Goal: Task Accomplishment & Management: Complete application form

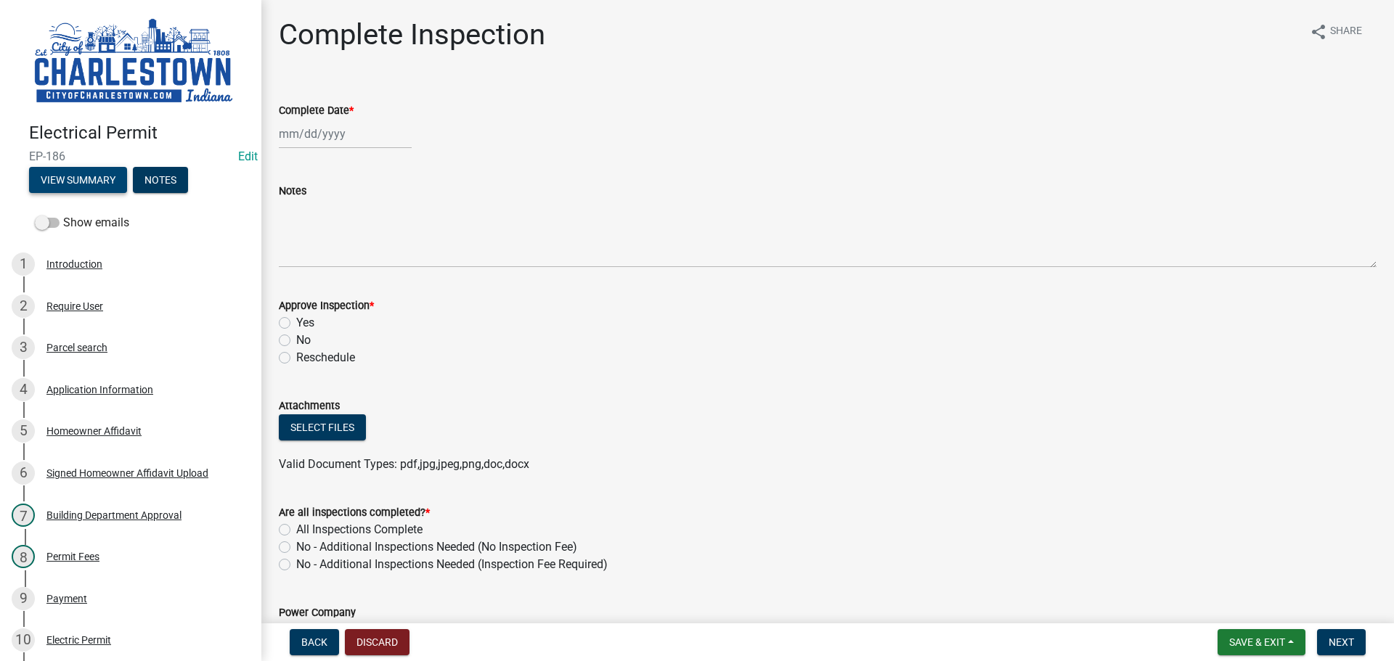
click at [89, 176] on button "View Summary" at bounding box center [78, 180] width 98 height 26
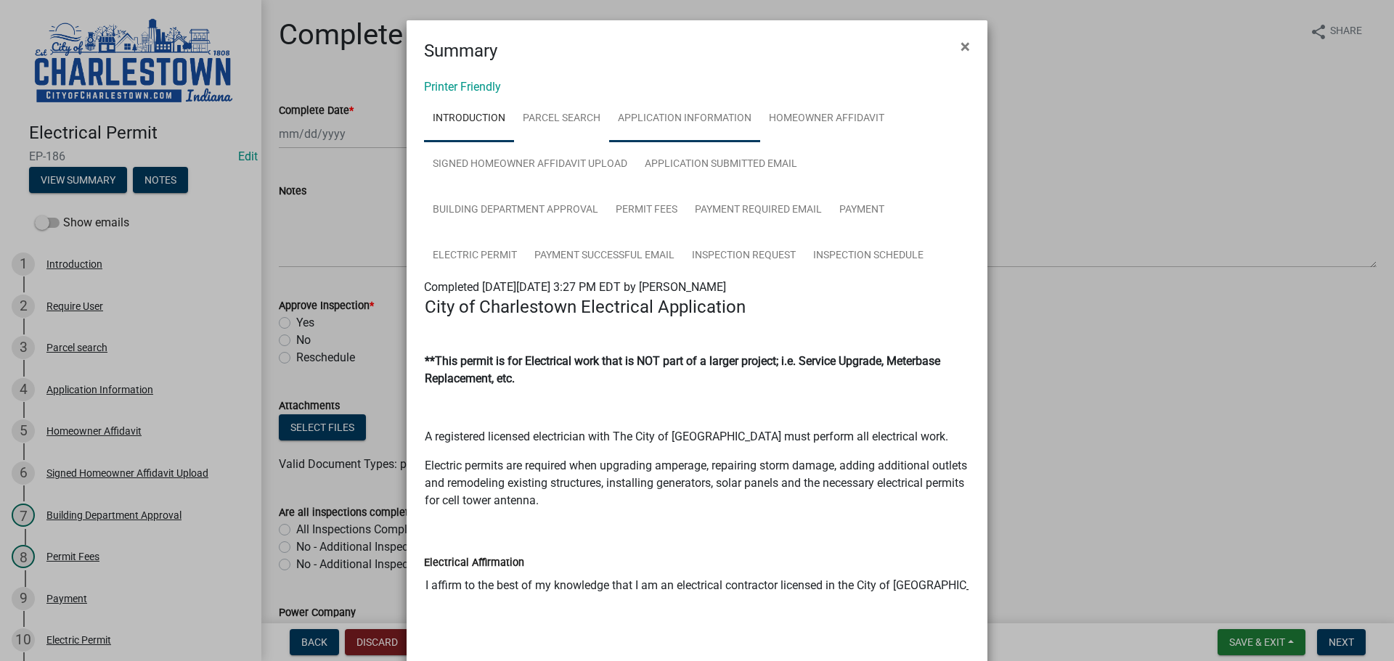
click at [674, 121] on link "Application Information" at bounding box center [684, 119] width 151 height 46
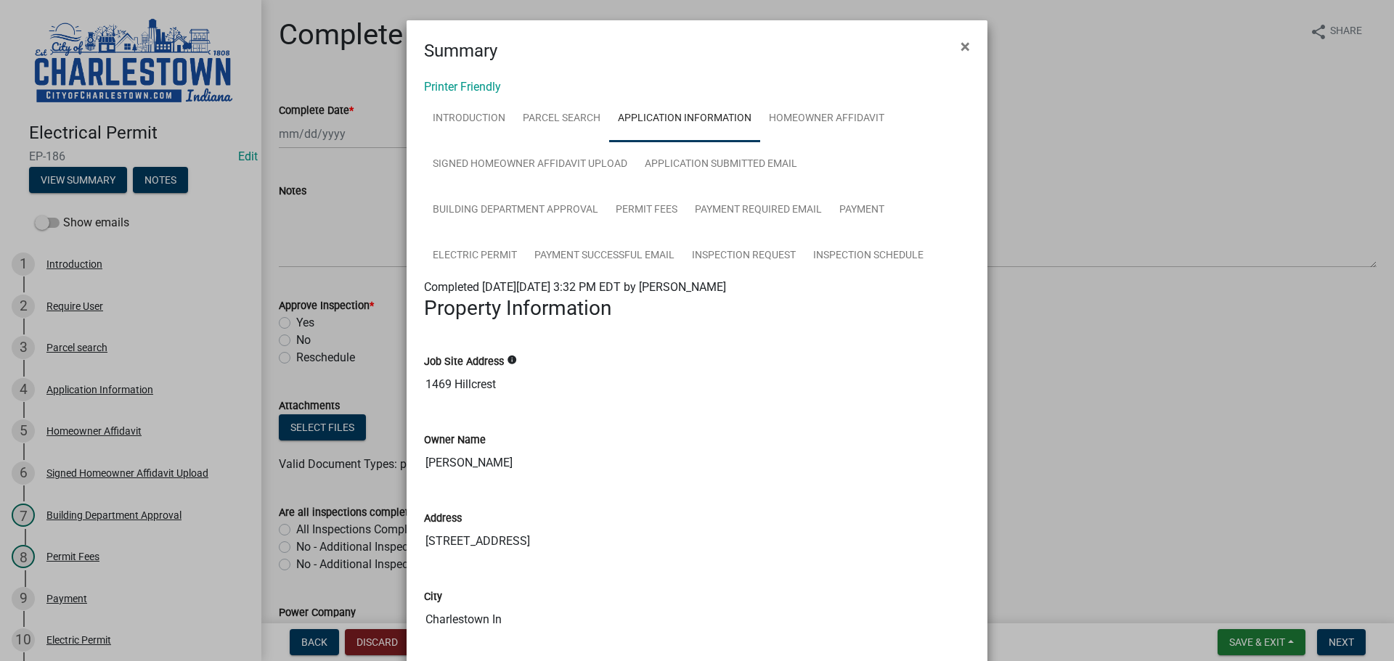
click at [1244, 143] on ngb-modal-window "Summary × Printer Friendly Introduction Parcel search Application Information H…" at bounding box center [697, 330] width 1394 height 661
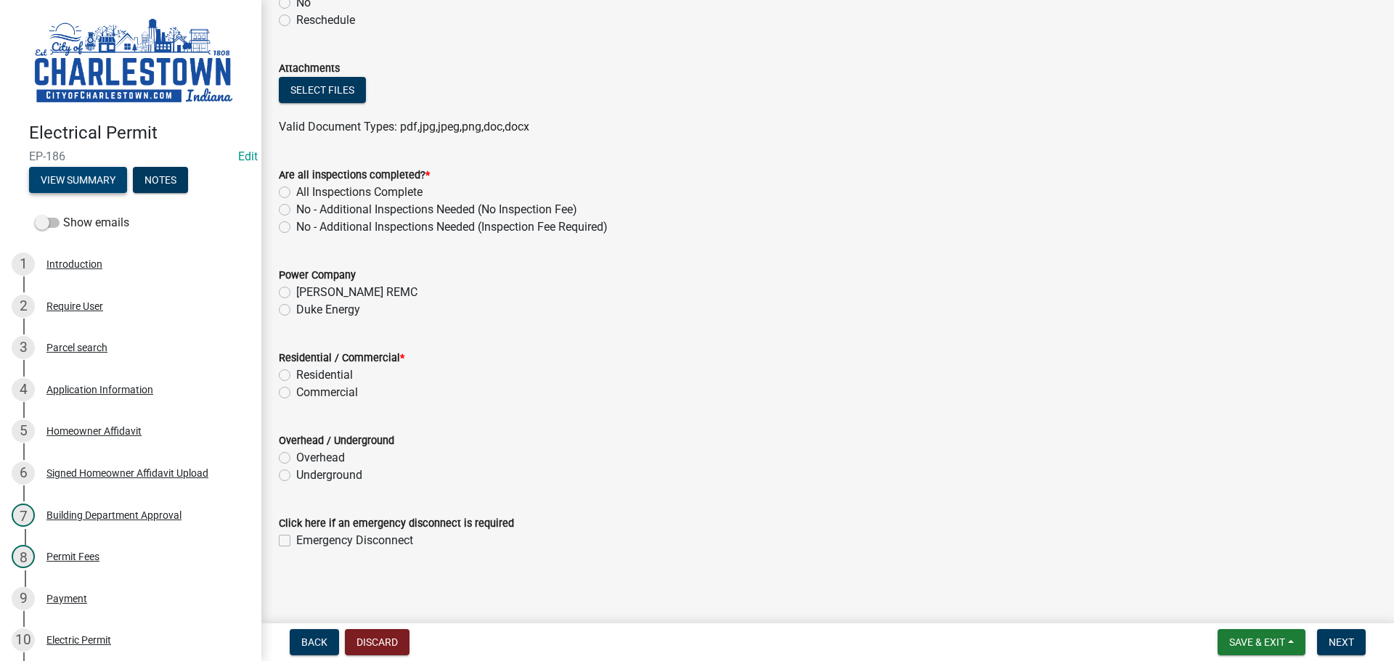
scroll to position [339, 0]
click at [1264, 635] on button "Save & Exit" at bounding box center [1261, 642] width 88 height 26
click at [1243, 604] on button "Save & Exit" at bounding box center [1247, 604] width 116 height 35
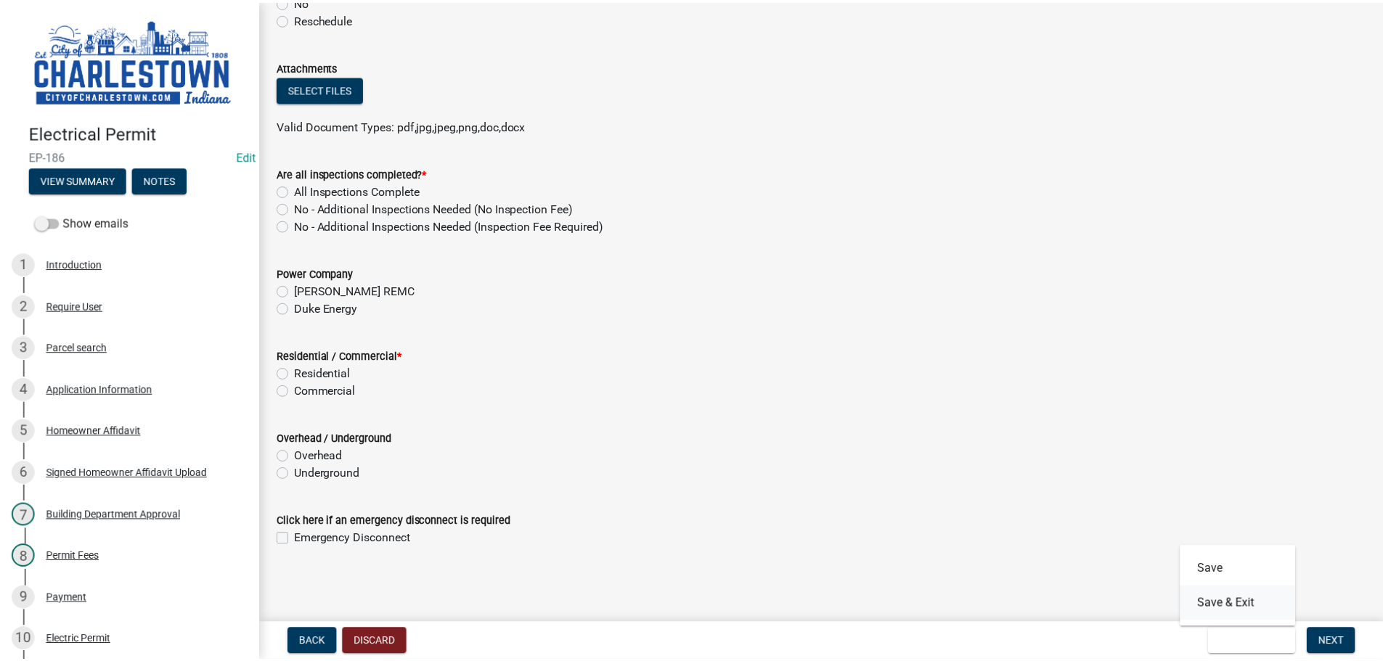
scroll to position [0, 0]
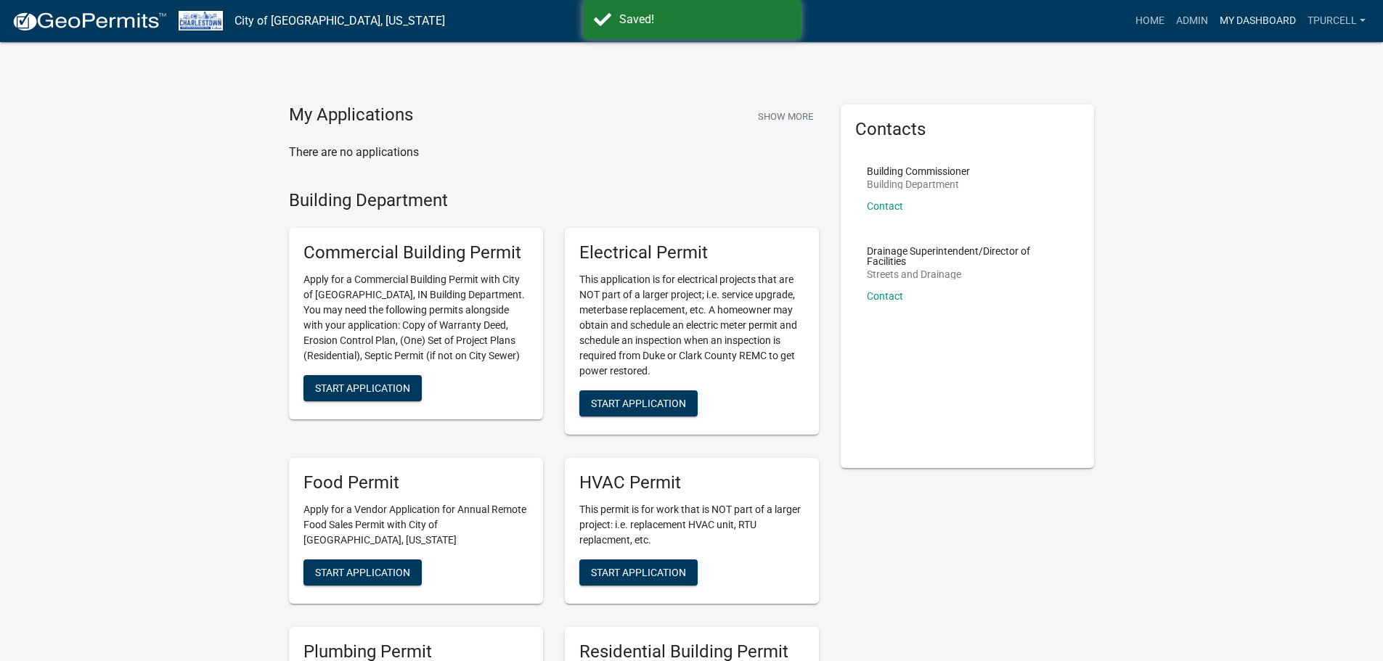
click at [1245, 21] on link "My Dashboard" at bounding box center [1258, 21] width 88 height 28
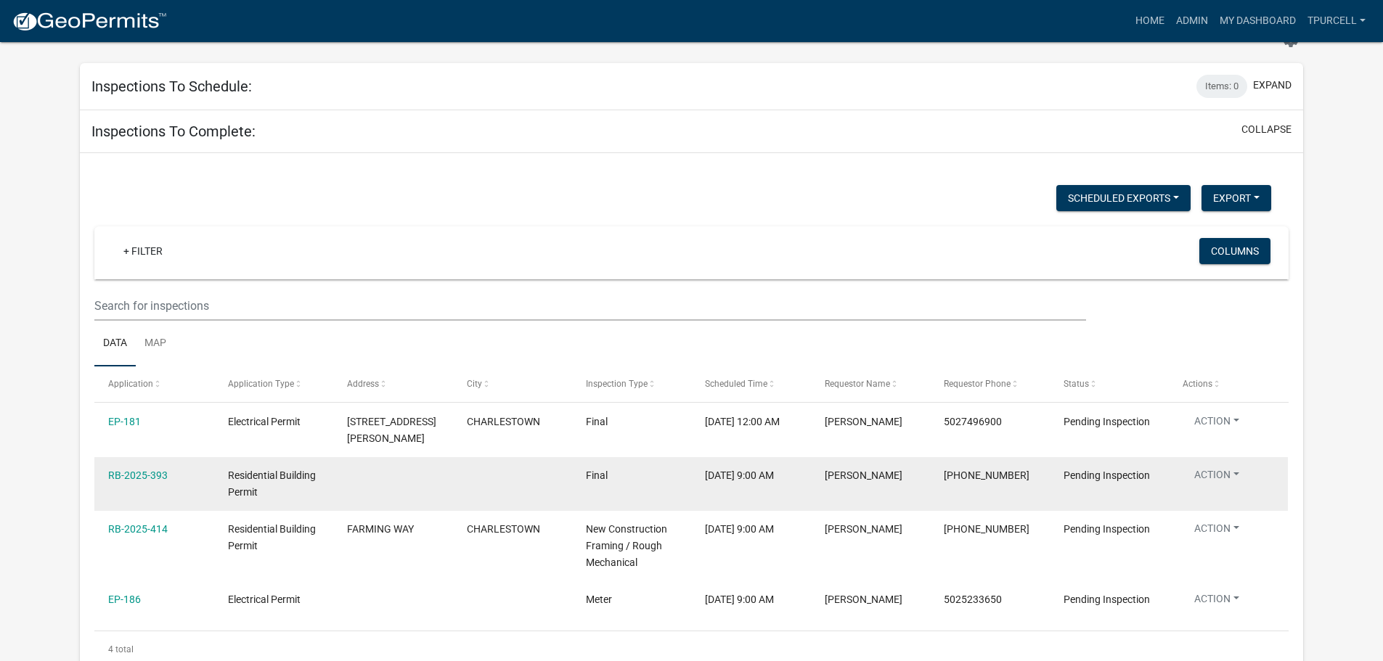
scroll to position [145, 0]
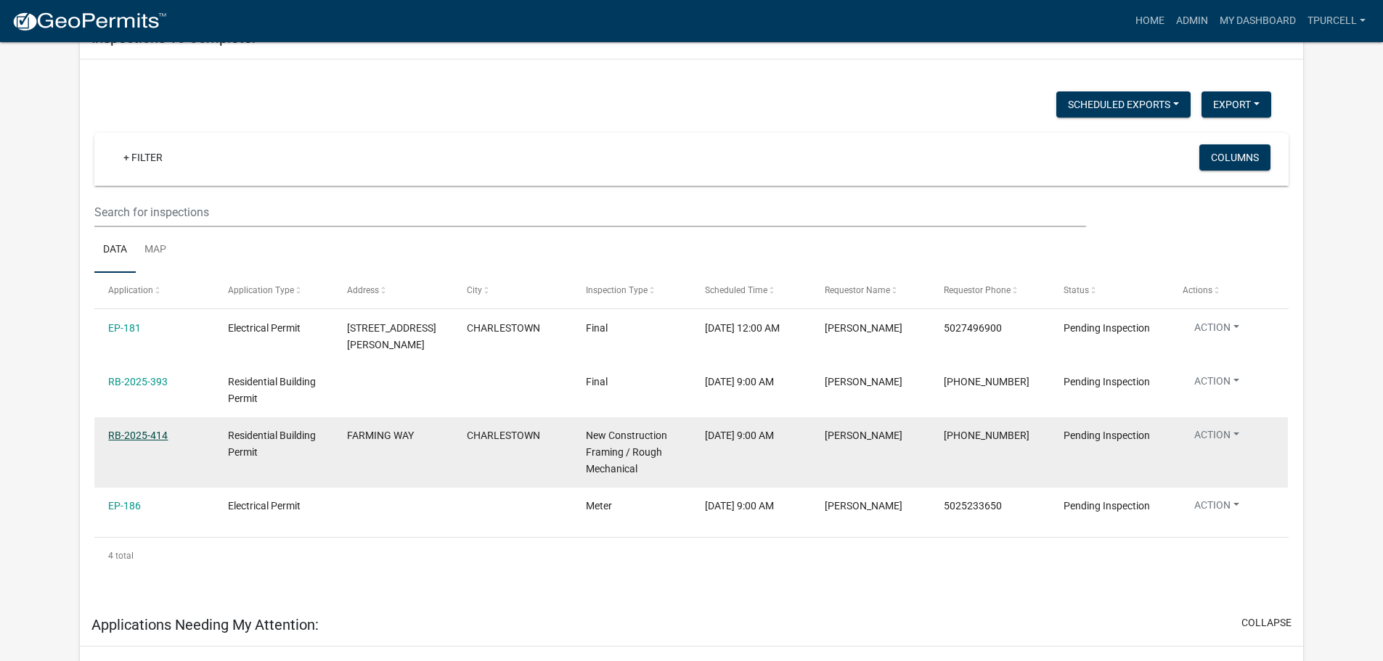
click at [138, 435] on link "RB-2025-414" at bounding box center [138, 436] width 60 height 12
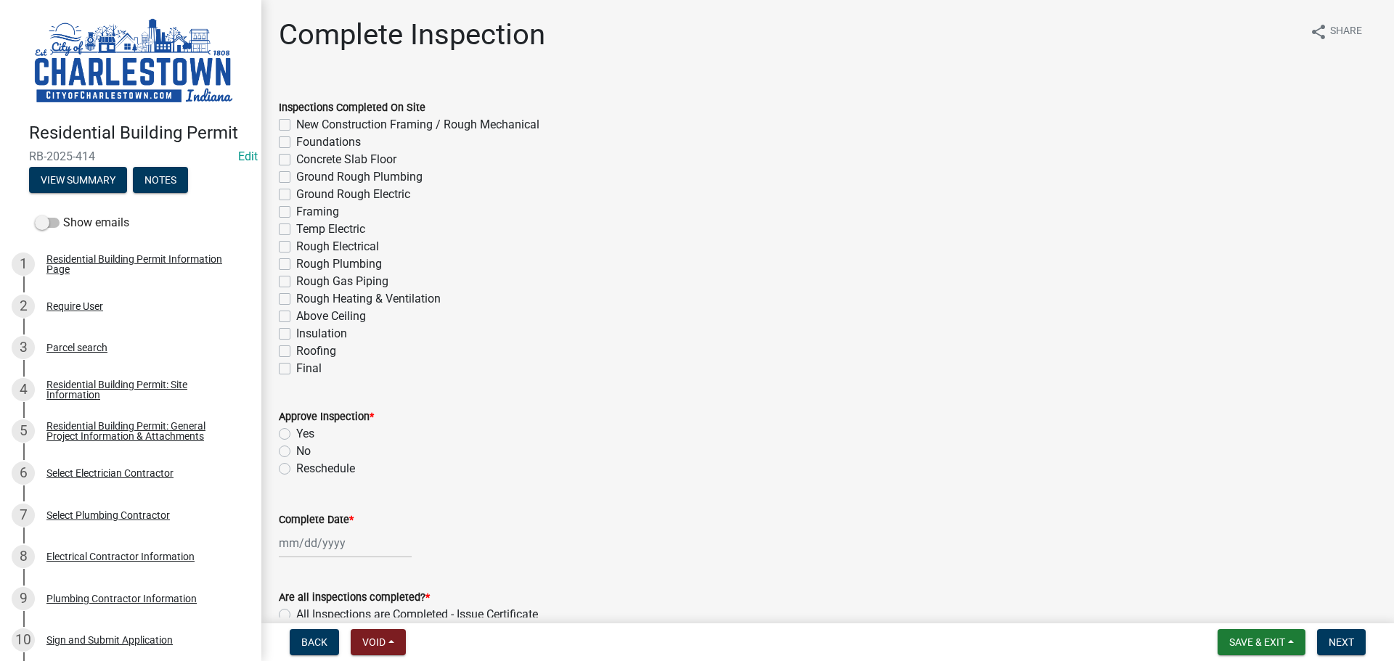
click at [296, 121] on label "New Construction Framing / Rough Mechanical" at bounding box center [417, 124] width 243 height 17
click at [296, 121] on input "New Construction Framing / Rough Mechanical" at bounding box center [300, 120] width 9 height 9
checkbox input "true"
checkbox input "false"
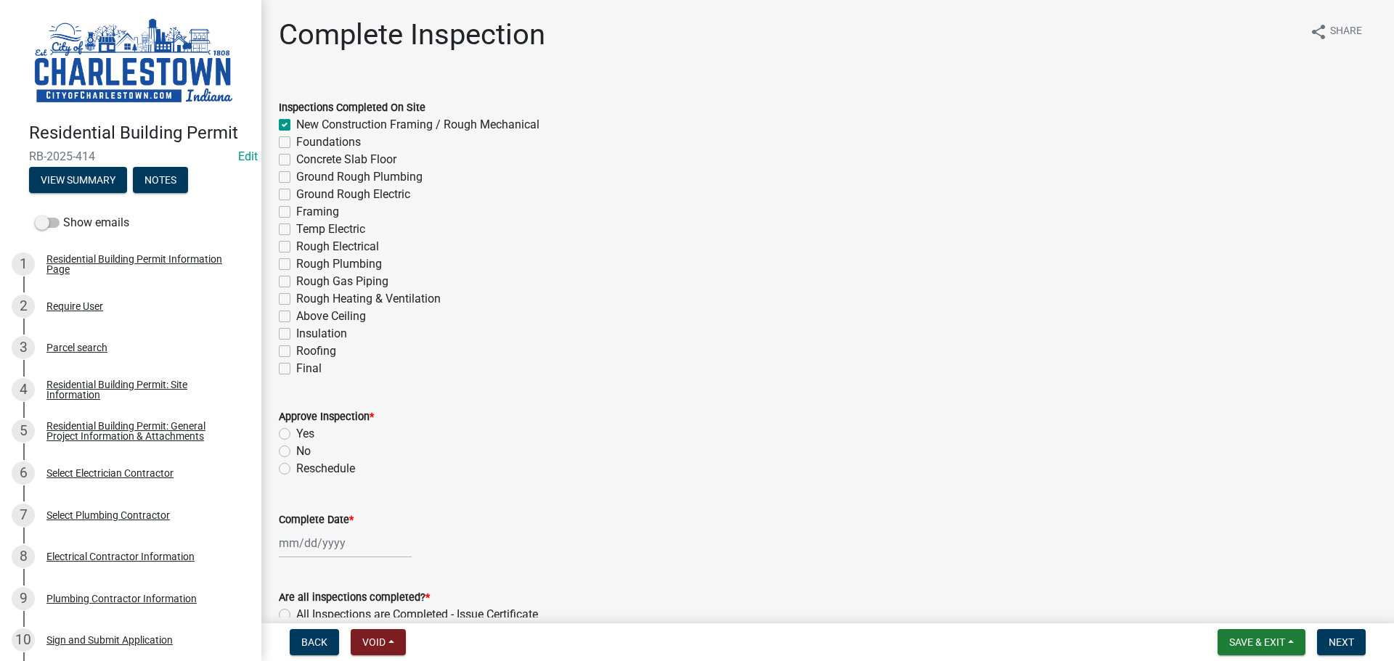
checkbox input "false"
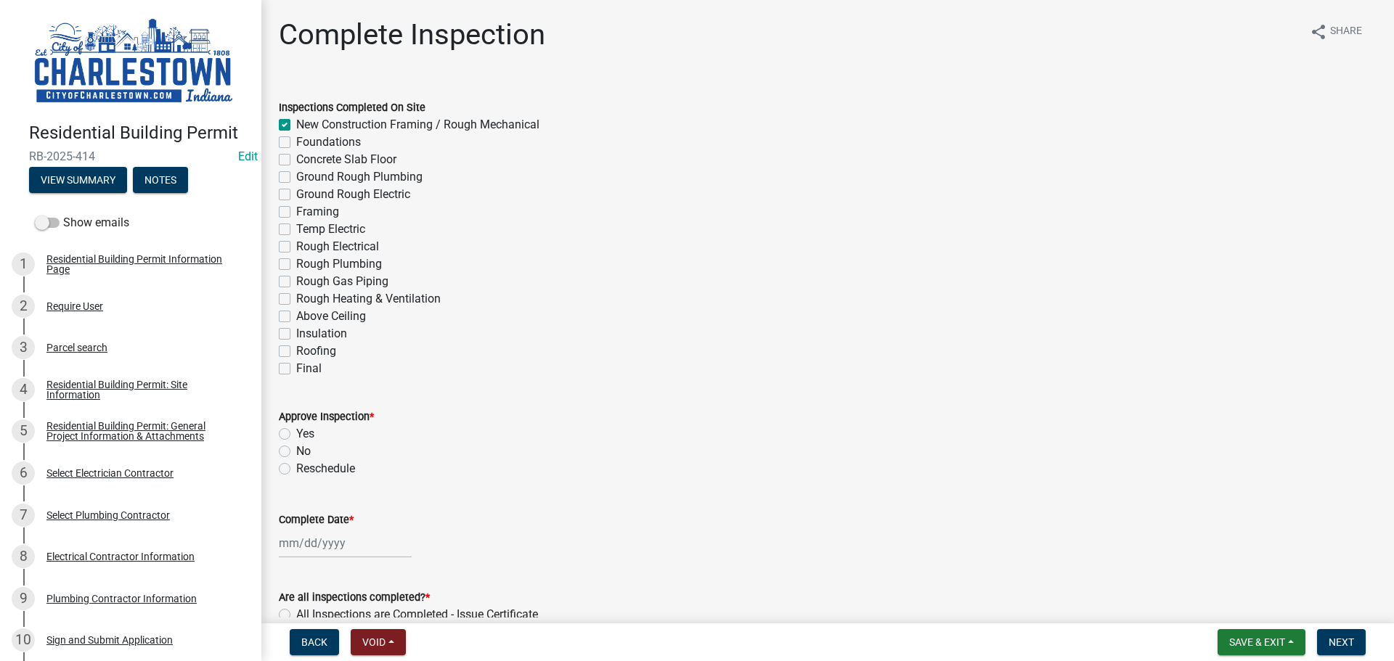
checkbox input "false"
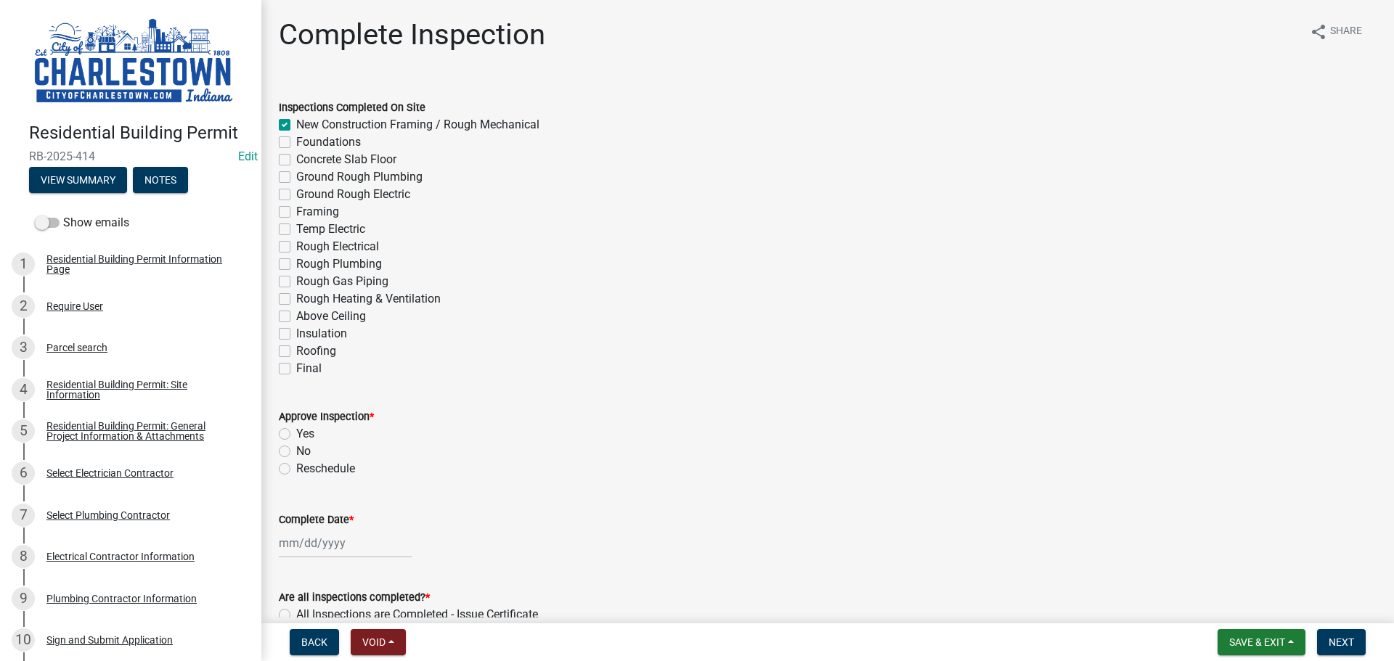
checkbox input "false"
click at [296, 435] on label "Yes" at bounding box center [305, 433] width 18 height 17
click at [296, 435] on input "Yes" at bounding box center [300, 429] width 9 height 9
radio input "true"
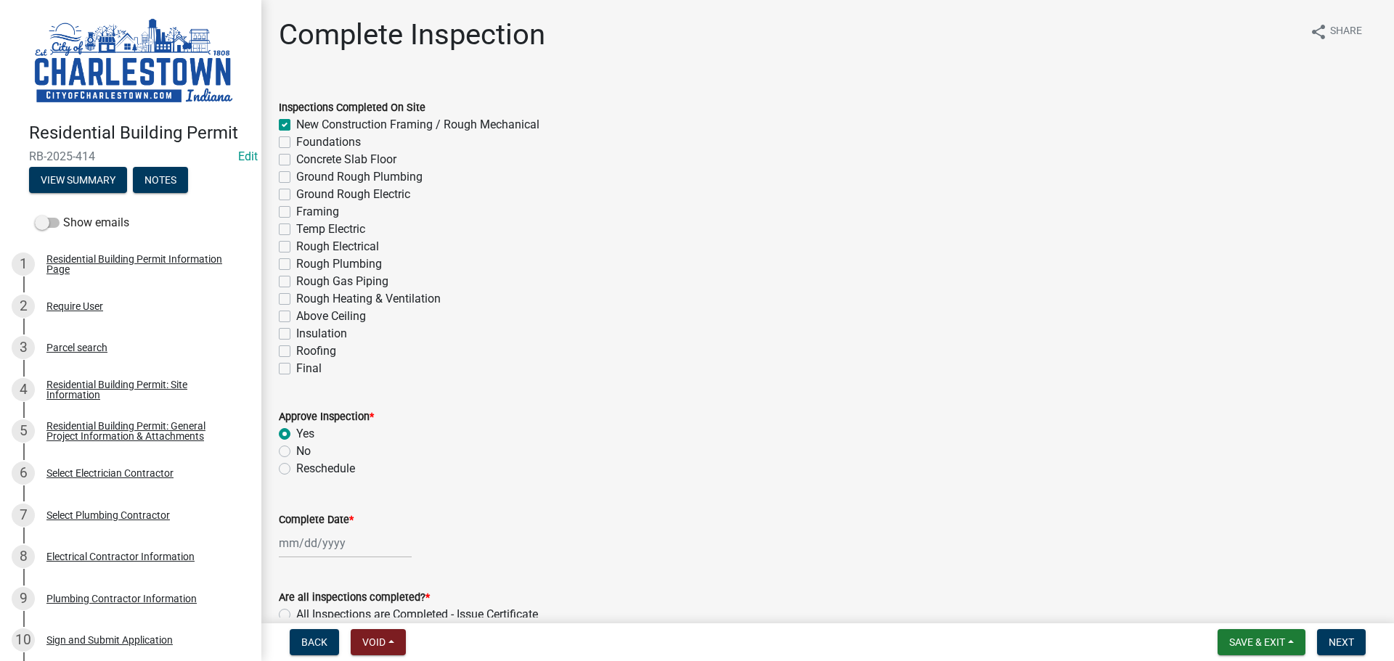
click at [316, 541] on div at bounding box center [345, 543] width 133 height 30
select select "10"
select select "2025"
click at [359, 418] on div "9" at bounding box center [362, 419] width 23 height 23
type input "[DATE]"
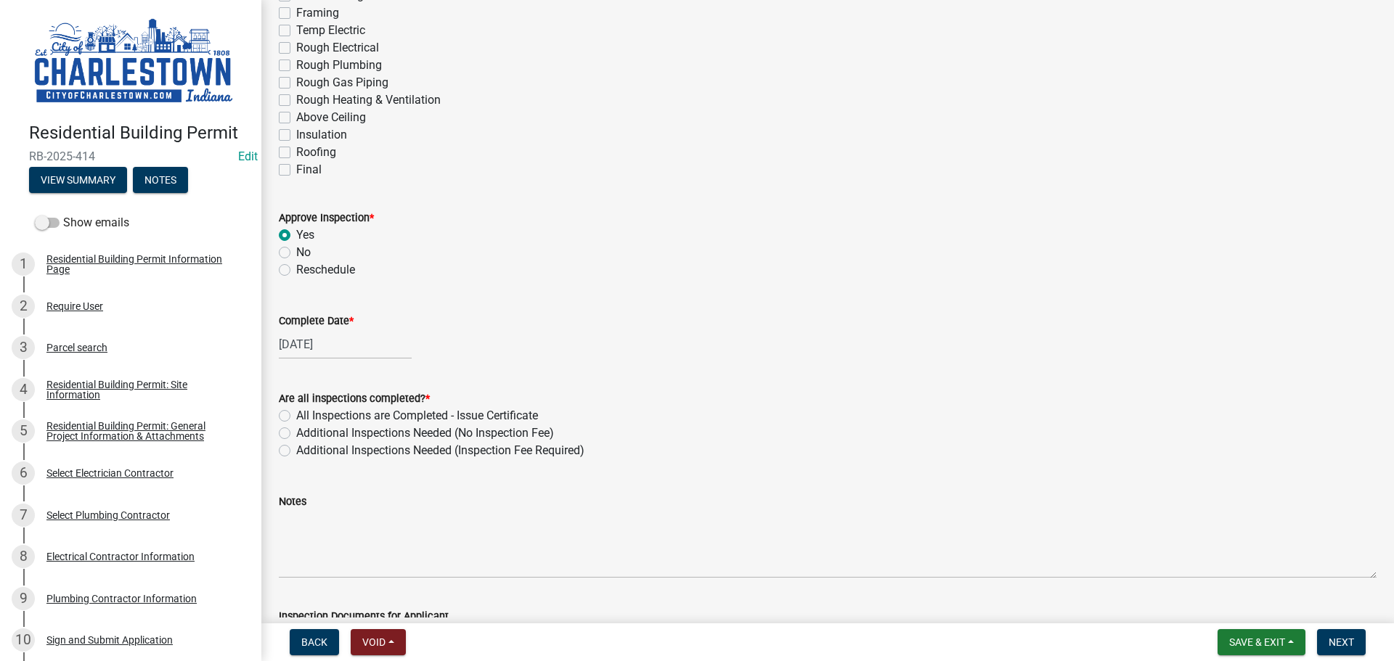
scroll to position [218, 0]
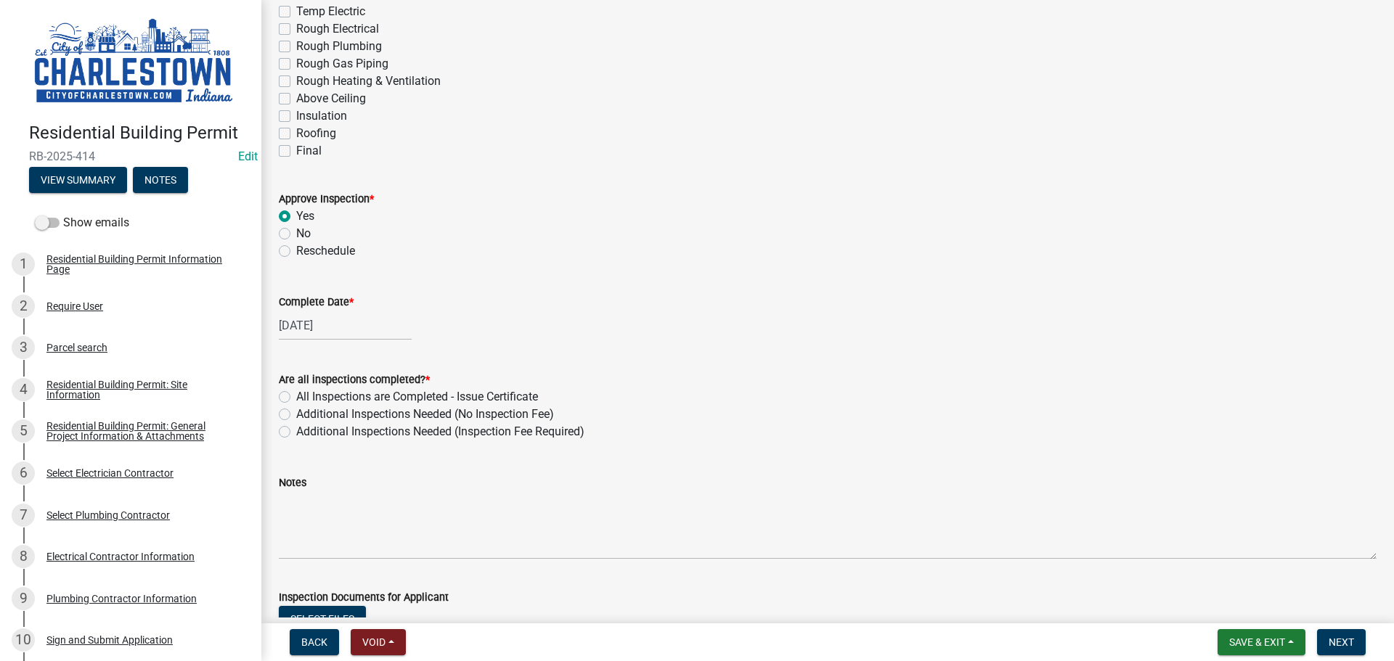
click at [296, 414] on label "Additional Inspections Needed (No Inspection Fee)" at bounding box center [425, 414] width 258 height 17
click at [296, 414] on input "Additional Inspections Needed (No Inspection Fee)" at bounding box center [300, 410] width 9 height 9
radio input "true"
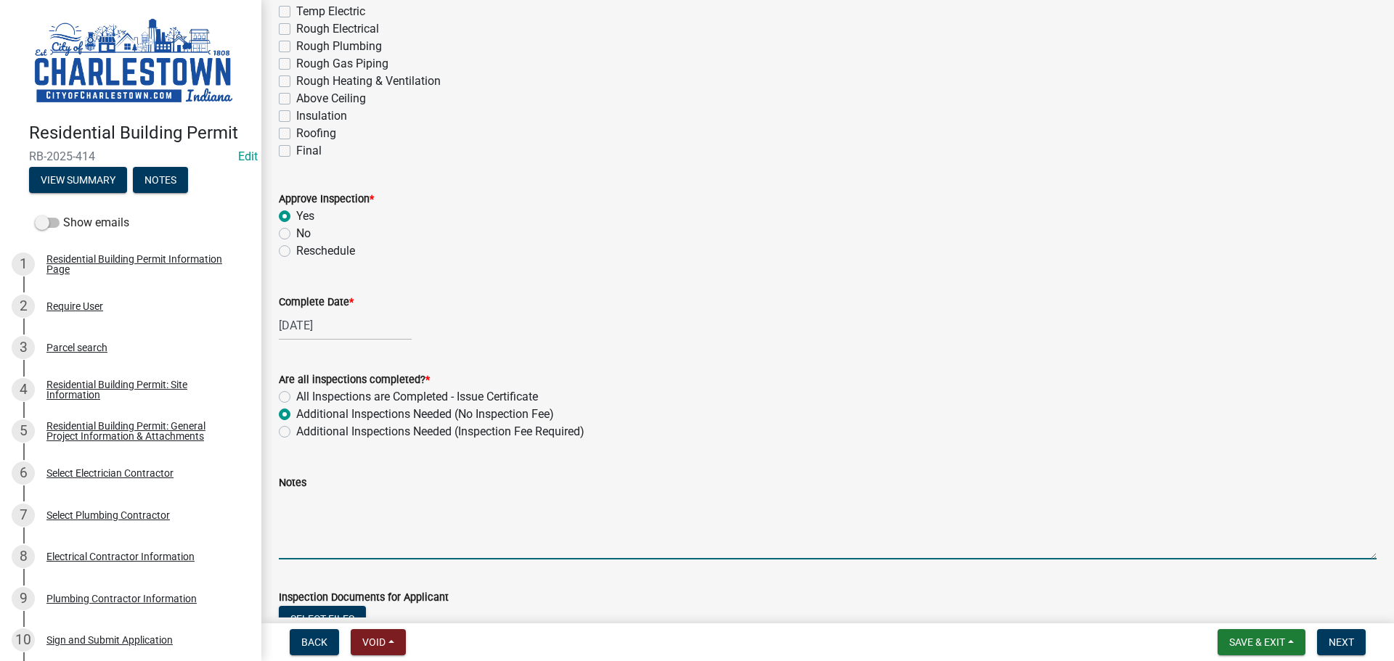
click at [328, 504] on textarea "Notes" at bounding box center [827, 525] width 1097 height 68
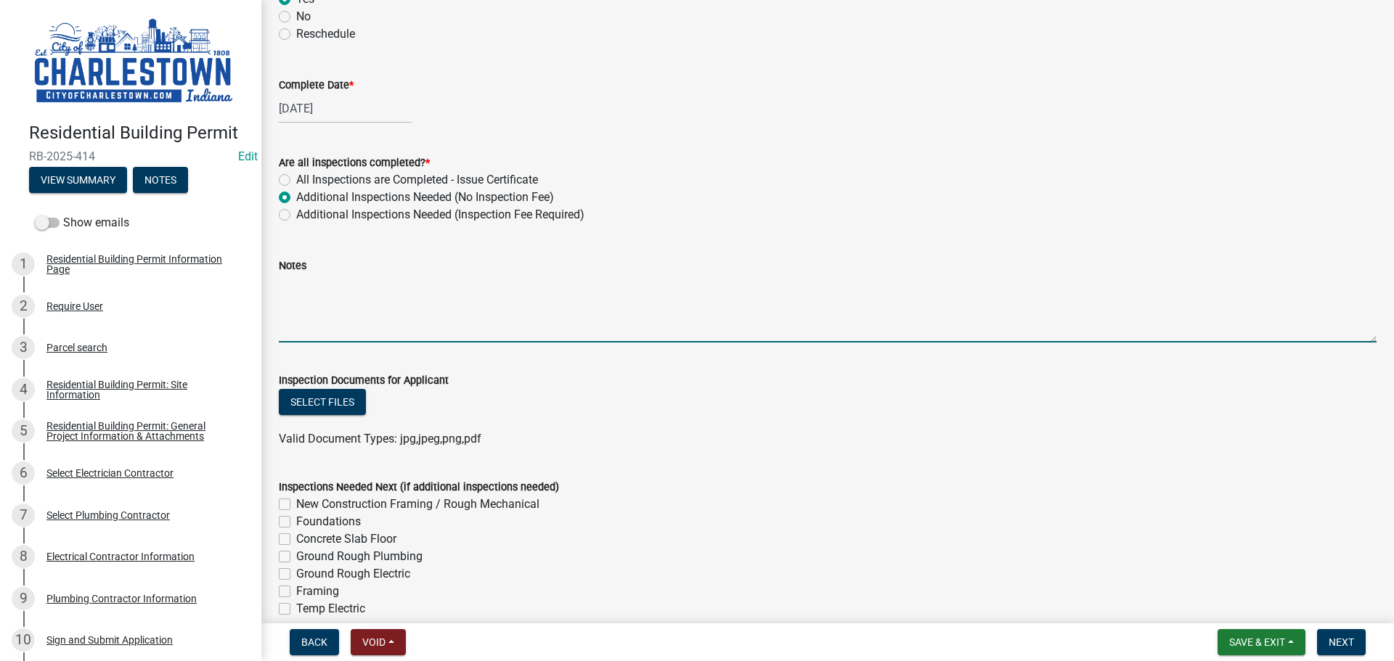
scroll to position [435, 0]
click at [341, 406] on button "Select files" at bounding box center [322, 401] width 87 height 26
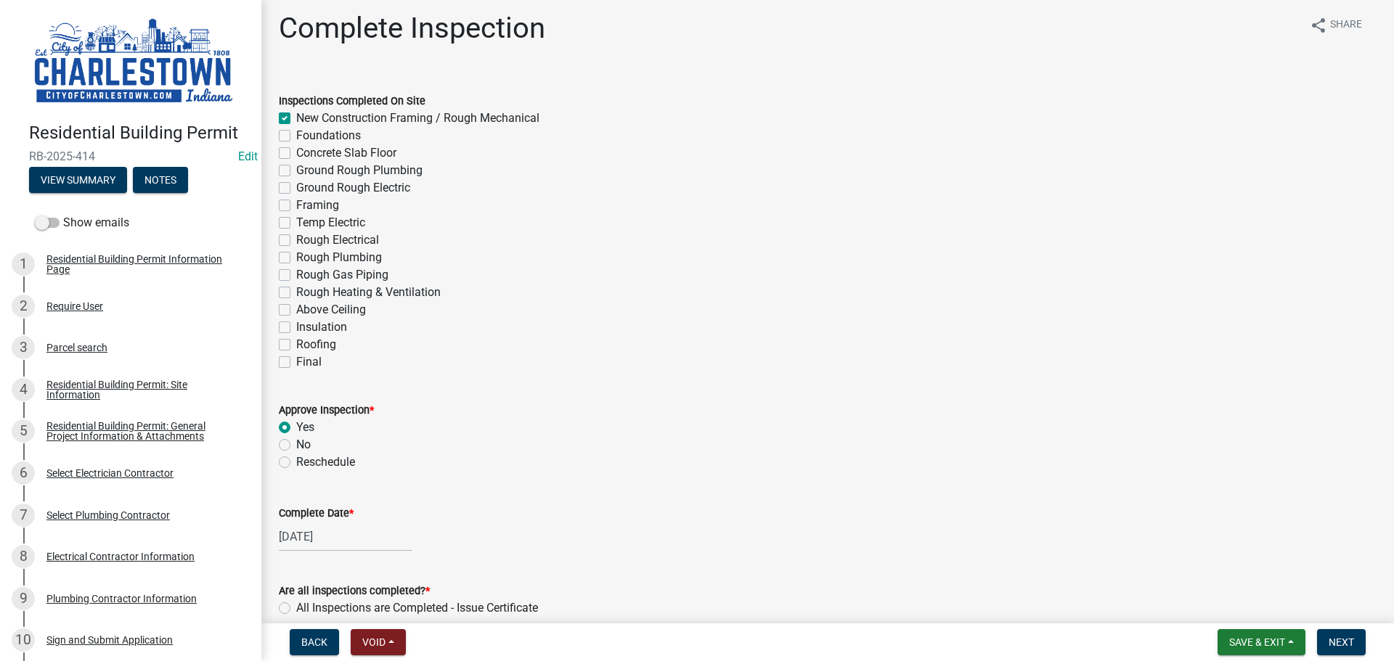
scroll to position [0, 0]
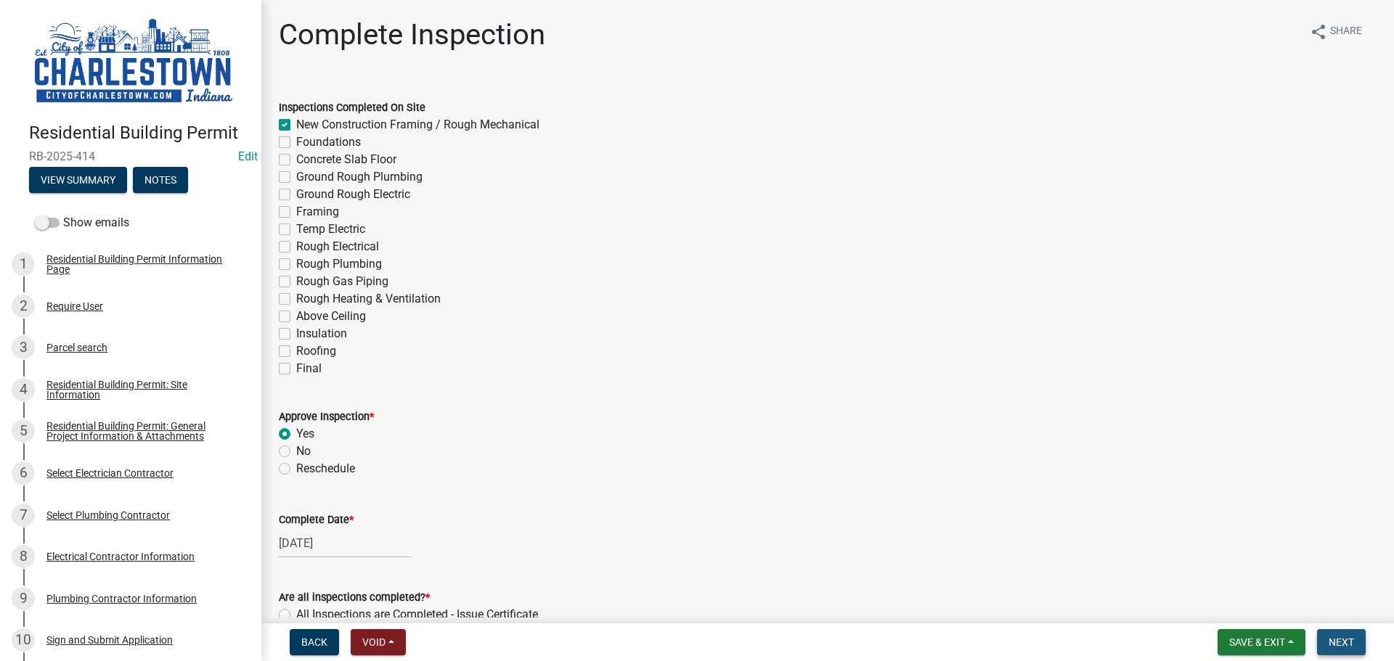
click at [1341, 645] on span "Next" at bounding box center [1340, 643] width 25 height 12
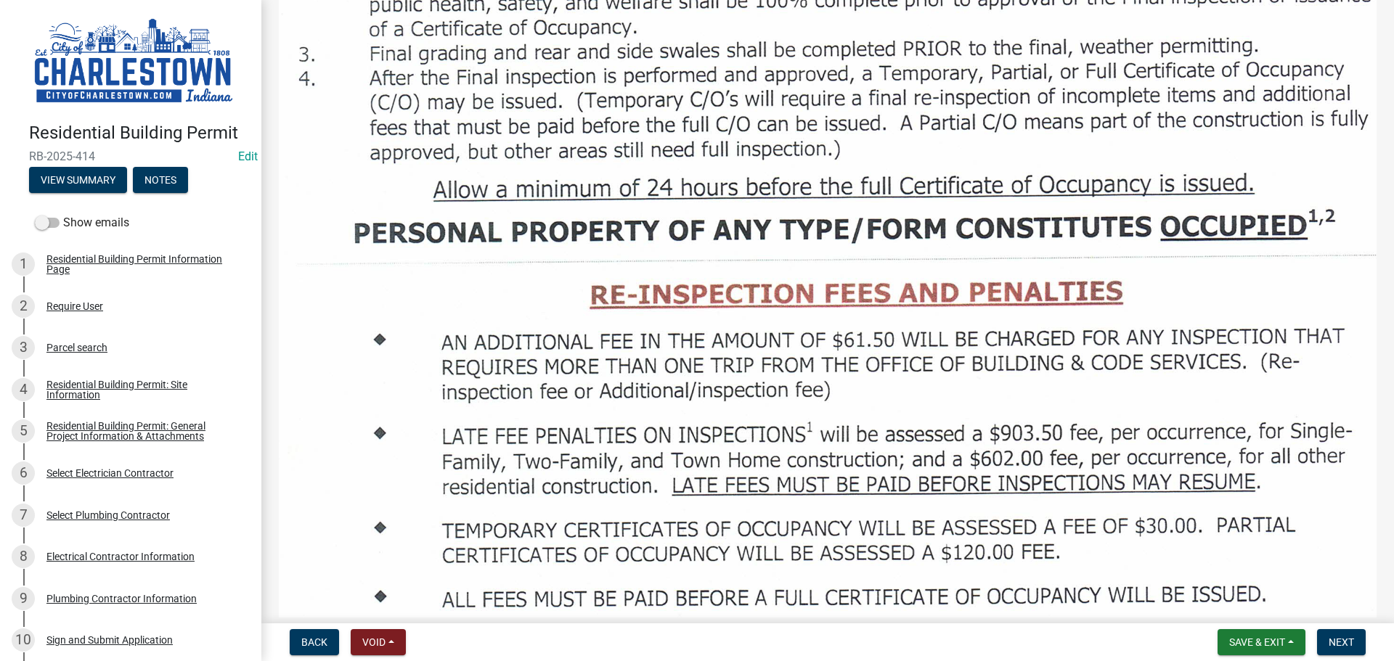
scroll to position [1742, 0]
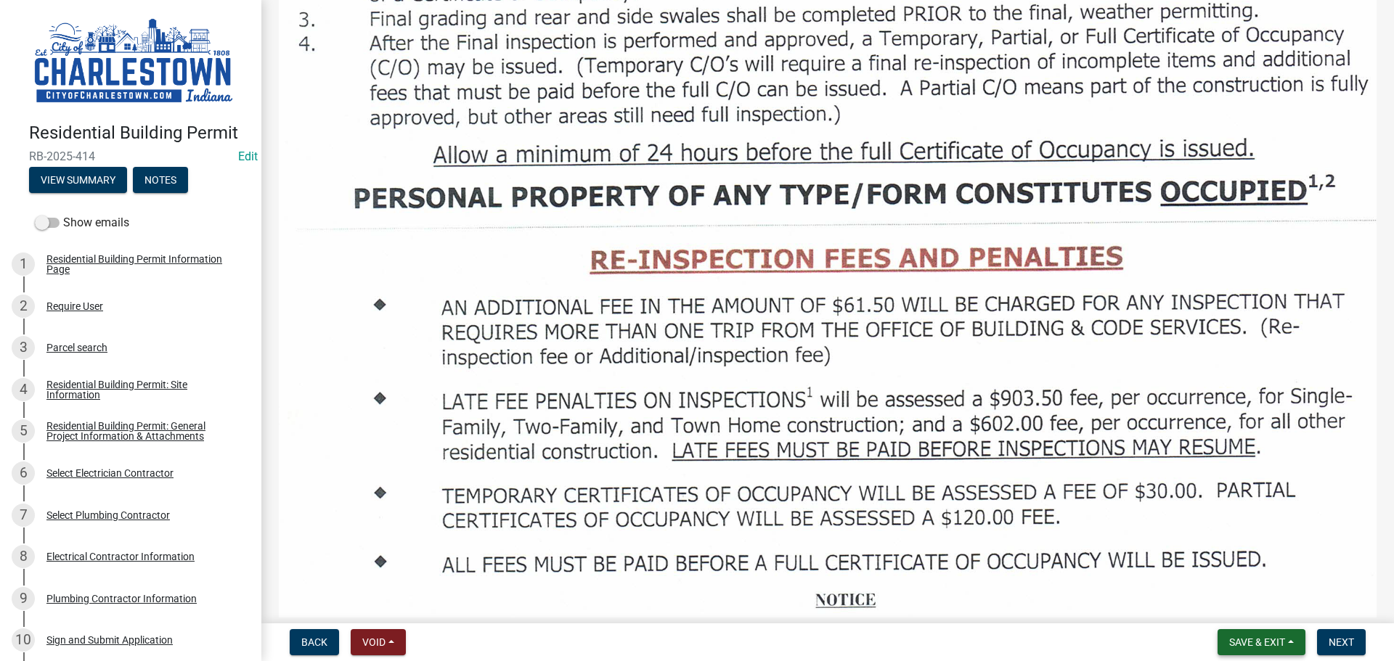
click at [1265, 645] on span "Save & Exit" at bounding box center [1257, 643] width 56 height 12
click at [1242, 604] on button "Save & Exit" at bounding box center [1247, 604] width 116 height 35
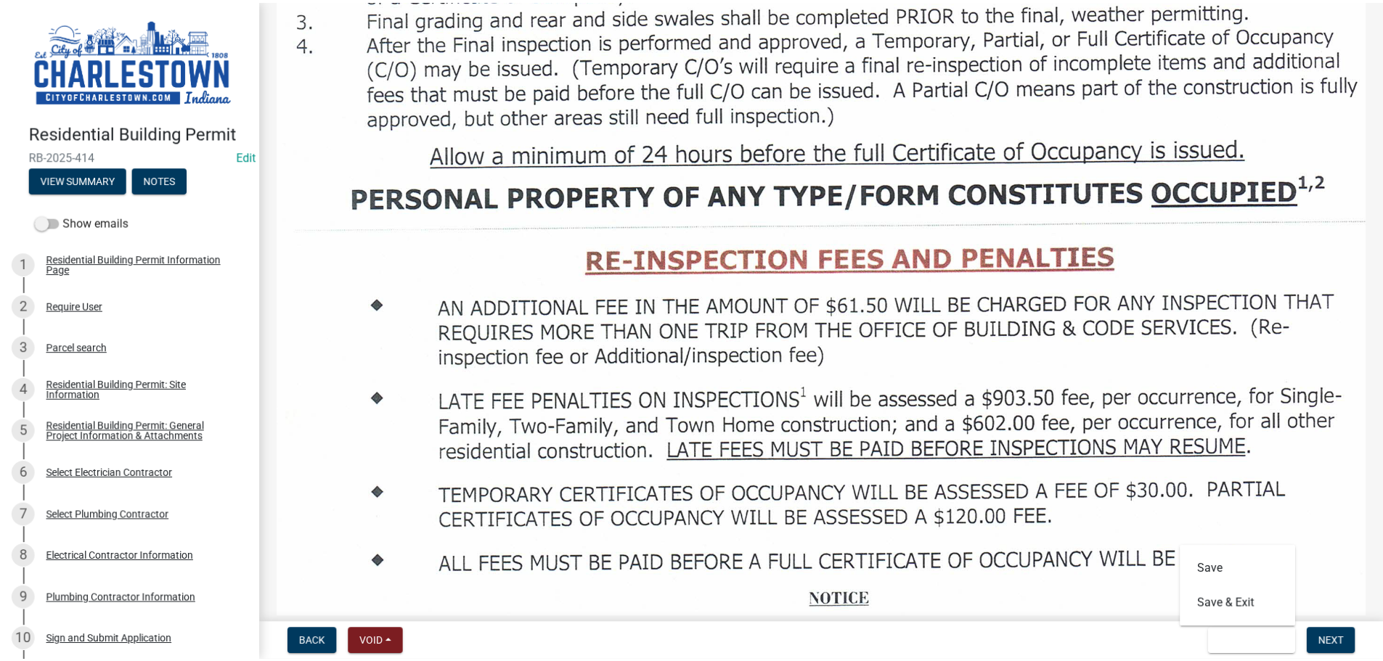
scroll to position [0, 0]
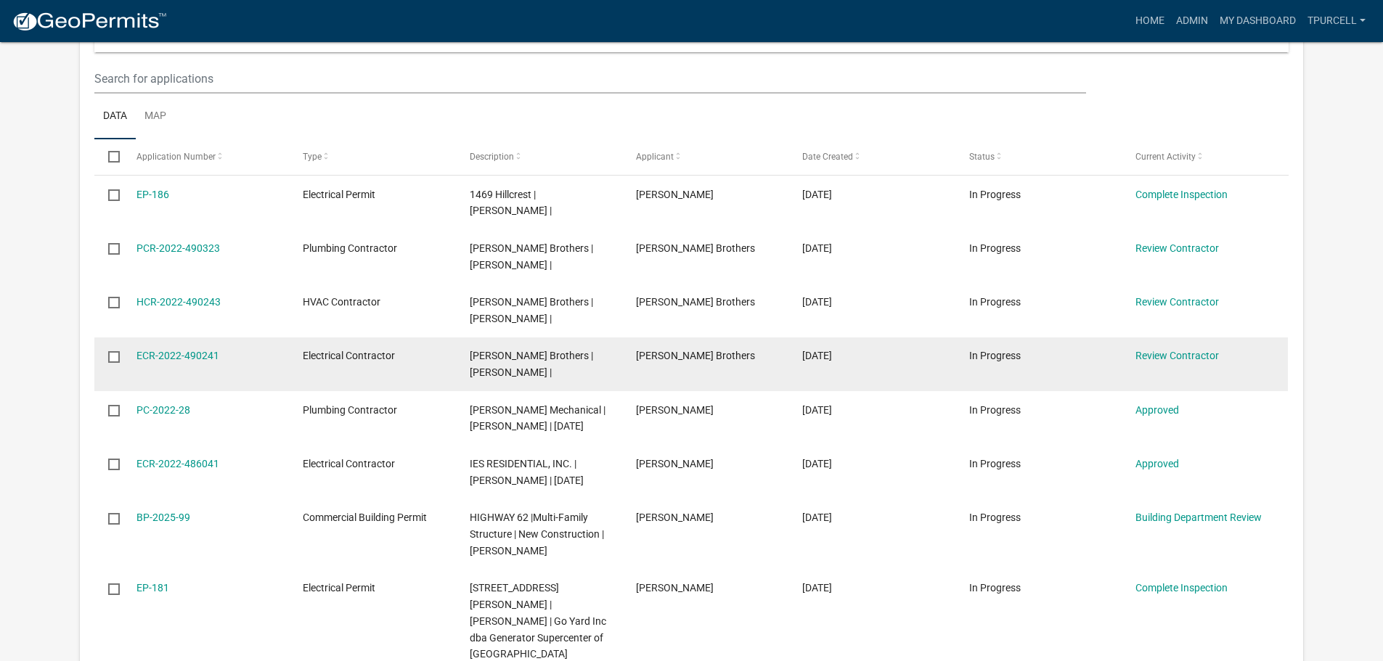
scroll to position [798, 0]
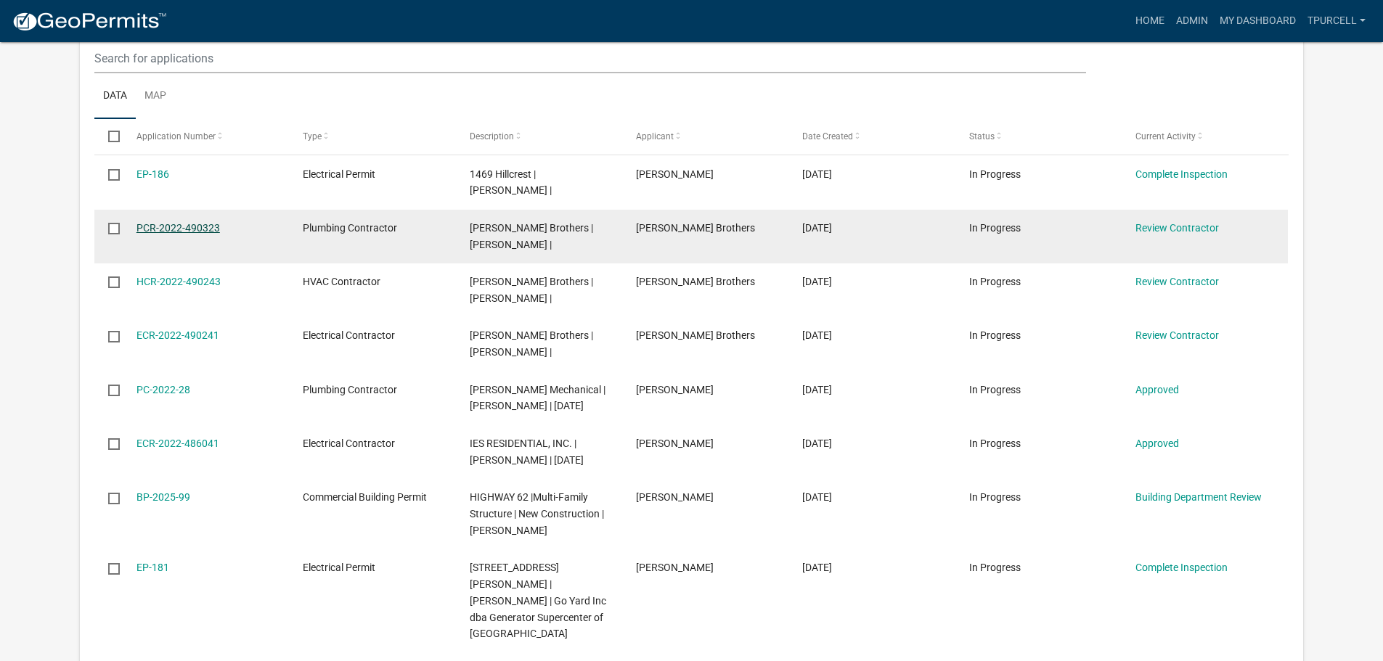
click at [192, 232] on link "PCR-2022-490323" at bounding box center [177, 228] width 83 height 12
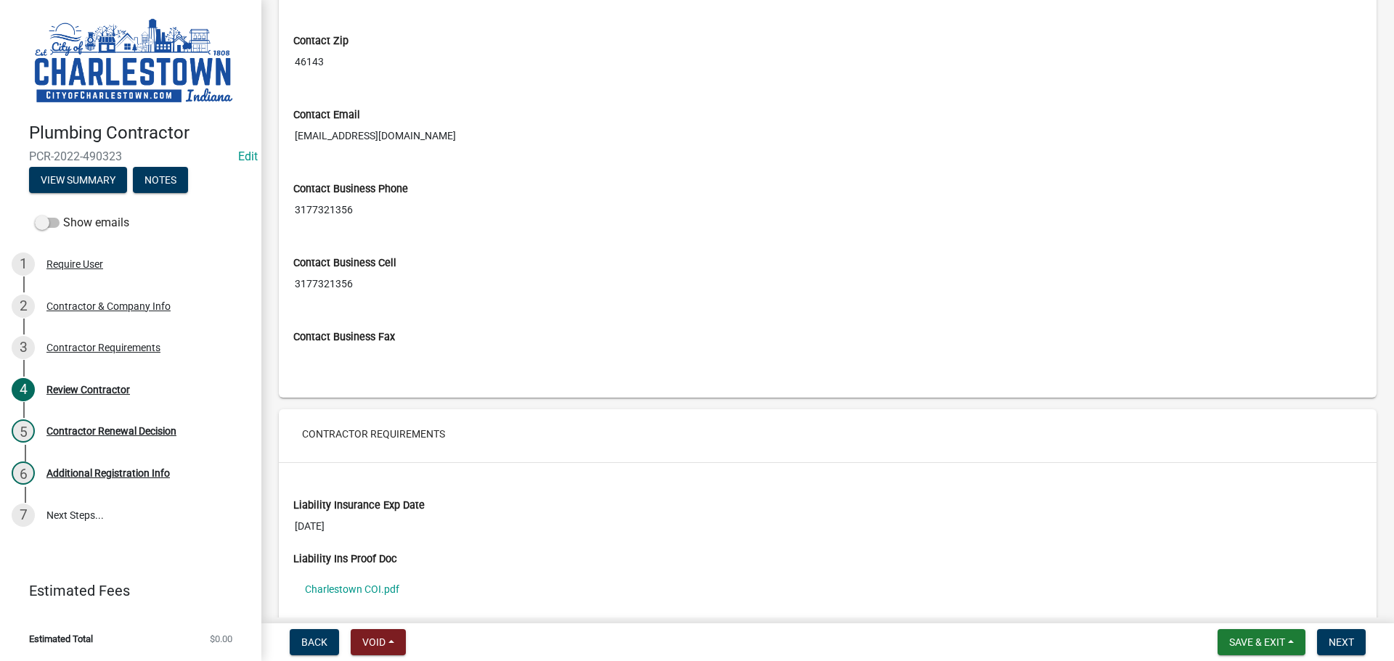
scroll to position [726, 0]
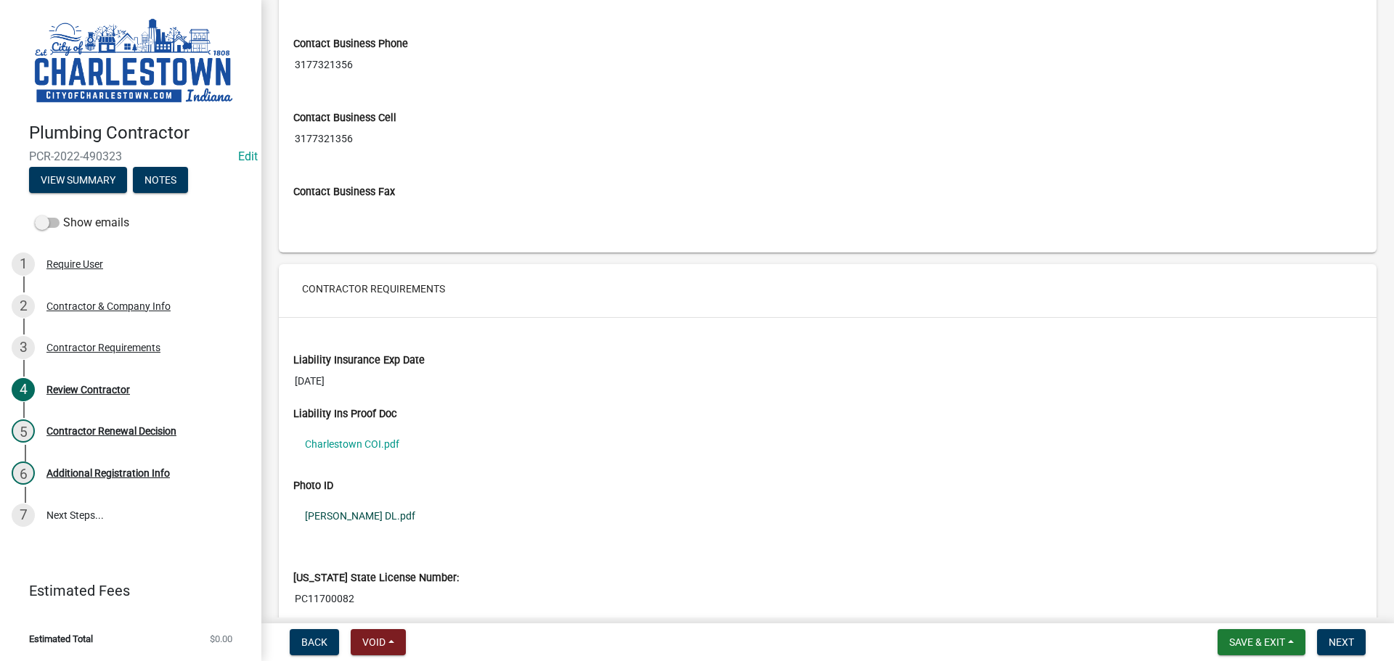
click at [369, 515] on link "[PERSON_NAME] DL.pdf" at bounding box center [827, 515] width 1068 height 33
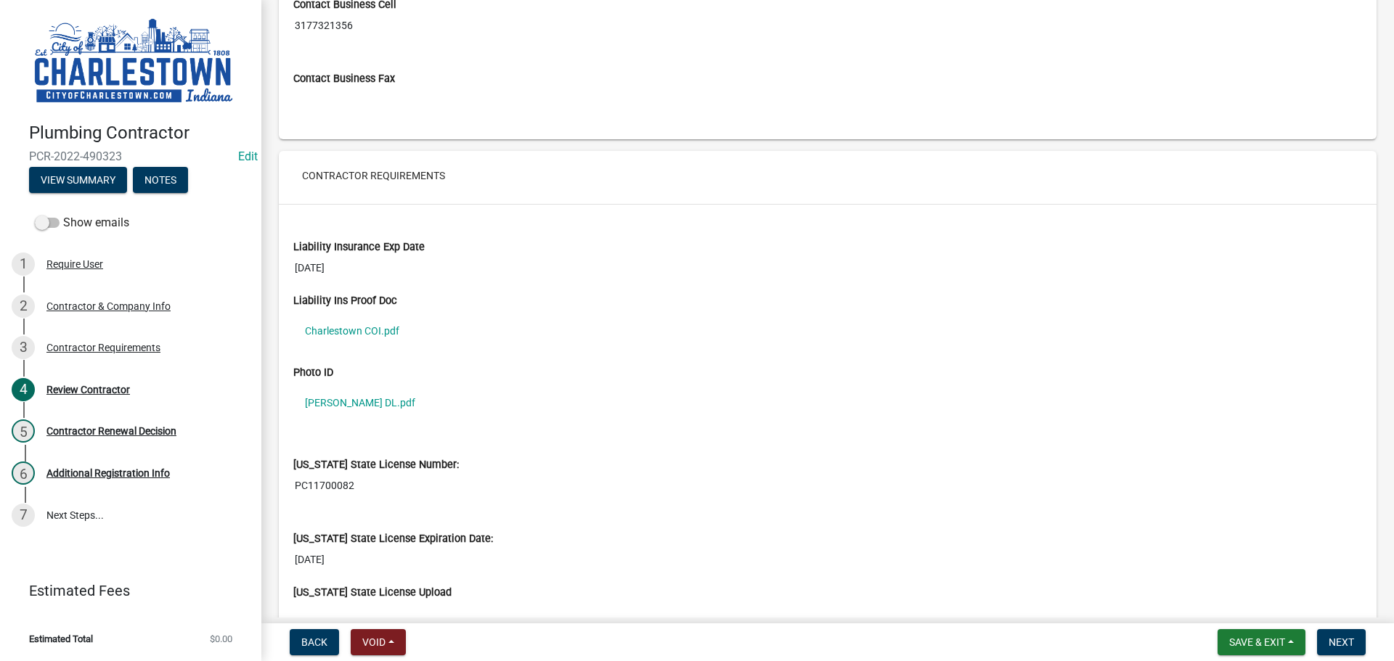
scroll to position [944, 0]
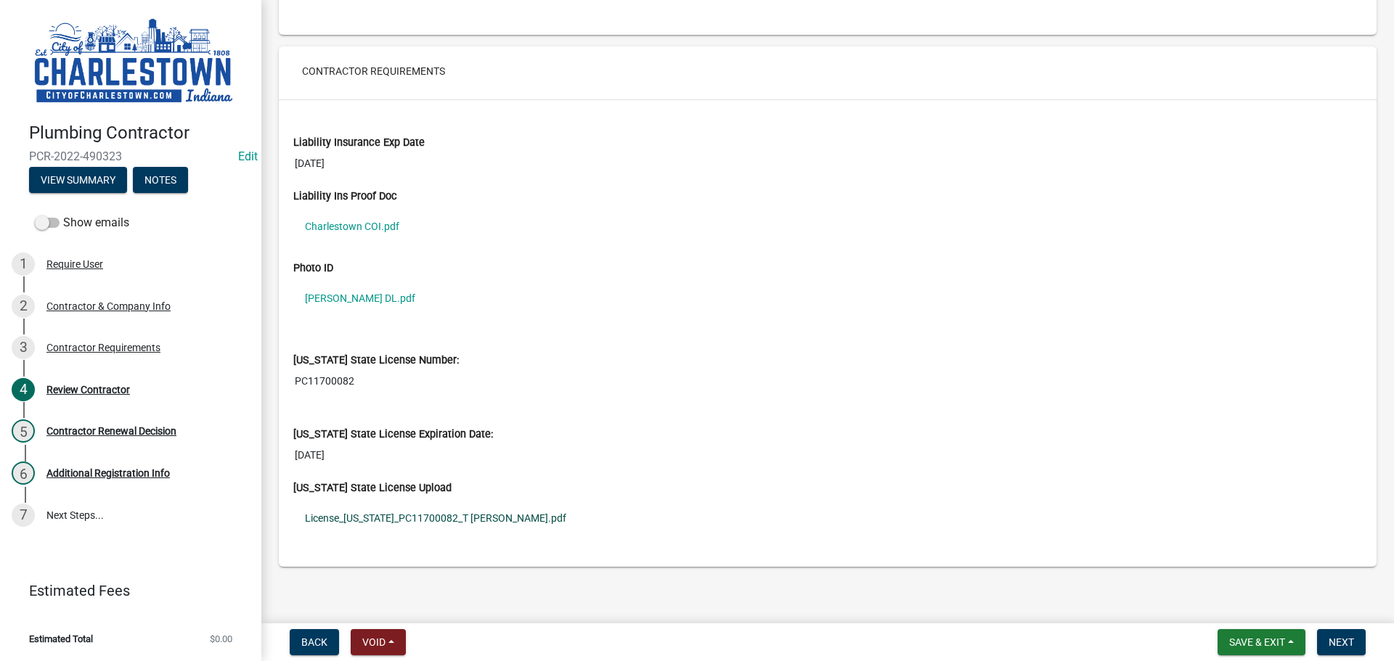
click at [432, 516] on link "License_[US_STATE]_PC11700082_T [PERSON_NAME].pdf" at bounding box center [827, 518] width 1068 height 33
click at [407, 519] on link "License_[US_STATE]_PC11700082_T [PERSON_NAME].pdf" at bounding box center [827, 518] width 1068 height 33
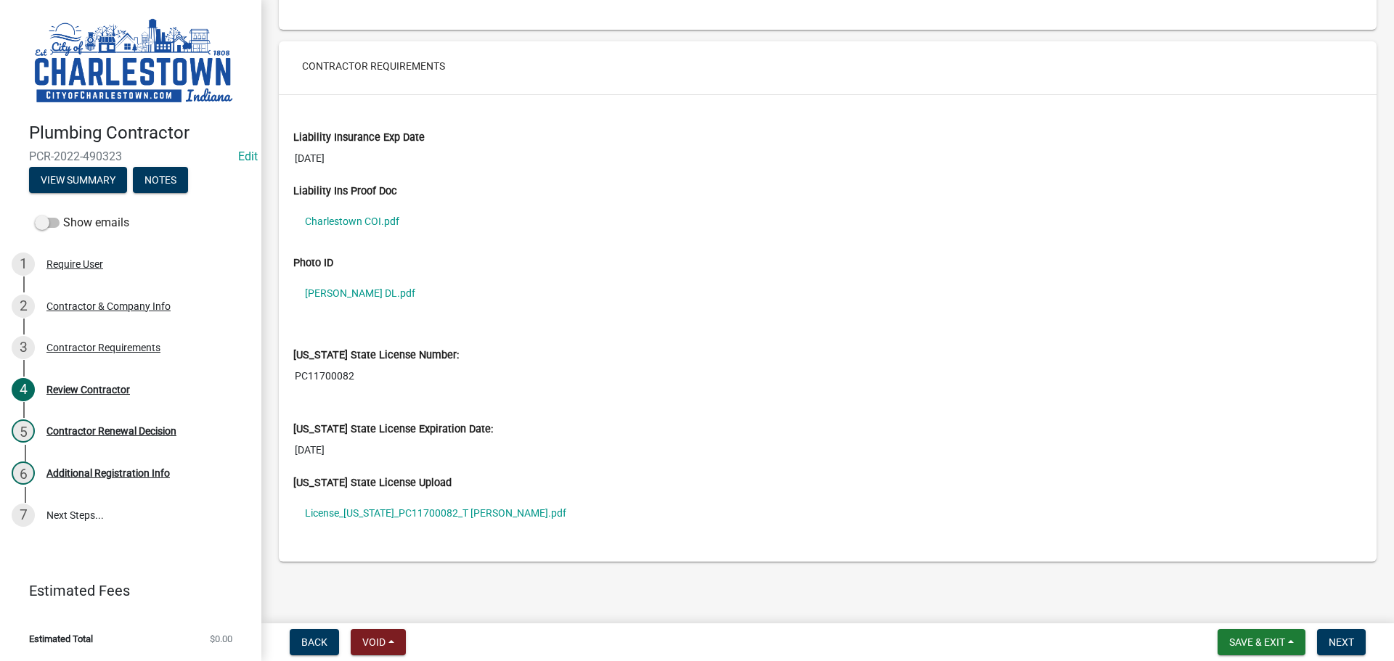
scroll to position [949, 0]
click at [483, 515] on link "License_[US_STATE]_PC11700082_T [PERSON_NAME].pdf" at bounding box center [827, 512] width 1068 height 33
click at [1330, 648] on span "Next" at bounding box center [1340, 643] width 25 height 12
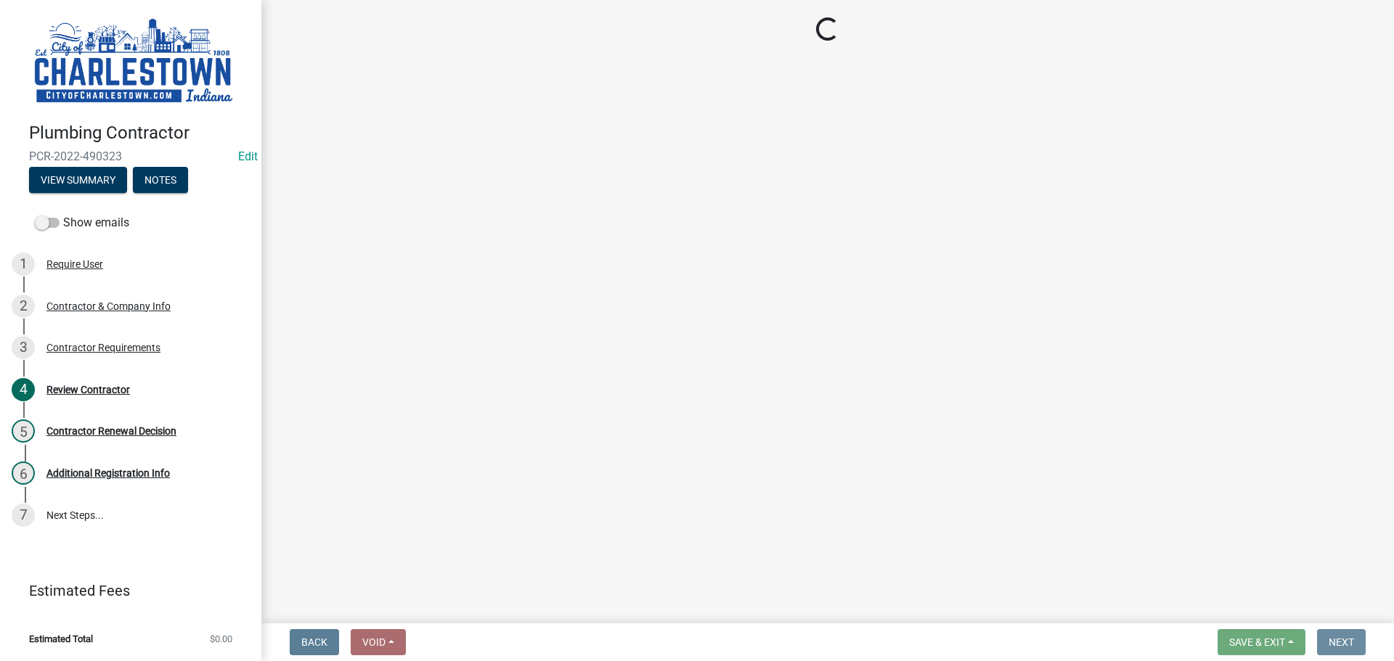
scroll to position [0, 0]
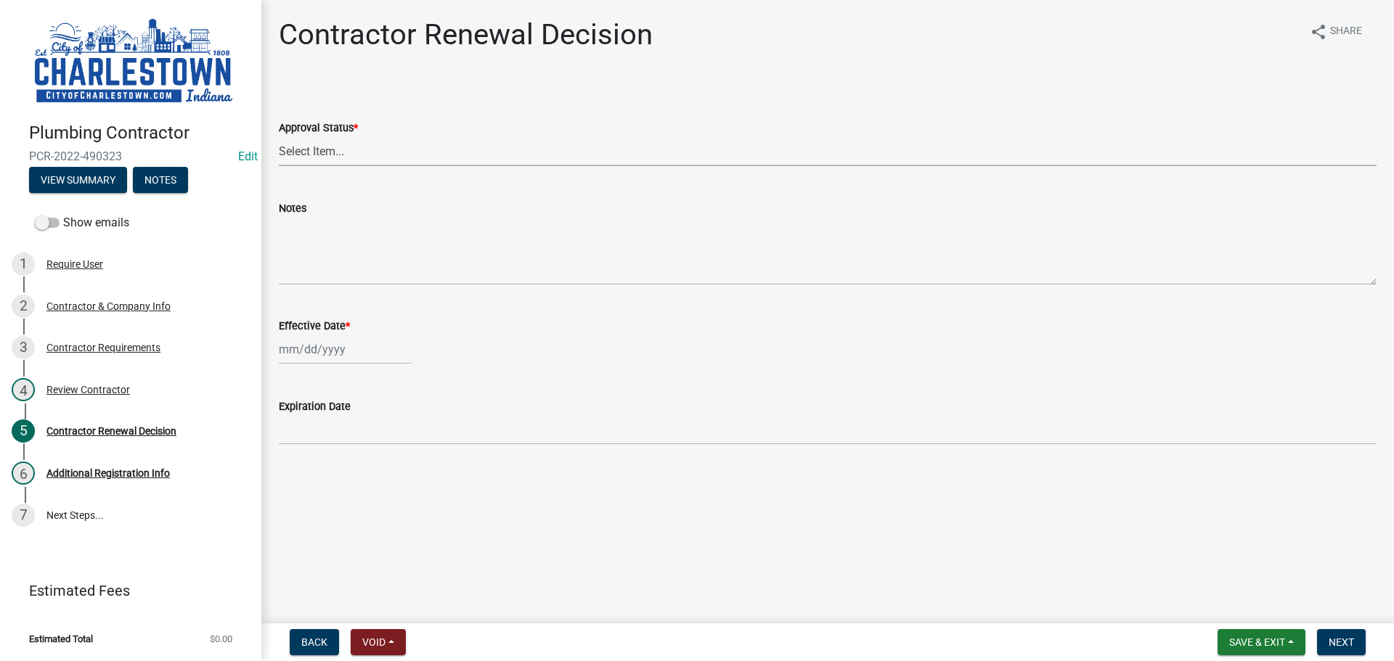
click at [367, 150] on select "Select Item... Approved Denied" at bounding box center [827, 151] width 1097 height 30
click at [279, 136] on select "Select Item... Approved Denied" at bounding box center [827, 151] width 1097 height 30
select select "30db8998-795d-4bbe-8e49-f1ade8865815"
click at [321, 358] on div at bounding box center [345, 350] width 133 height 30
select select "10"
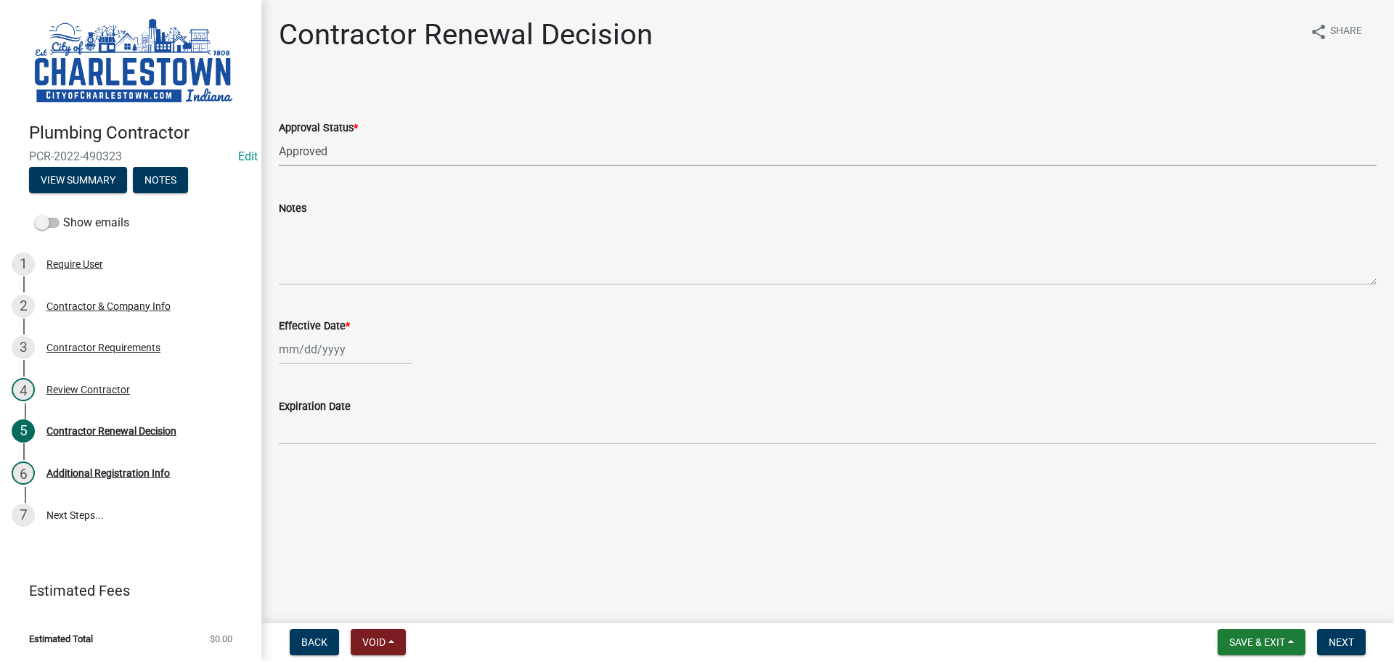
select select "2025"
click at [388, 453] on div "10" at bounding box center [386, 449] width 23 height 23
type input "[DATE]"
click at [319, 643] on span "Back" at bounding box center [314, 643] width 26 height 12
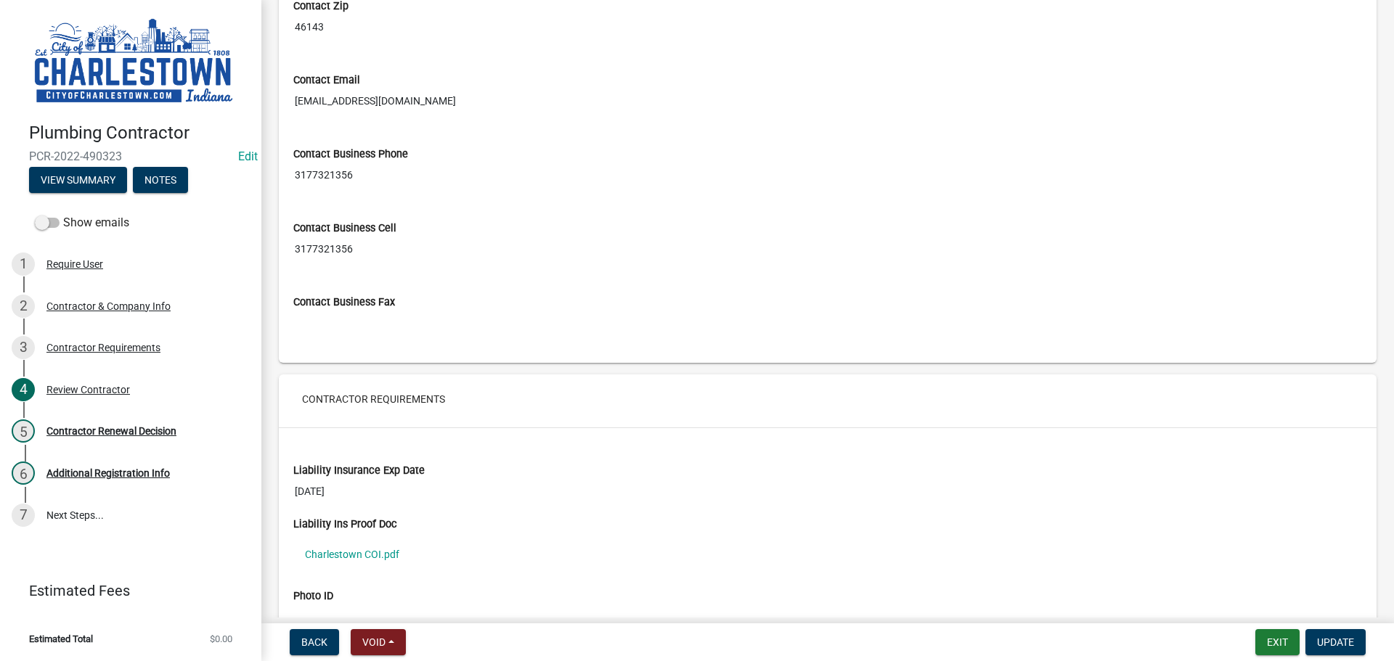
scroll to position [653, 0]
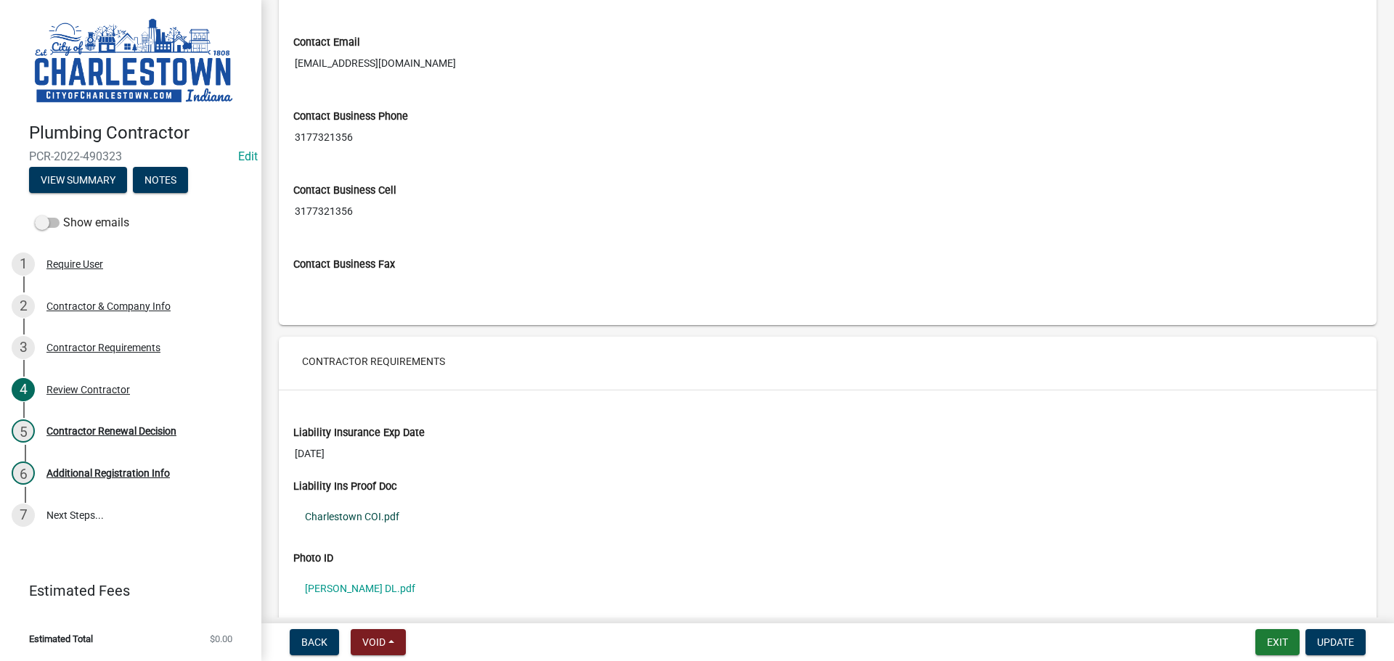
click at [369, 515] on link "Charlestown COI.pdf" at bounding box center [827, 516] width 1068 height 33
click at [1342, 642] on span "Update" at bounding box center [1335, 643] width 37 height 12
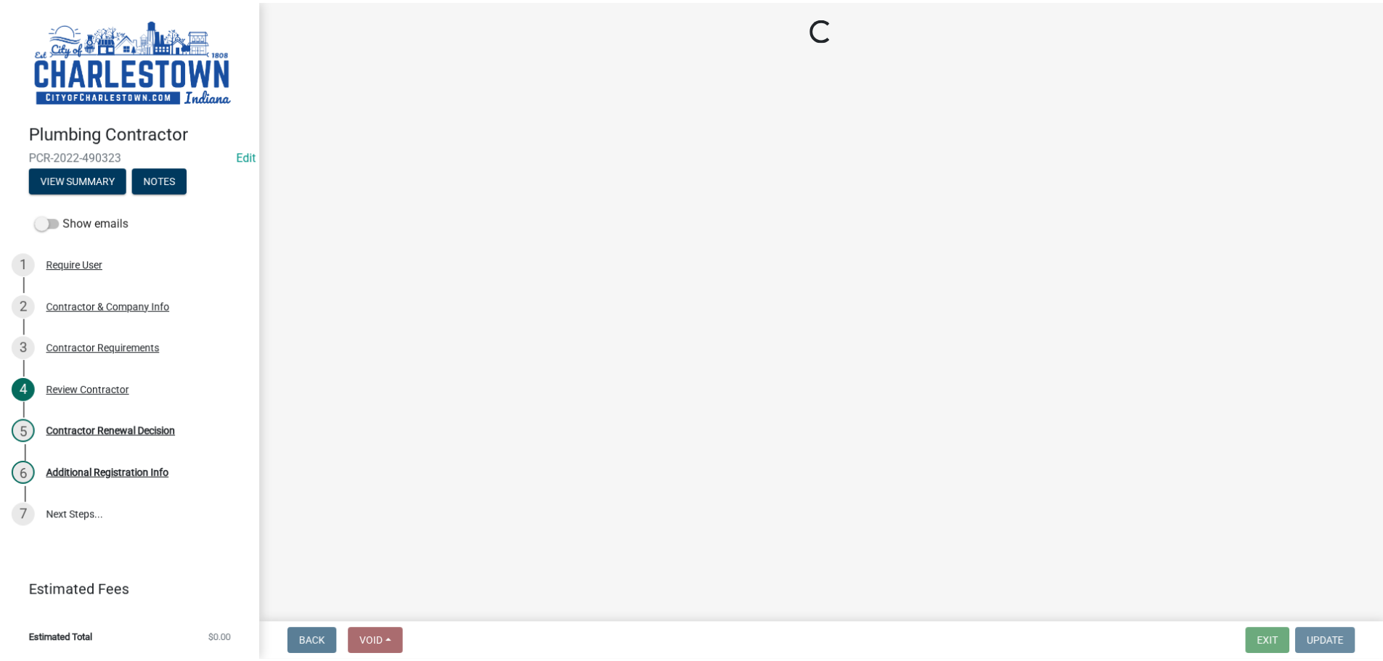
scroll to position [0, 0]
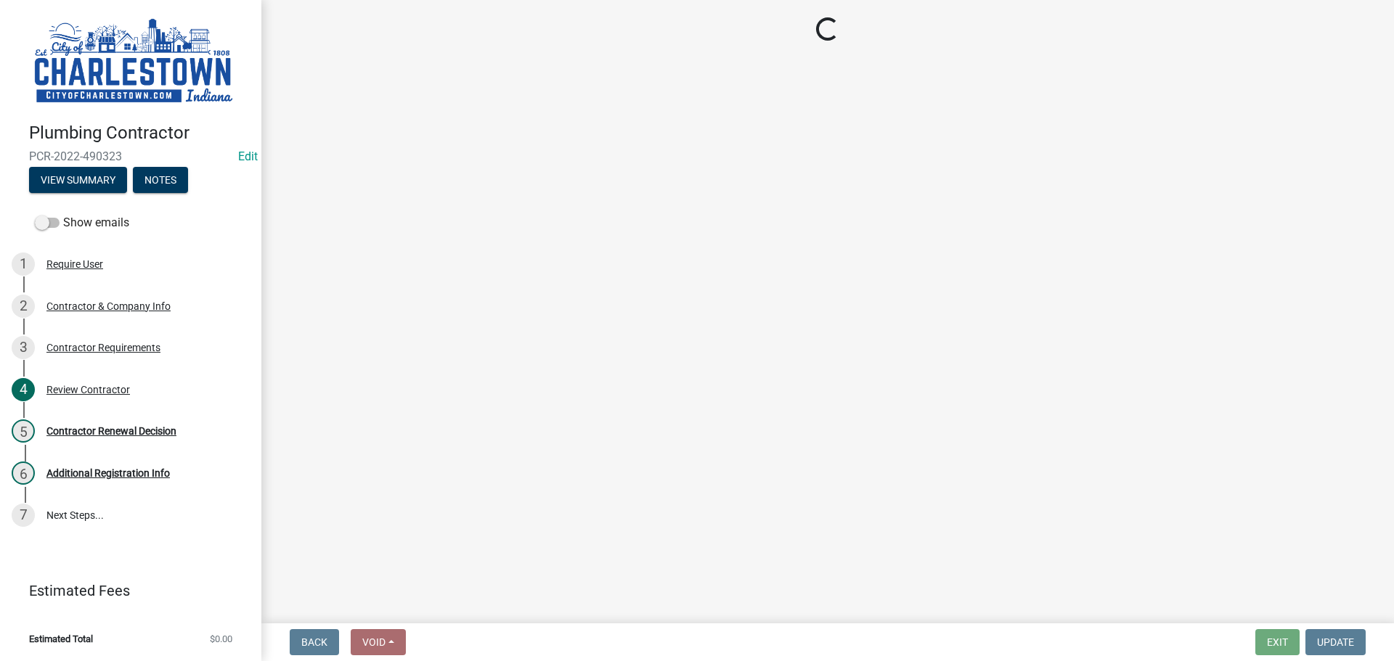
select select "30db8998-795d-4bbe-8e49-f1ade8865815"
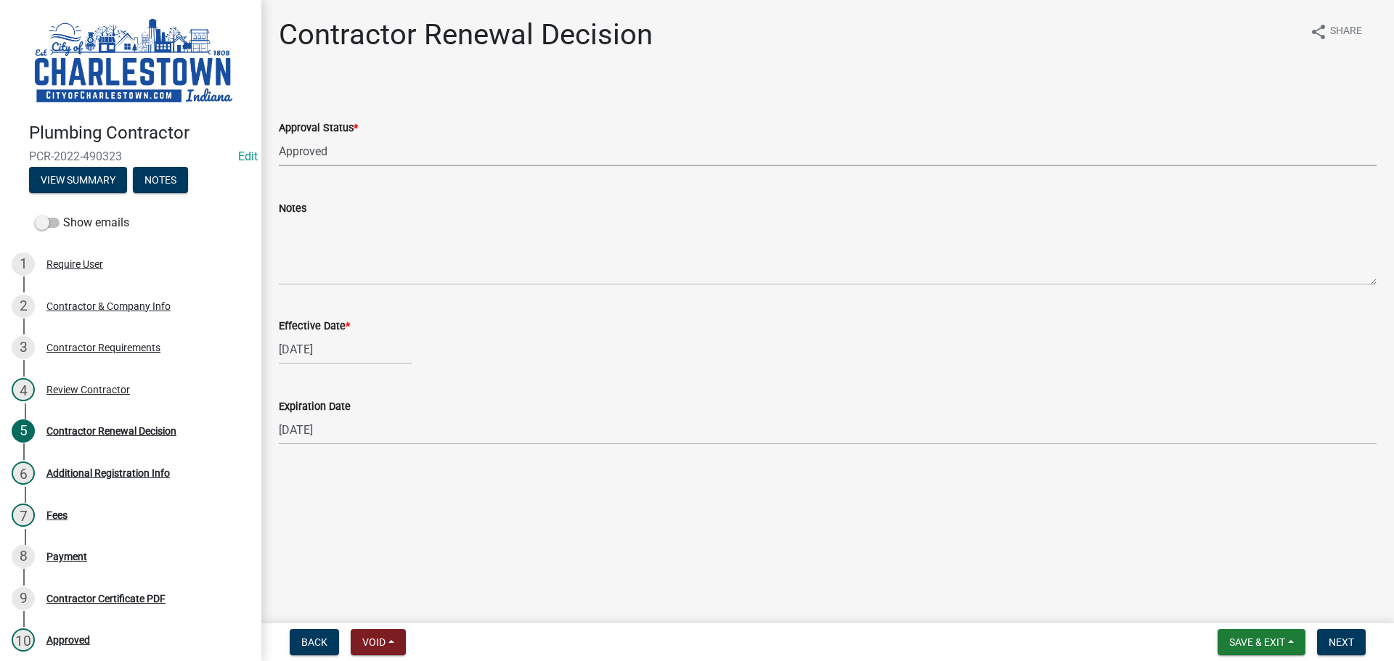
click at [349, 155] on select "Select Item... Approved Denied" at bounding box center [827, 151] width 1097 height 30
click at [279, 136] on select "Select Item... Approved Denied" at bounding box center [827, 151] width 1097 height 30
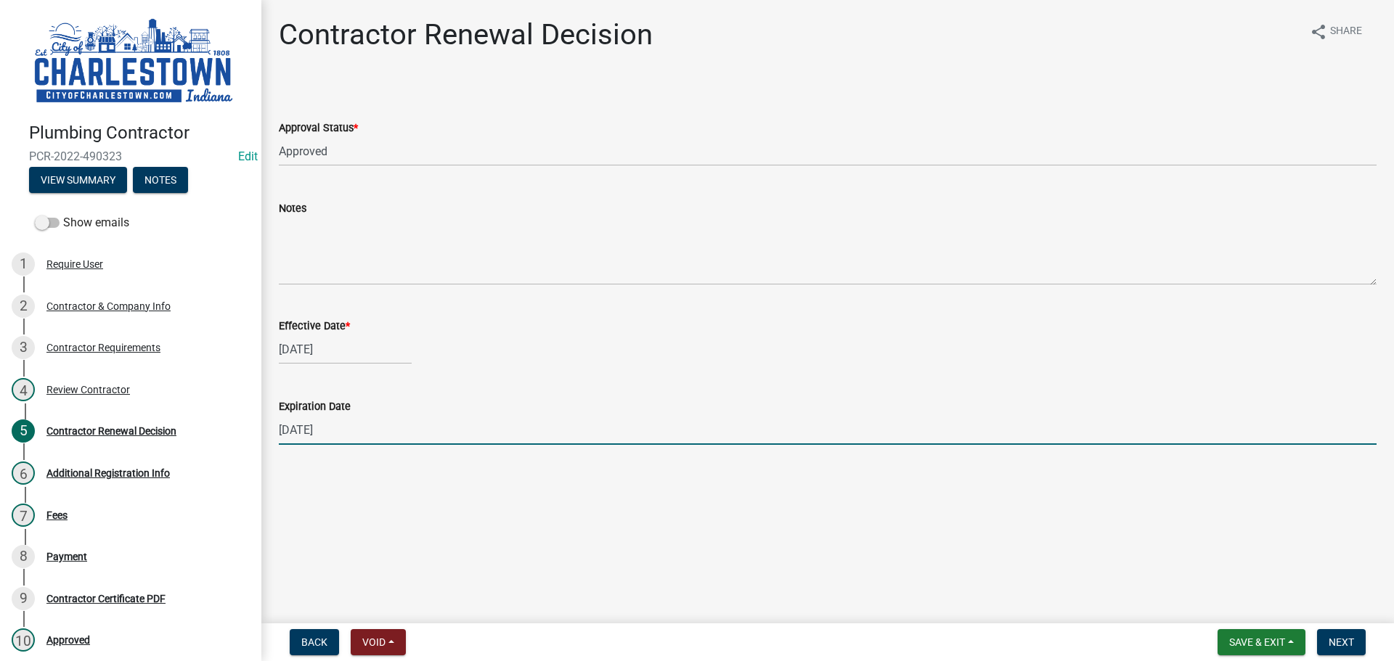
click at [308, 428] on input "[DATE]" at bounding box center [827, 430] width 1097 height 30
type input "[DATE]"
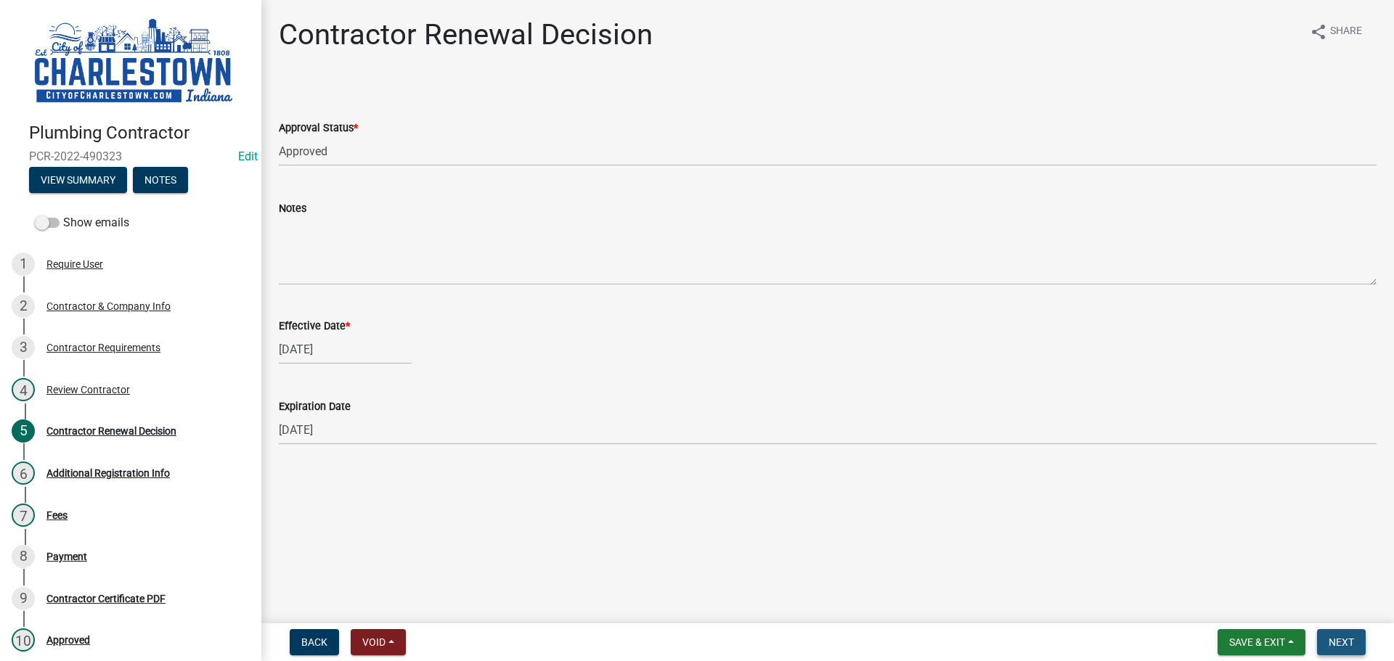
click at [1348, 650] on button "Next" at bounding box center [1341, 642] width 49 height 26
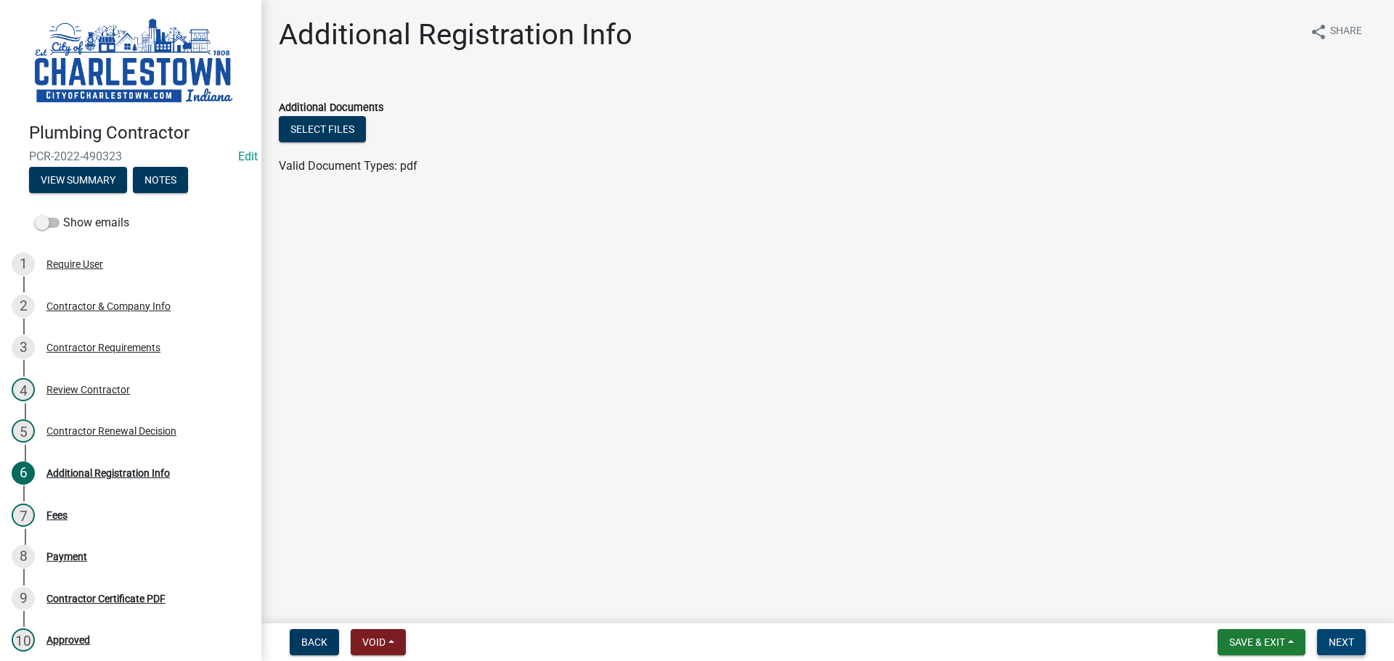
click at [1339, 640] on span "Next" at bounding box center [1340, 643] width 25 height 12
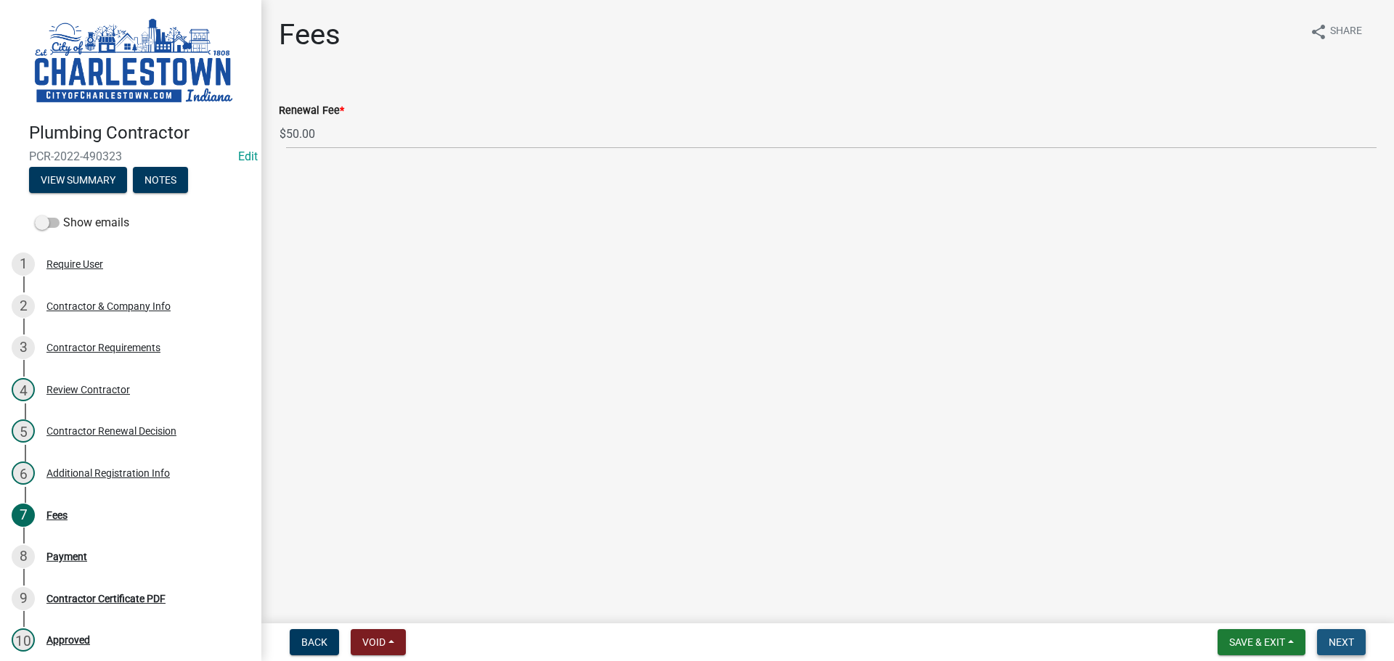
click at [1351, 647] on span "Next" at bounding box center [1340, 643] width 25 height 12
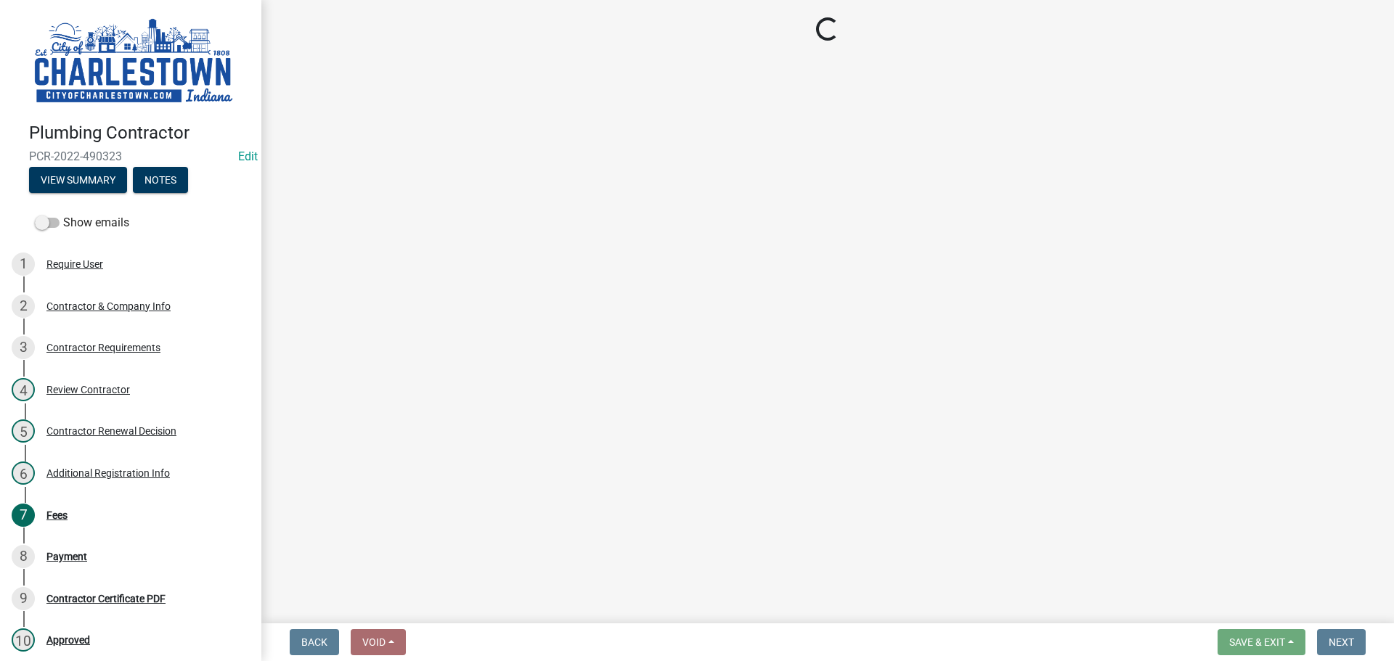
select select "3: 3"
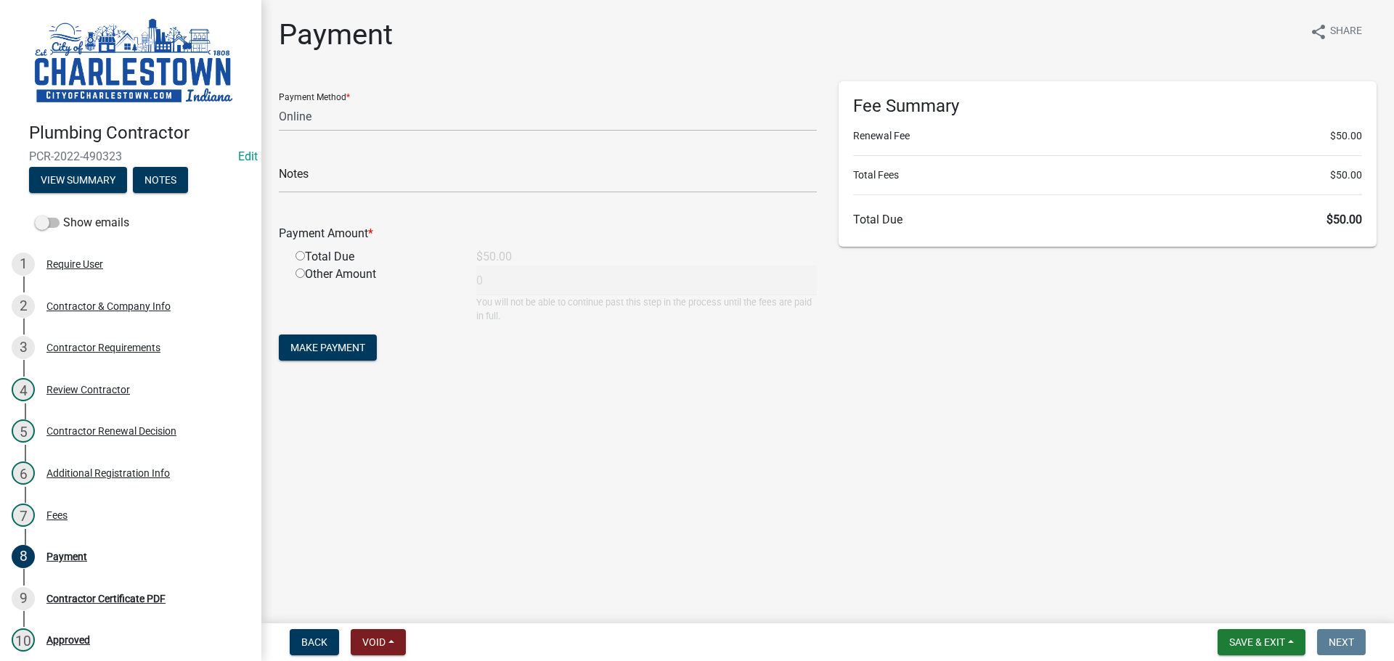
click at [300, 257] on input "radio" at bounding box center [299, 255] width 9 height 9
radio input "true"
type input "50"
click at [1257, 635] on button "Save & Exit" at bounding box center [1261, 642] width 88 height 26
click at [1237, 606] on button "Save & Exit" at bounding box center [1247, 604] width 116 height 35
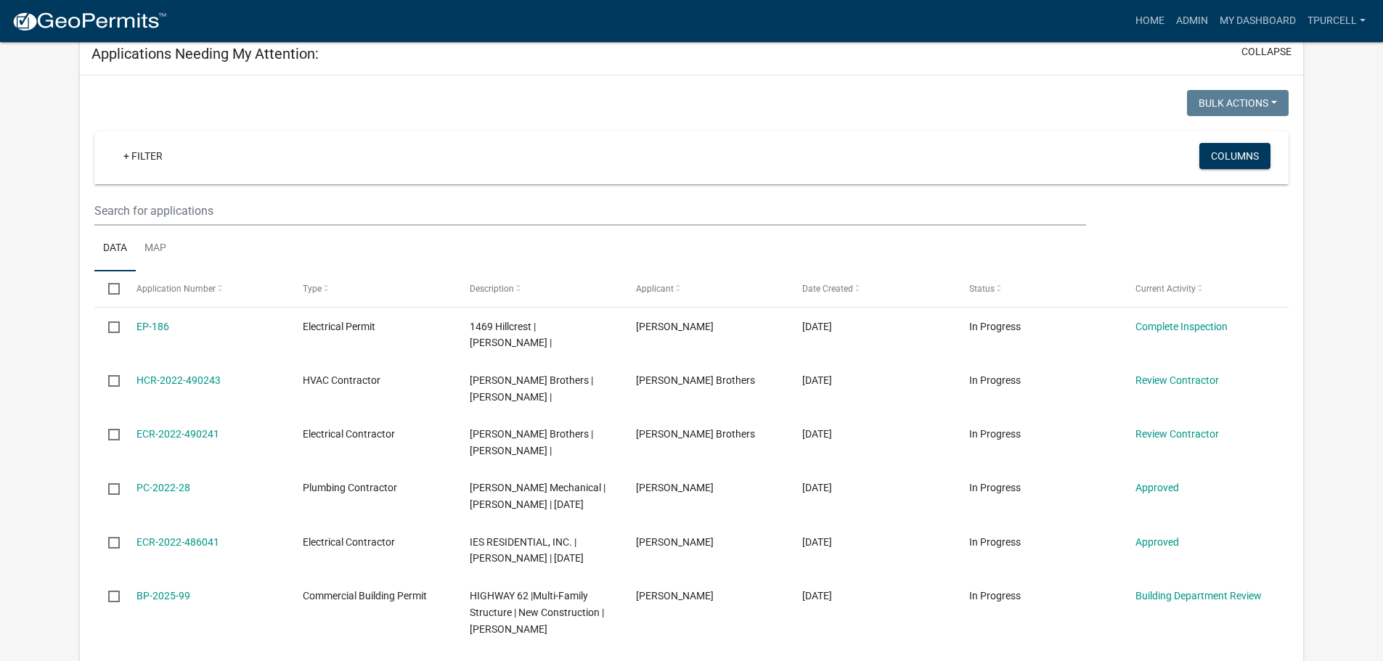
scroll to position [653, 0]
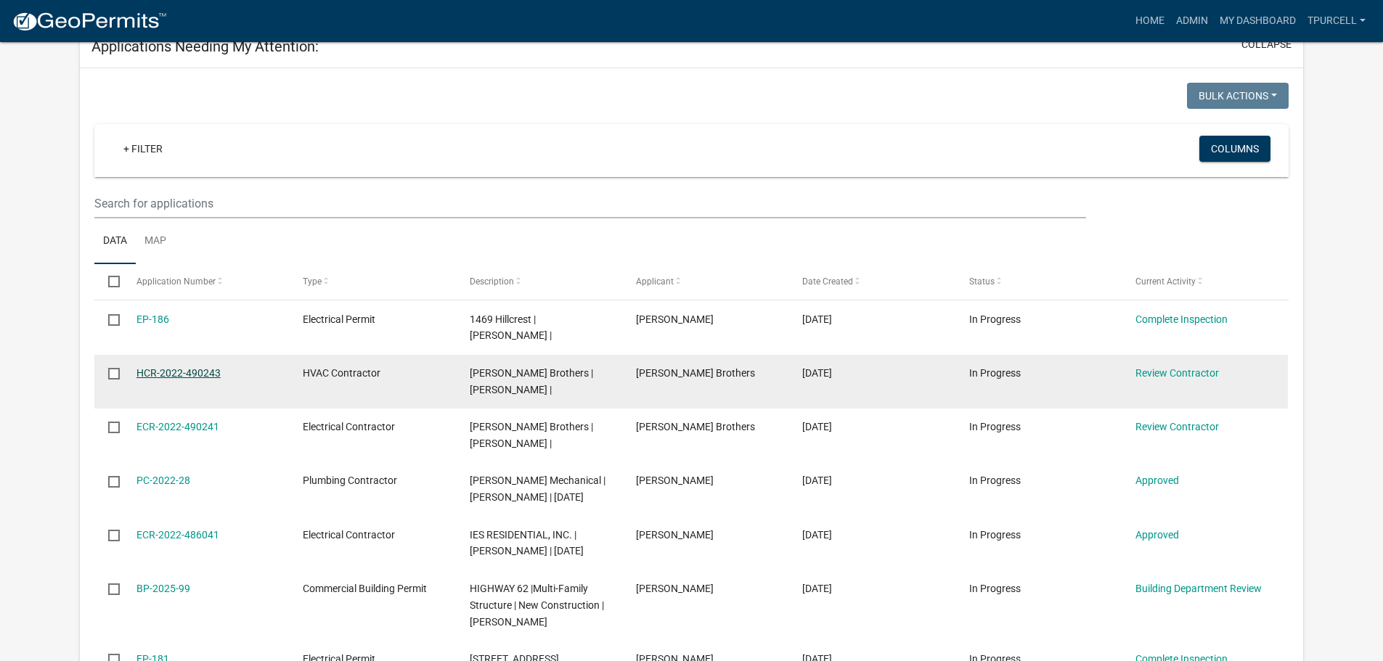
click at [183, 379] on link "HCR-2022-490243" at bounding box center [178, 373] width 84 height 12
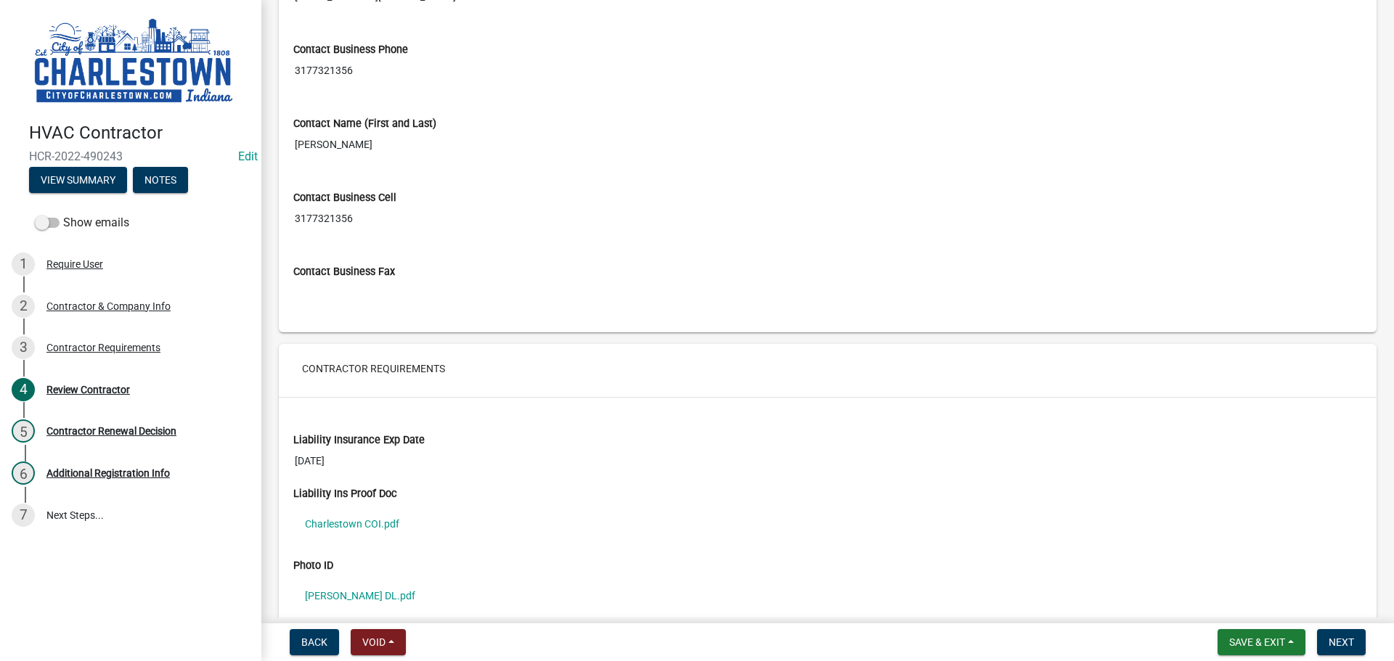
scroll to position [803, 0]
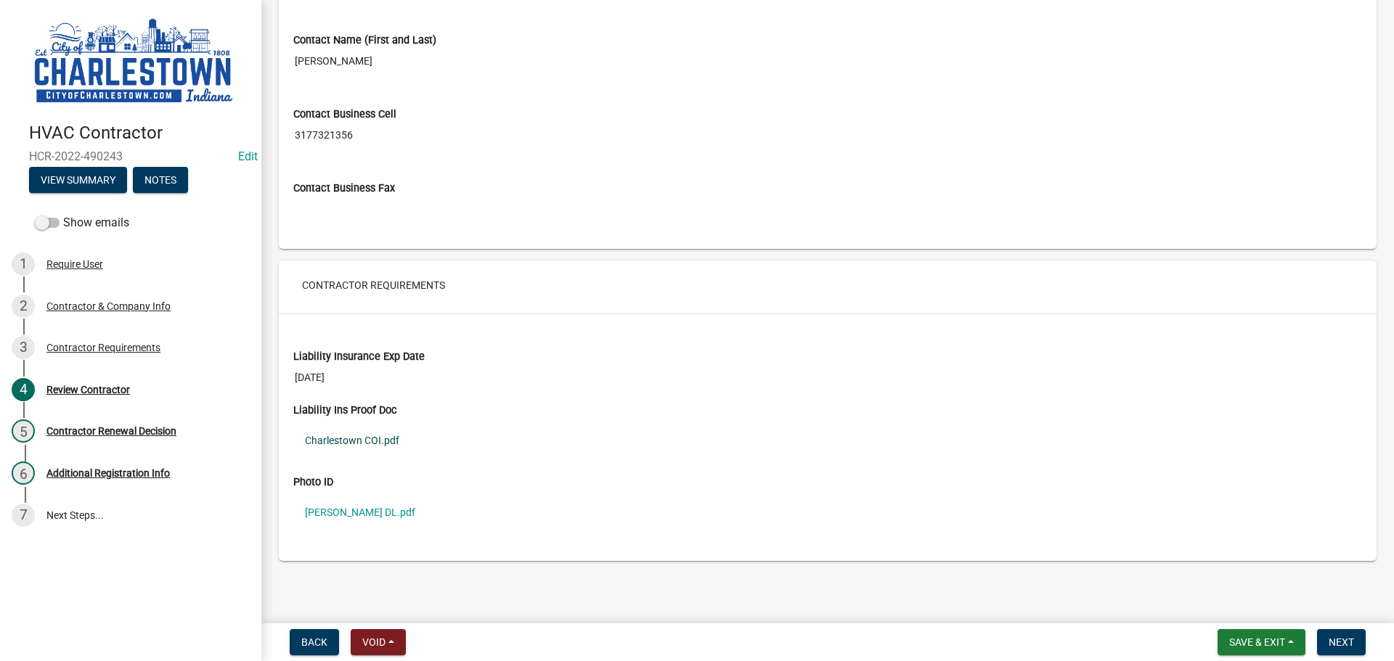
click at [371, 435] on link "Charlestown COI.pdf" at bounding box center [827, 440] width 1068 height 33
click at [375, 516] on link "[PERSON_NAME] DL.pdf" at bounding box center [827, 512] width 1068 height 33
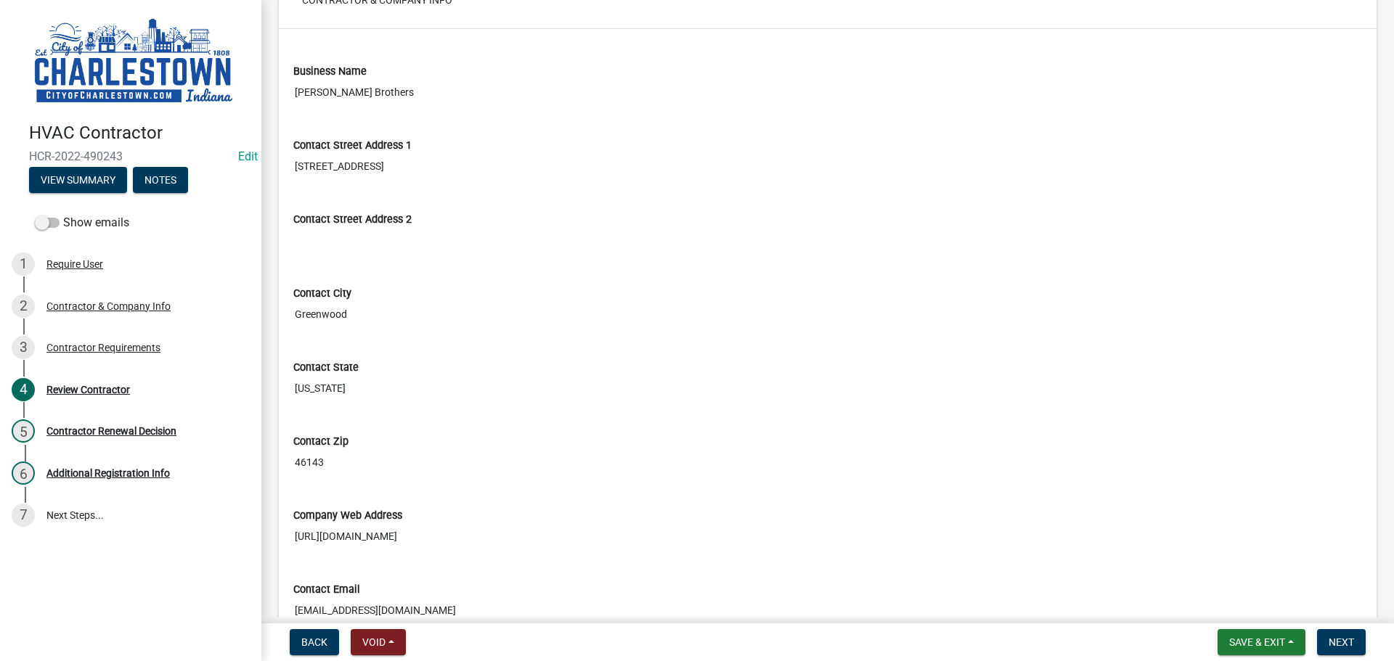
scroll to position [145, 0]
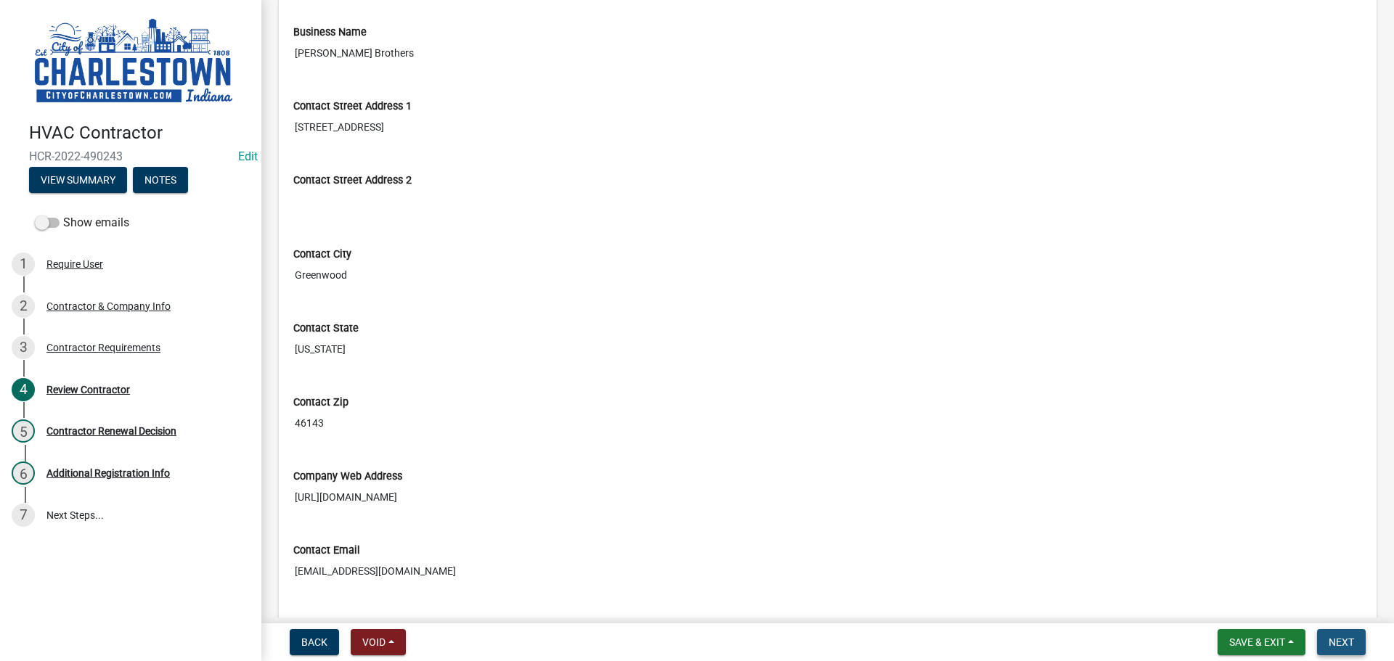
click at [1338, 639] on span "Next" at bounding box center [1340, 643] width 25 height 12
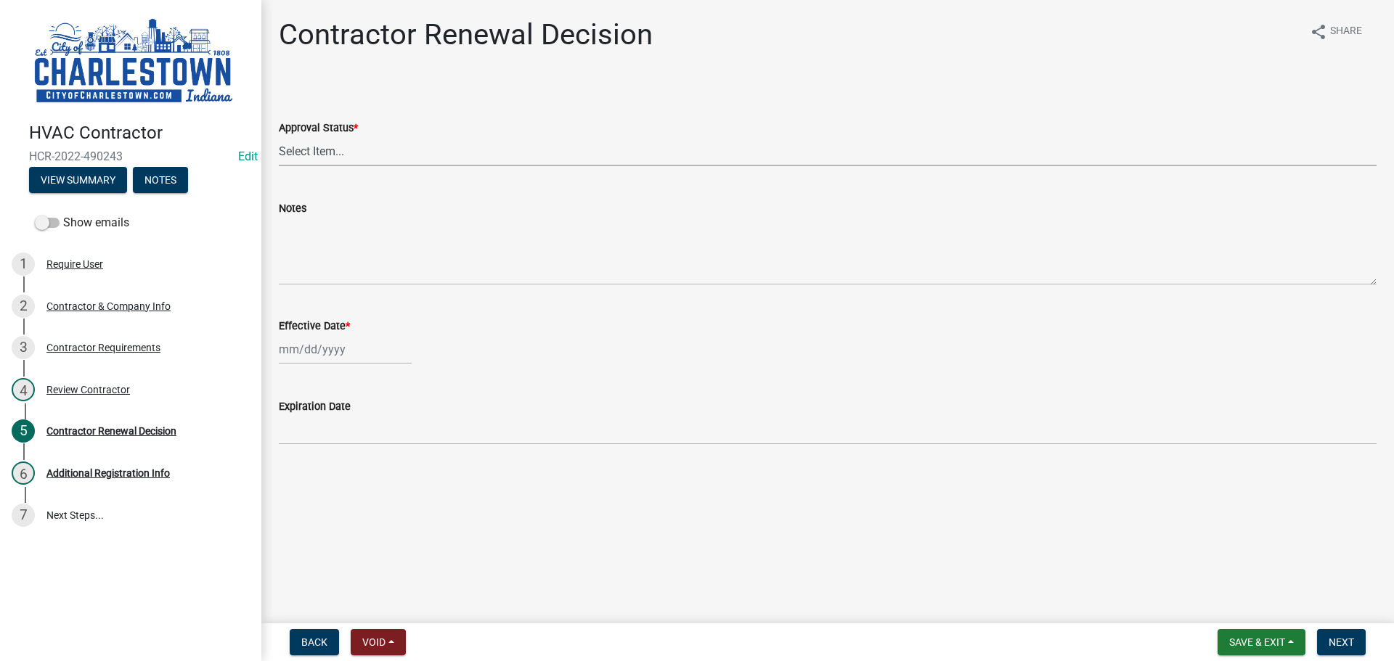
click at [339, 149] on select "Select Item... Approved Denied" at bounding box center [827, 151] width 1097 height 30
click at [279, 136] on select "Select Item... Approved Denied" at bounding box center [827, 151] width 1097 height 30
select select "30db8998-795d-4bbe-8e49-f1ade8865815"
click at [309, 355] on div at bounding box center [345, 350] width 133 height 30
select select "10"
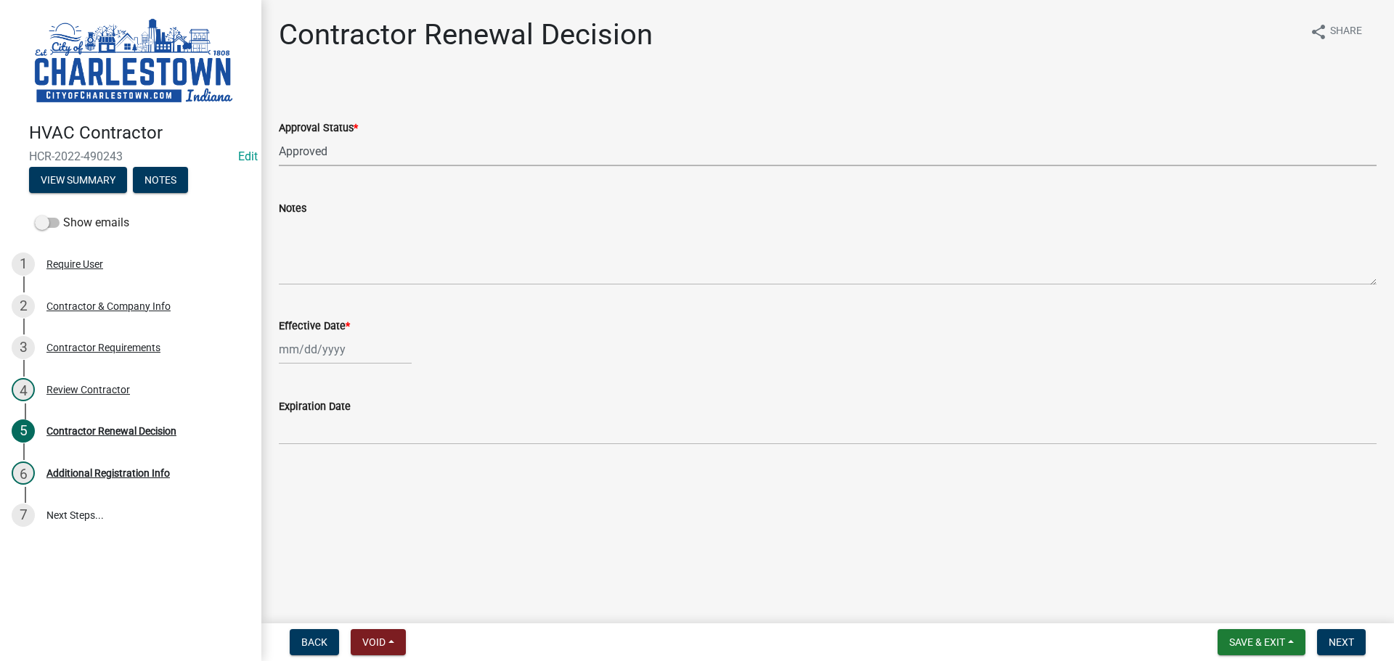
select select "2025"
click at [392, 449] on div "10" at bounding box center [386, 449] width 23 height 23
type input "[DATE]"
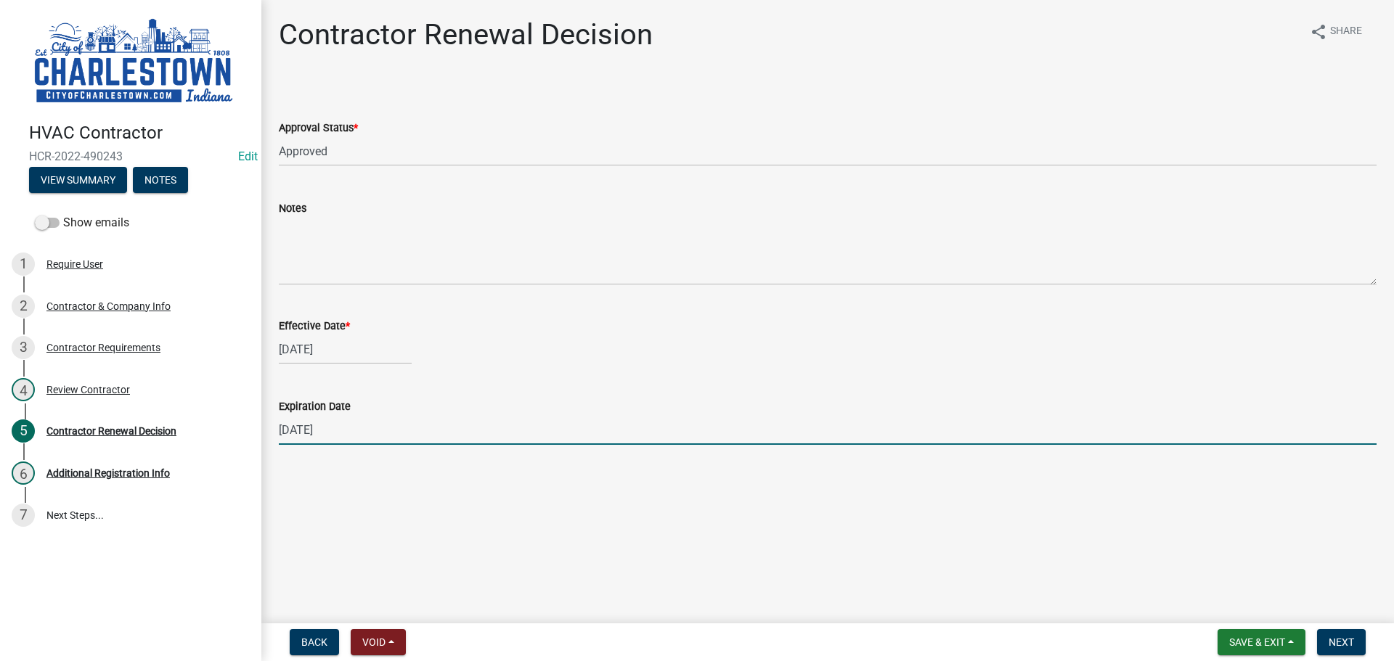
click at [308, 425] on input "[DATE]" at bounding box center [827, 430] width 1097 height 30
type input "[DATE]"
click at [1346, 640] on span "Next" at bounding box center [1340, 643] width 25 height 12
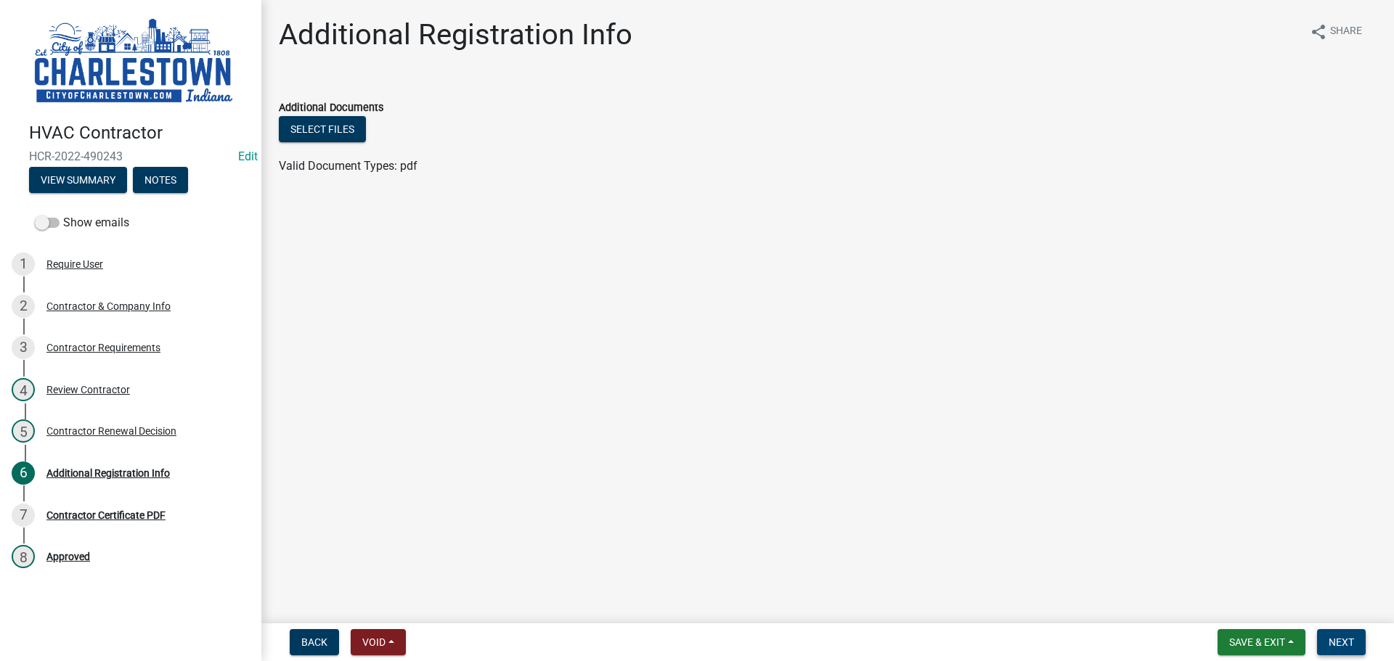
click at [1347, 644] on span "Next" at bounding box center [1340, 643] width 25 height 12
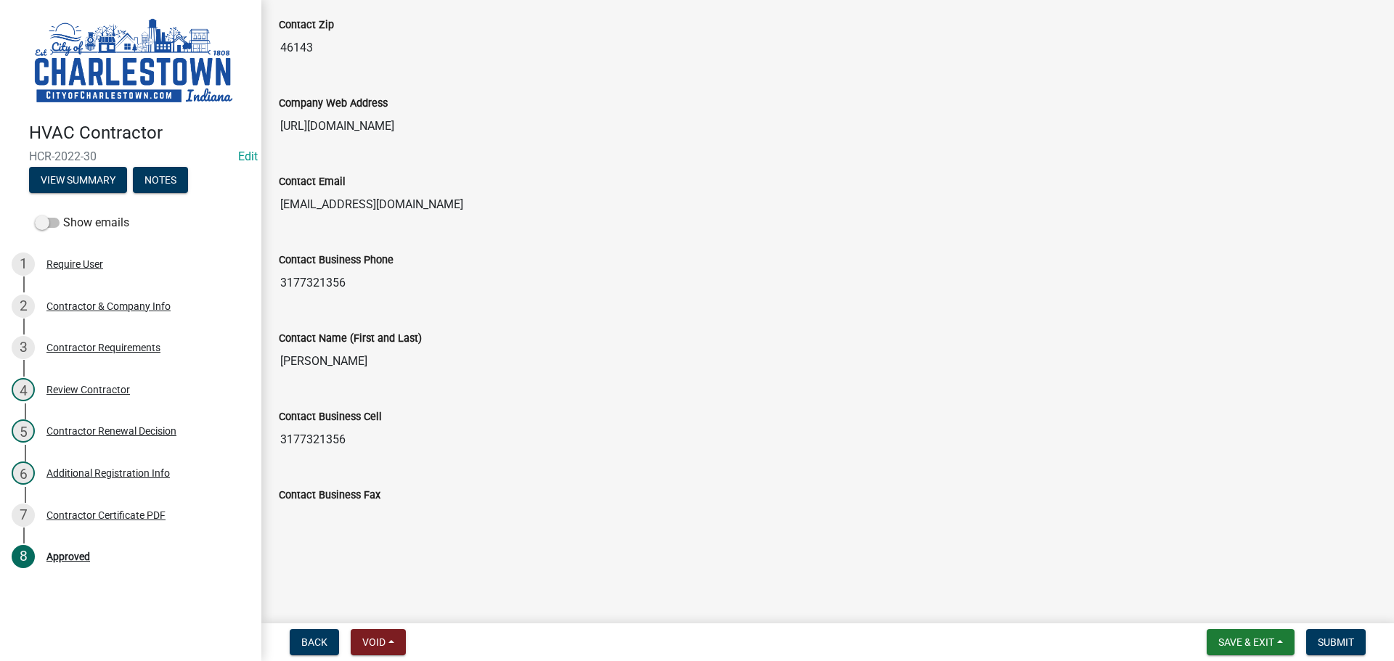
scroll to position [605, 0]
click at [1336, 642] on span "Submit" at bounding box center [1335, 643] width 36 height 12
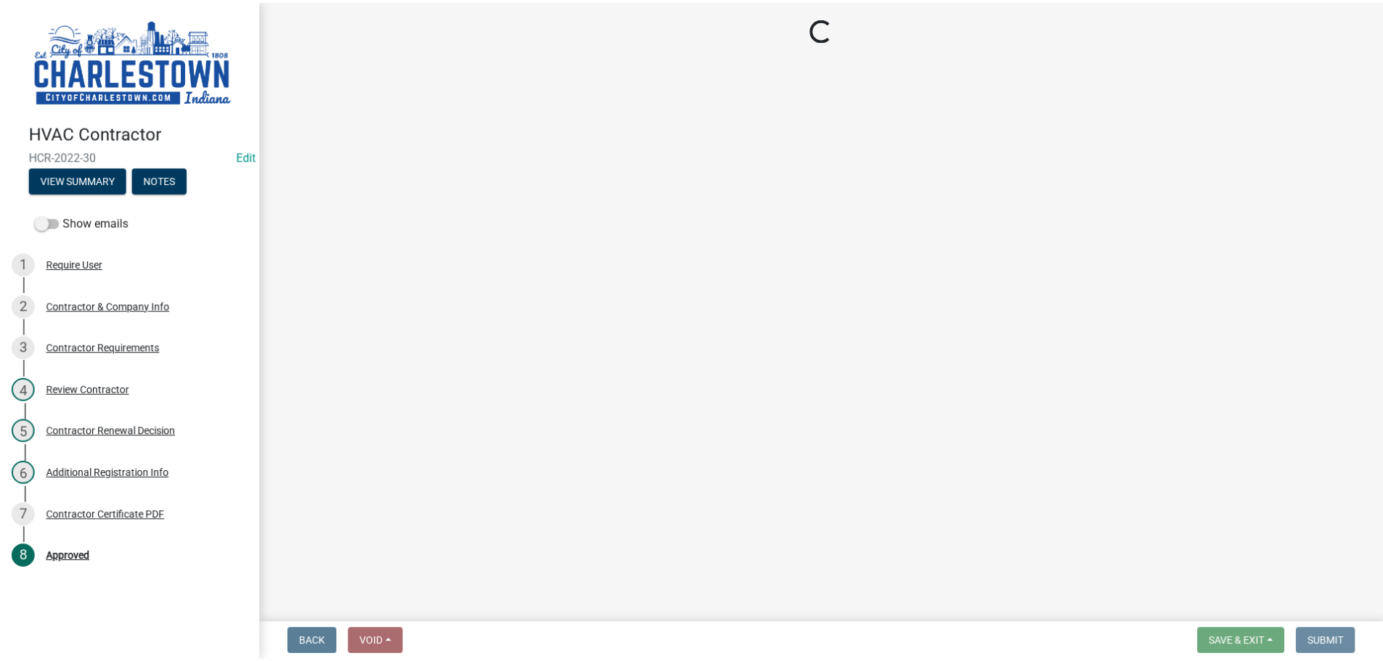
scroll to position [0, 0]
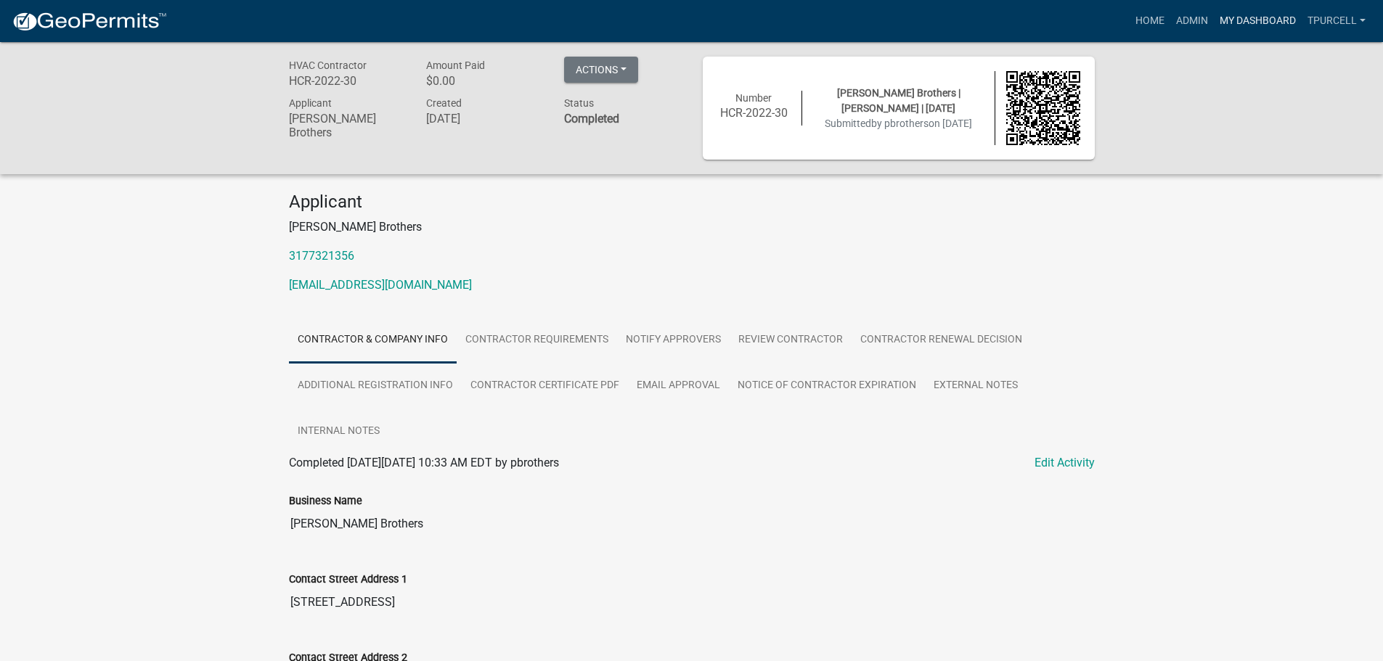
click at [1248, 20] on link "My Dashboard" at bounding box center [1258, 21] width 88 height 28
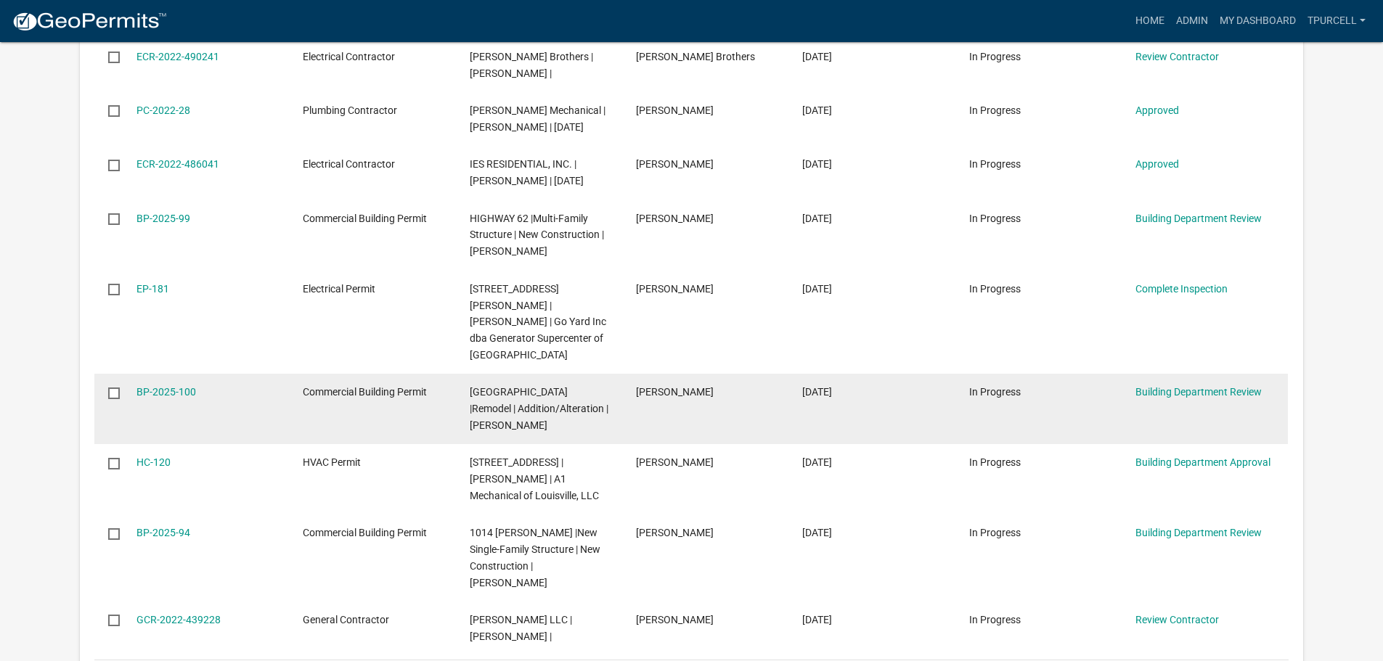
scroll to position [995, 0]
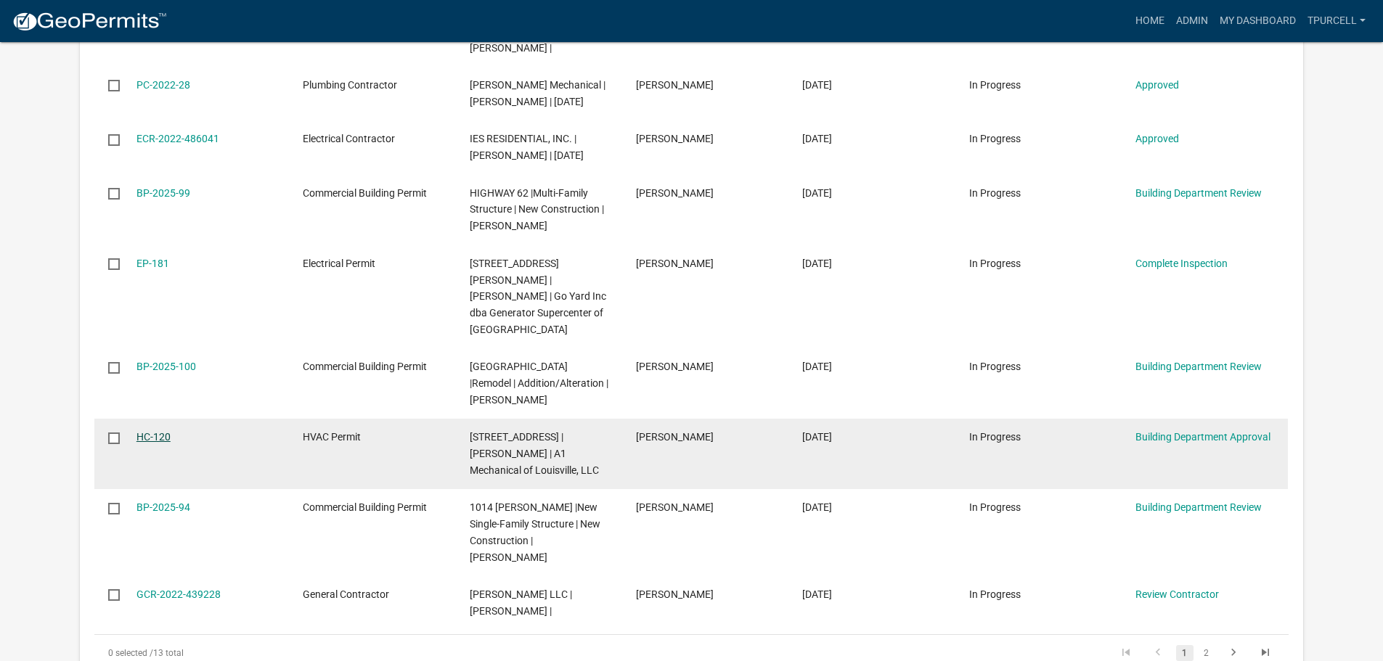
click at [160, 431] on link "HC-120" at bounding box center [153, 437] width 34 height 12
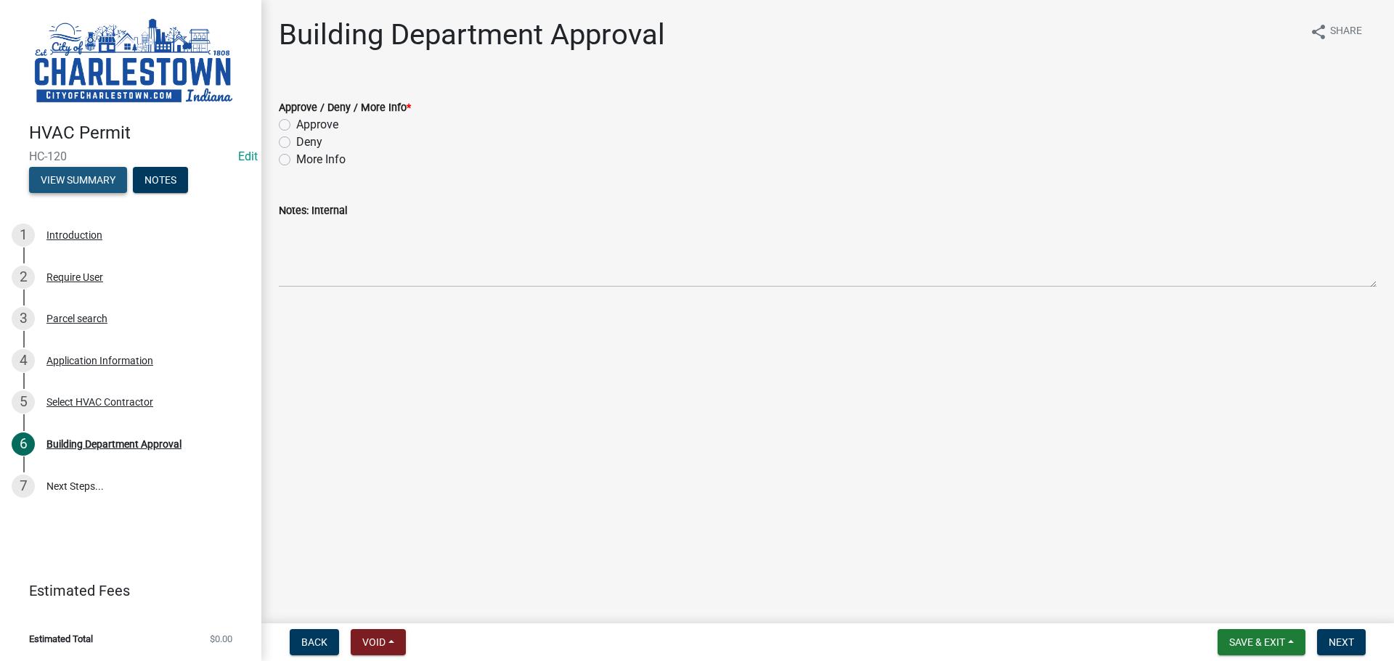
click at [106, 173] on button "View Summary" at bounding box center [78, 180] width 98 height 26
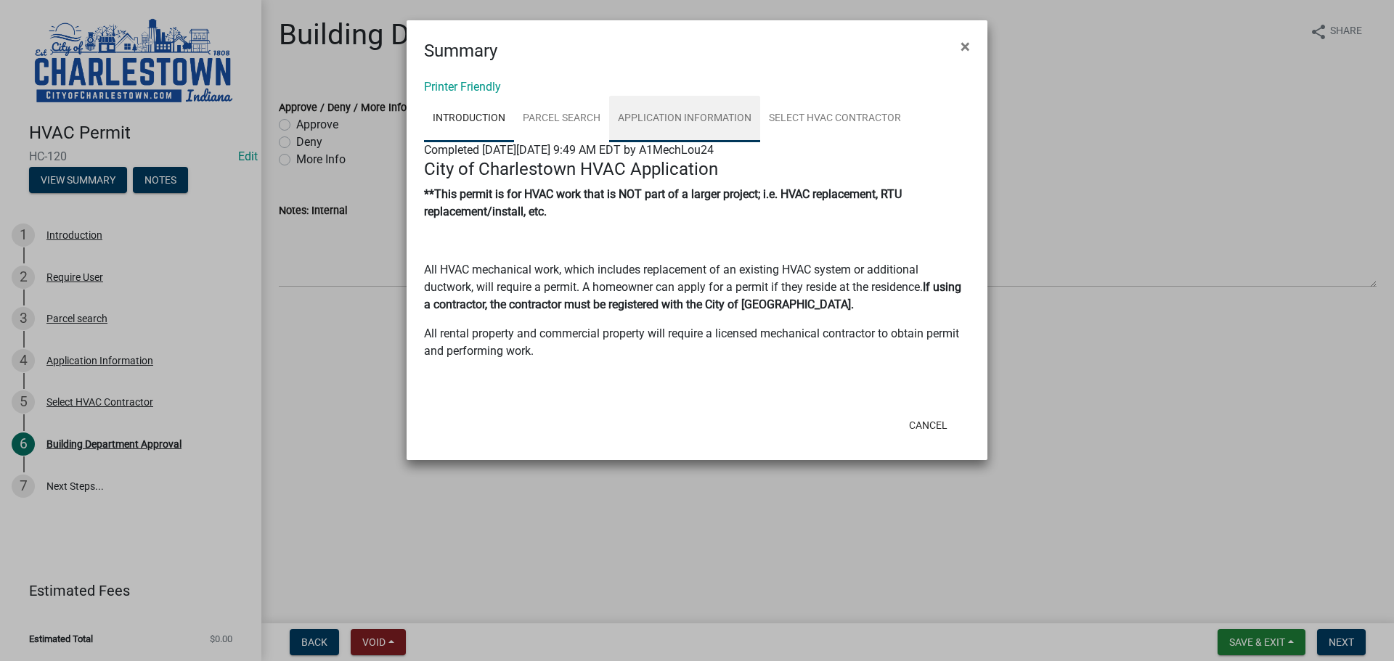
click at [671, 114] on link "Application Information" at bounding box center [684, 119] width 151 height 46
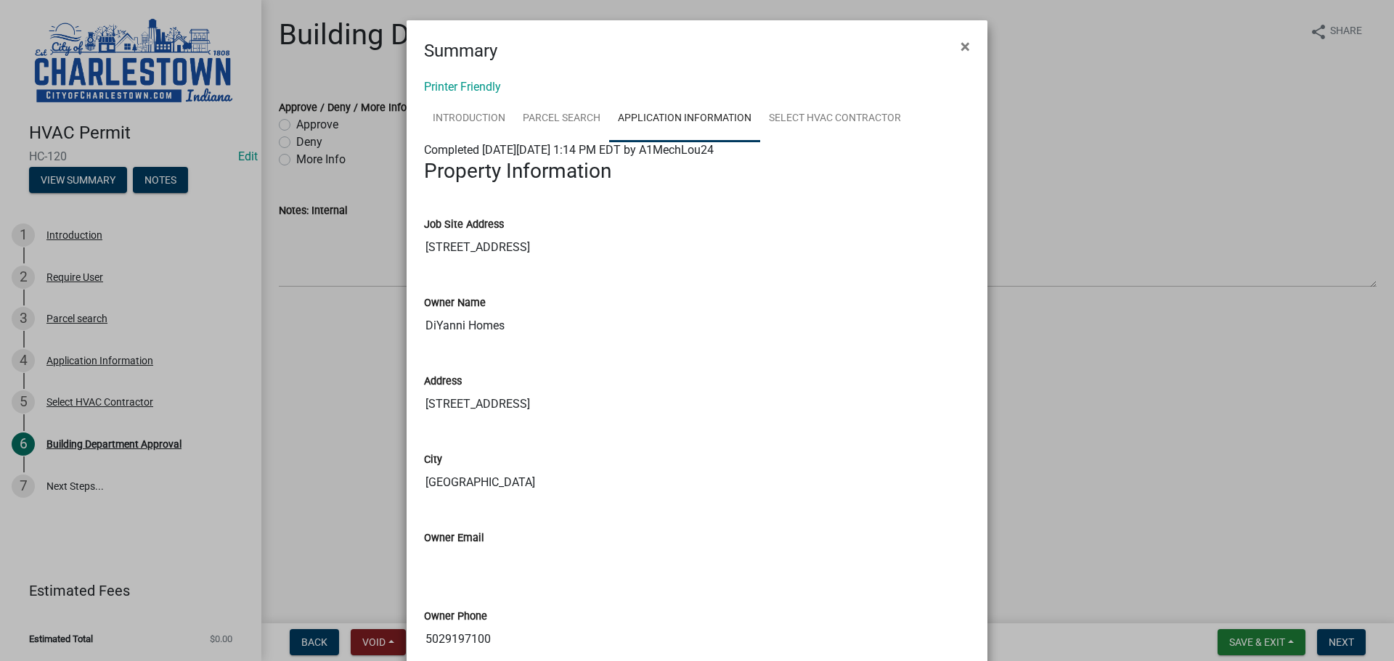
drag, startPoint x: 1097, startPoint y: 163, endPoint x: 1099, endPoint y: 171, distance: 7.4
click at [1098, 163] on ngb-modal-window "Summary × Printer Friendly Introduction Parcel search Application Information S…" at bounding box center [697, 330] width 1394 height 661
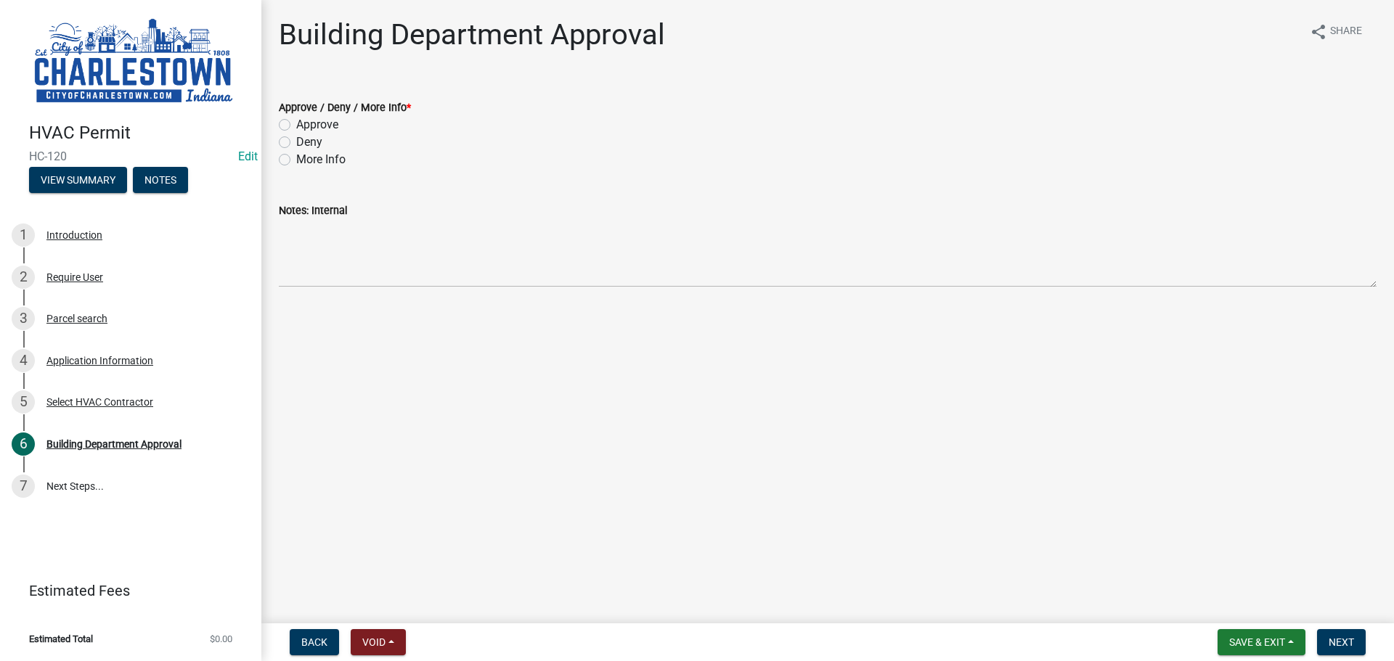
click at [296, 144] on label "Deny" at bounding box center [309, 142] width 26 height 17
click at [296, 143] on input "Deny" at bounding box center [300, 138] width 9 height 9
radio input "true"
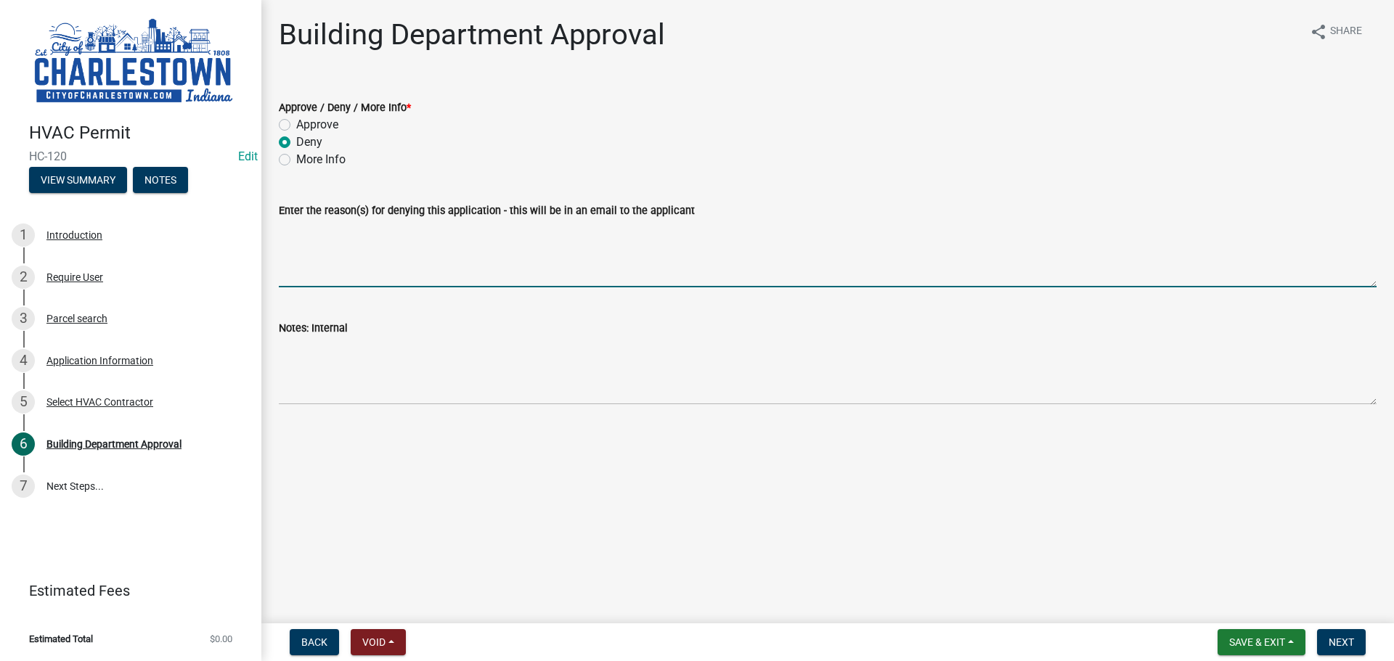
click at [417, 259] on textarea "Enter the reason(s) for denying this application - this will be in an email to …" at bounding box center [827, 253] width 1097 height 68
type textarea "not in the city need to contact [GEOGRAPHIC_DATA]"
click at [1353, 640] on span "Next" at bounding box center [1340, 643] width 25 height 12
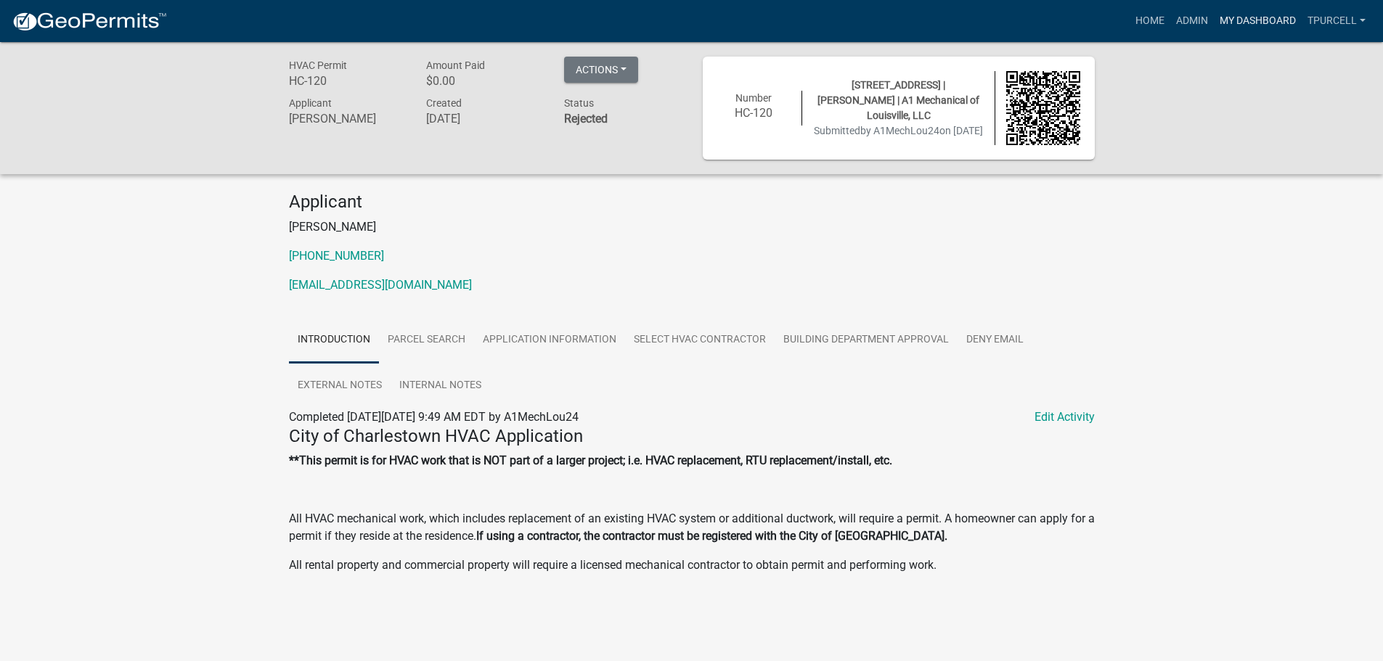
click at [1239, 15] on link "My Dashboard" at bounding box center [1258, 21] width 88 height 28
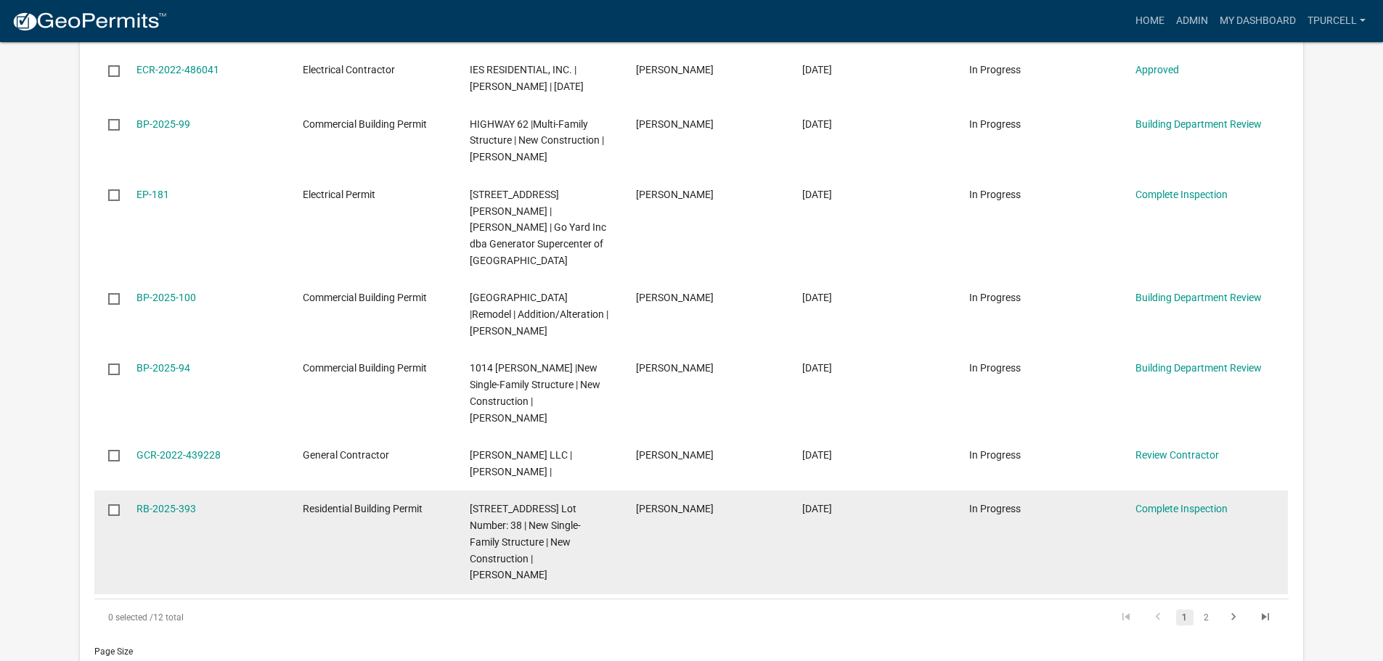
scroll to position [1089, 0]
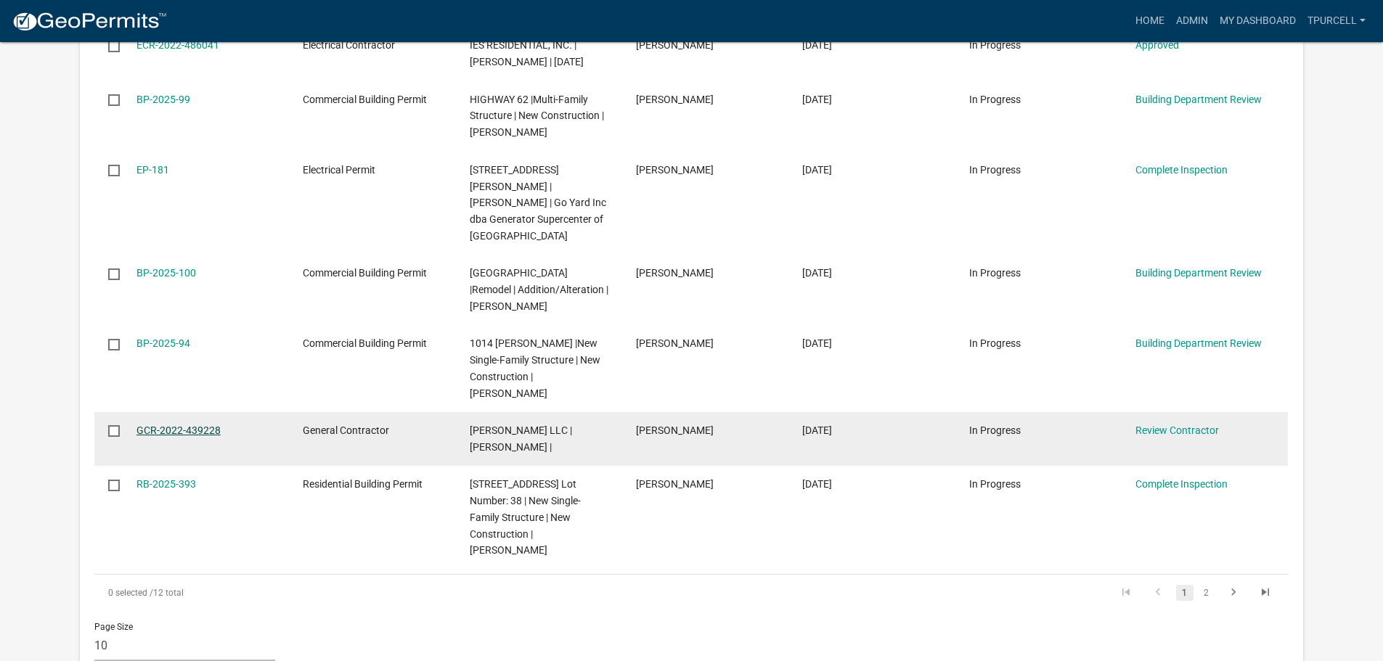
click at [166, 425] on link "GCR-2022-439228" at bounding box center [178, 431] width 84 height 12
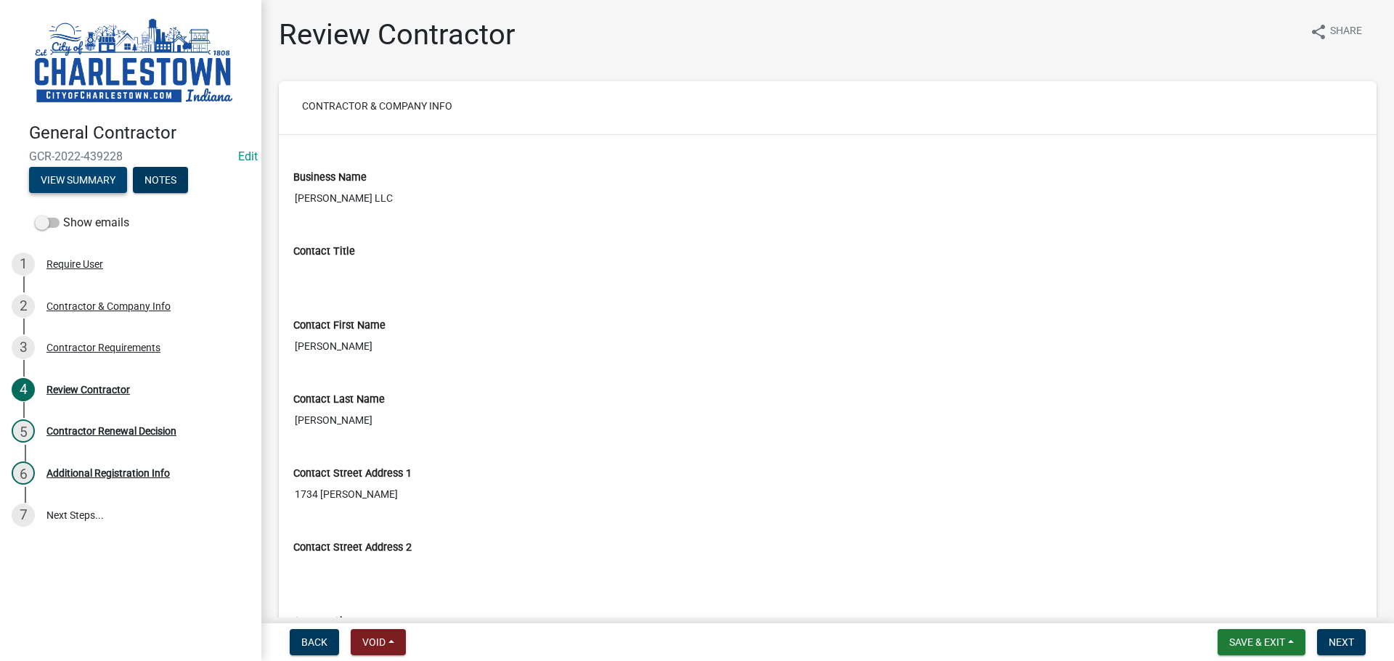
click at [102, 181] on button "View Summary" at bounding box center [78, 180] width 98 height 26
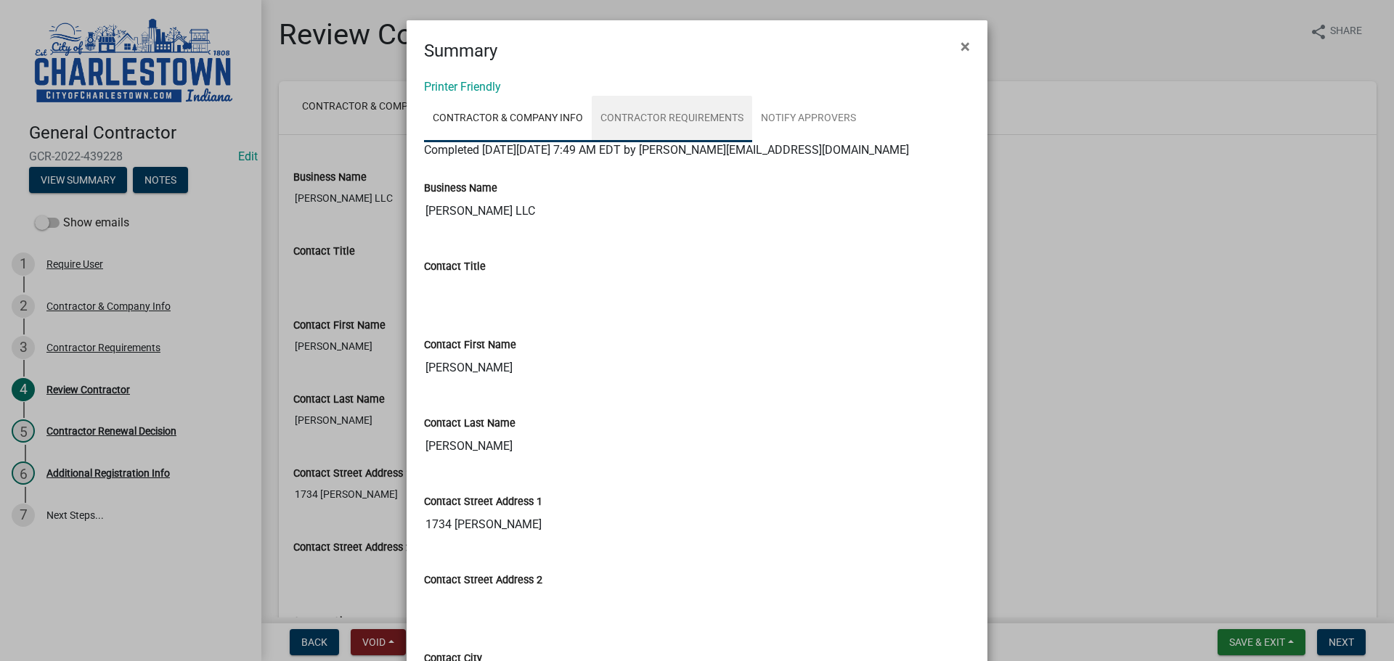
click at [671, 113] on link "Contractor Requirements" at bounding box center [672, 119] width 160 height 46
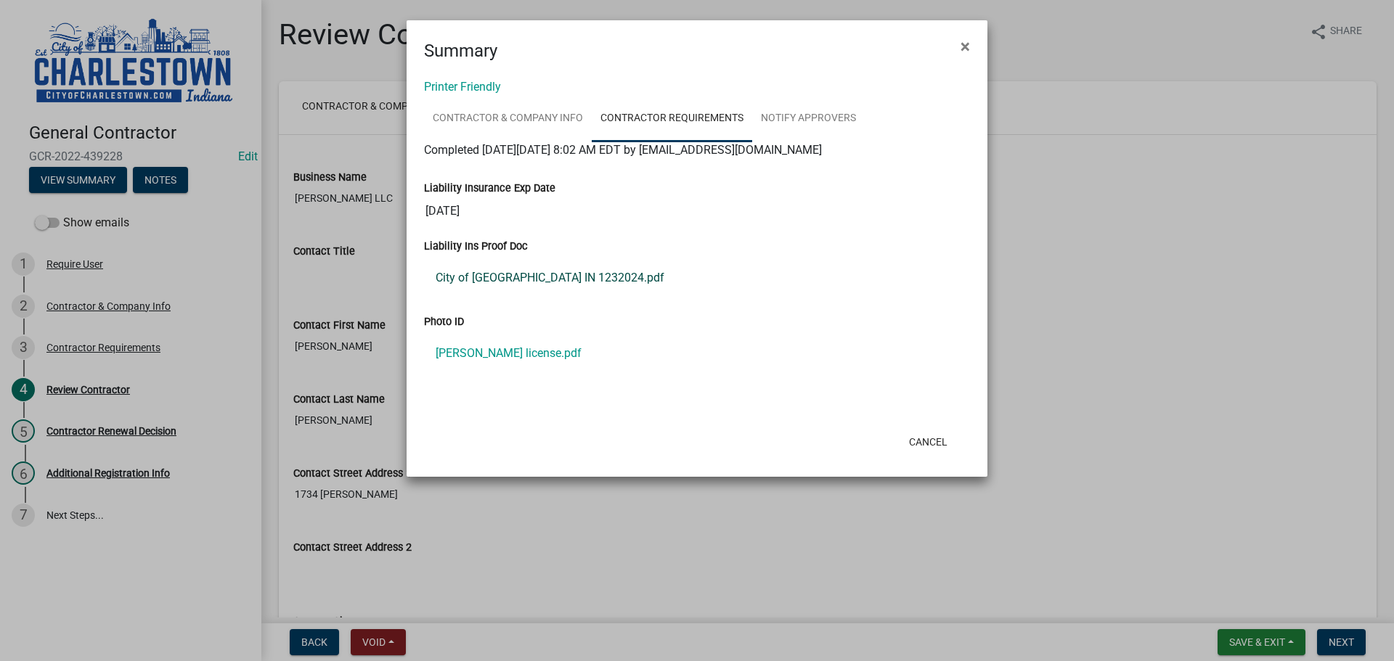
click at [539, 271] on link "City of [GEOGRAPHIC_DATA] IN 1232024.pdf" at bounding box center [697, 278] width 546 height 35
click at [522, 356] on link "[PERSON_NAME] license.pdf" at bounding box center [697, 353] width 546 height 35
click at [576, 279] on link "City of [GEOGRAPHIC_DATA] IN 1232024.pdf" at bounding box center [697, 278] width 546 height 35
click at [807, 112] on link "Notify Approvers" at bounding box center [808, 119] width 112 height 46
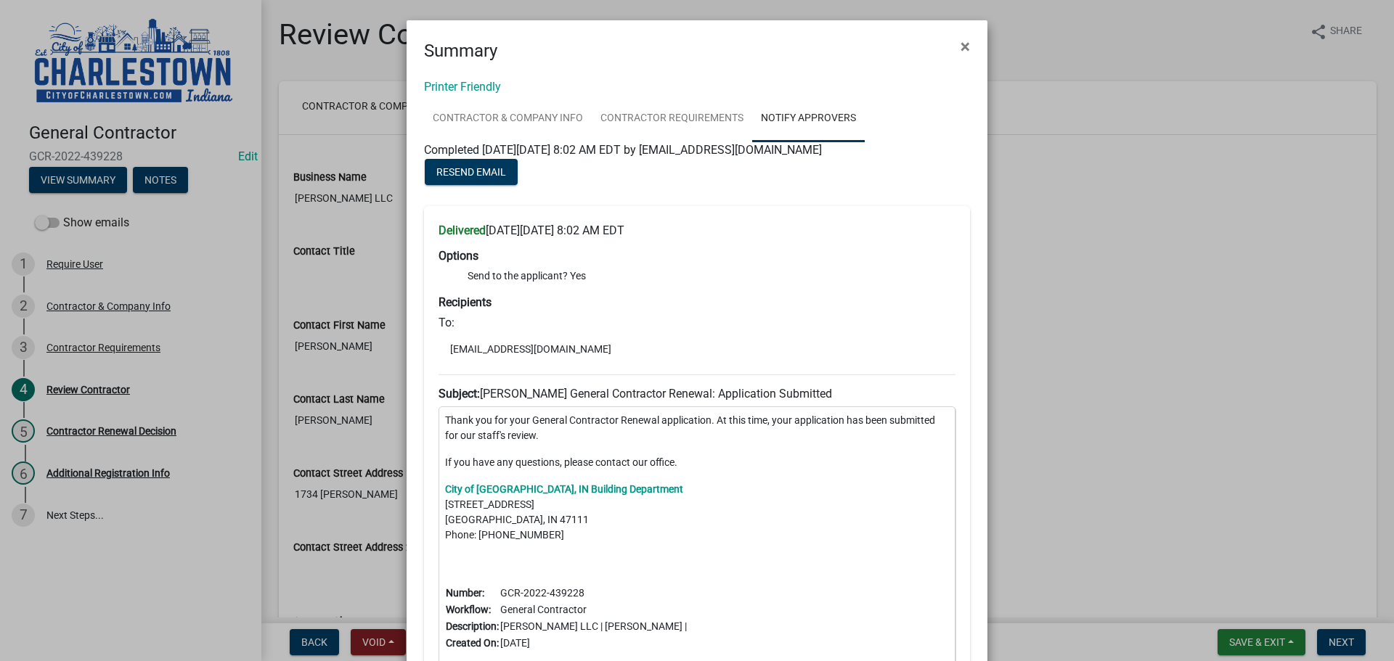
click at [1105, 266] on ngb-modal-window "Summary × Printer Friendly Contractor & Company Info Contractor Requirements No…" at bounding box center [697, 330] width 1394 height 661
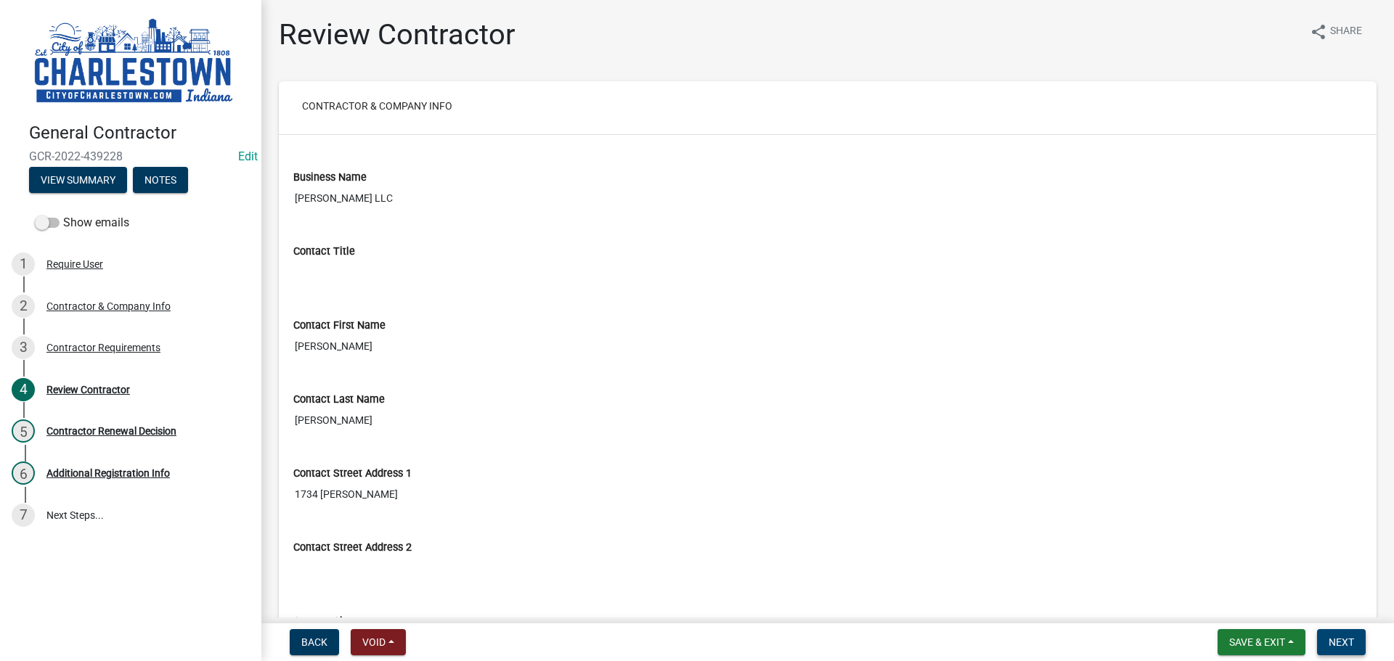
click at [1338, 641] on span "Next" at bounding box center [1340, 643] width 25 height 12
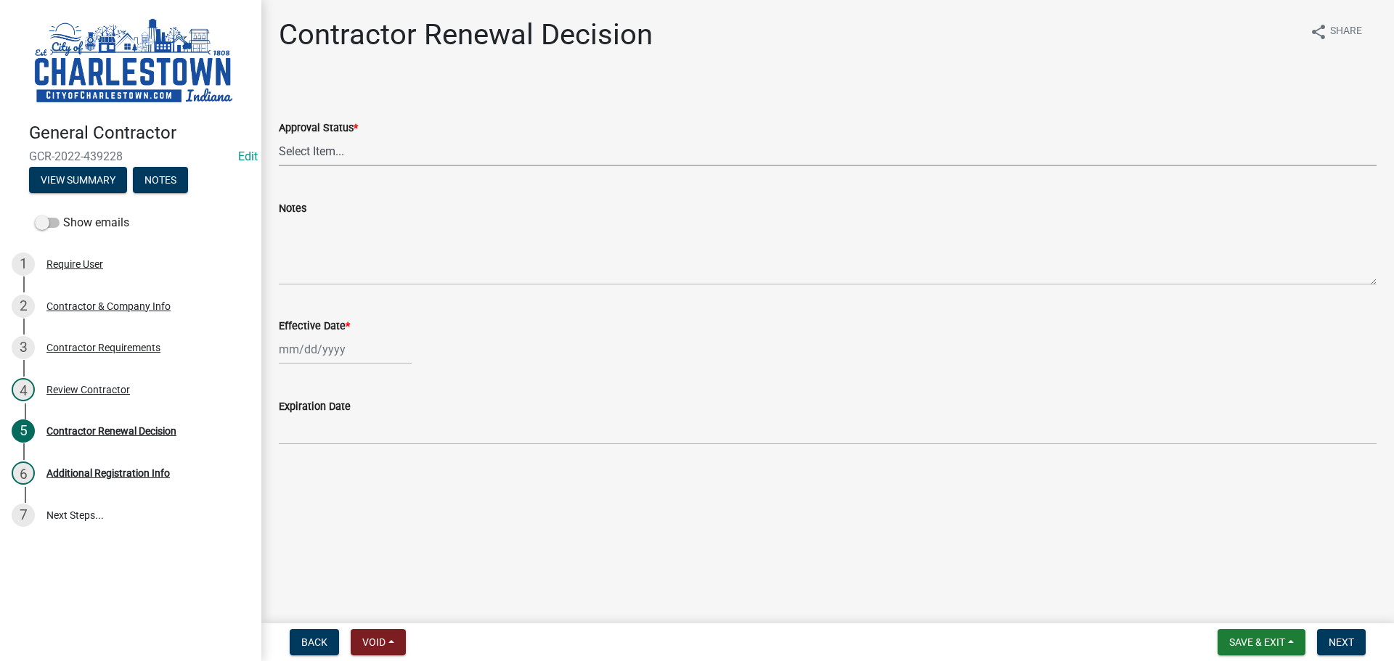
click at [341, 154] on select "Select Item... Approved Denied" at bounding box center [827, 151] width 1097 height 30
click at [279, 136] on select "Select Item... Approved Denied" at bounding box center [827, 151] width 1097 height 30
select select "30db8998-795d-4bbe-8e49-f1ade8865815"
click at [330, 355] on div at bounding box center [345, 350] width 133 height 30
select select "10"
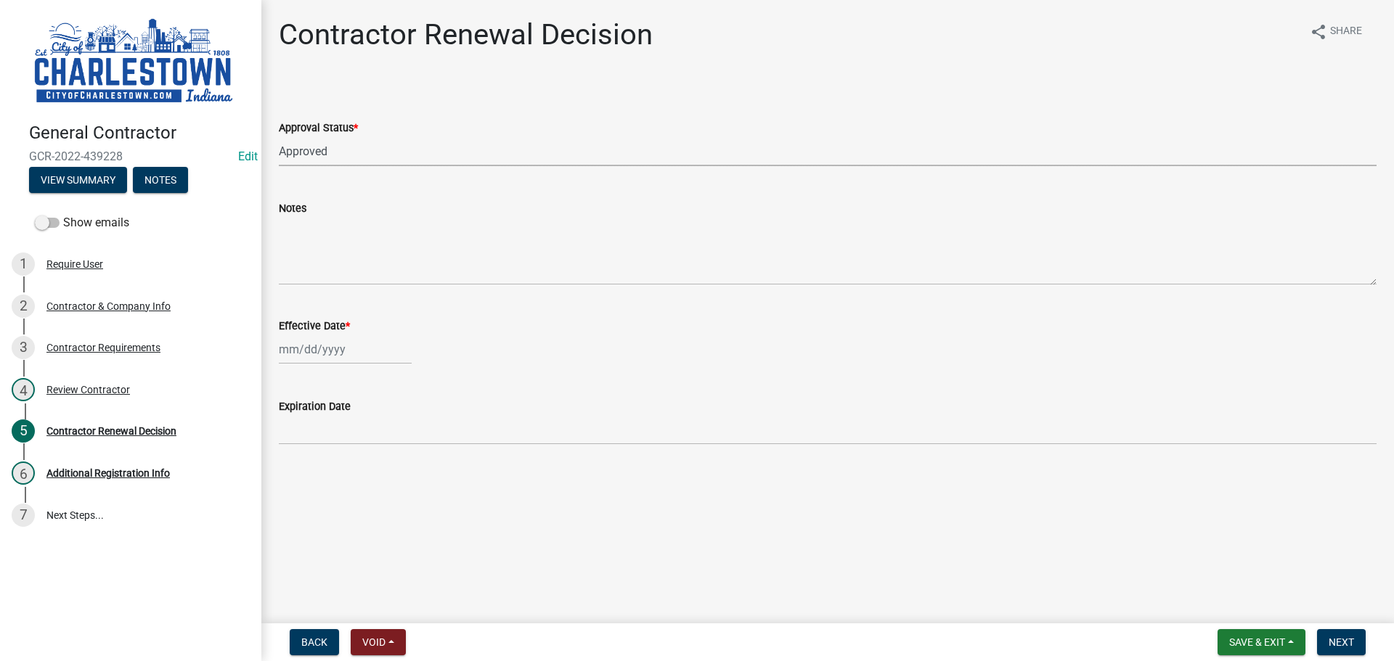
select select "2025"
click at [385, 449] on div "10" at bounding box center [386, 449] width 23 height 23
type input "[DATE]"
click at [1352, 645] on span "Next" at bounding box center [1340, 643] width 25 height 12
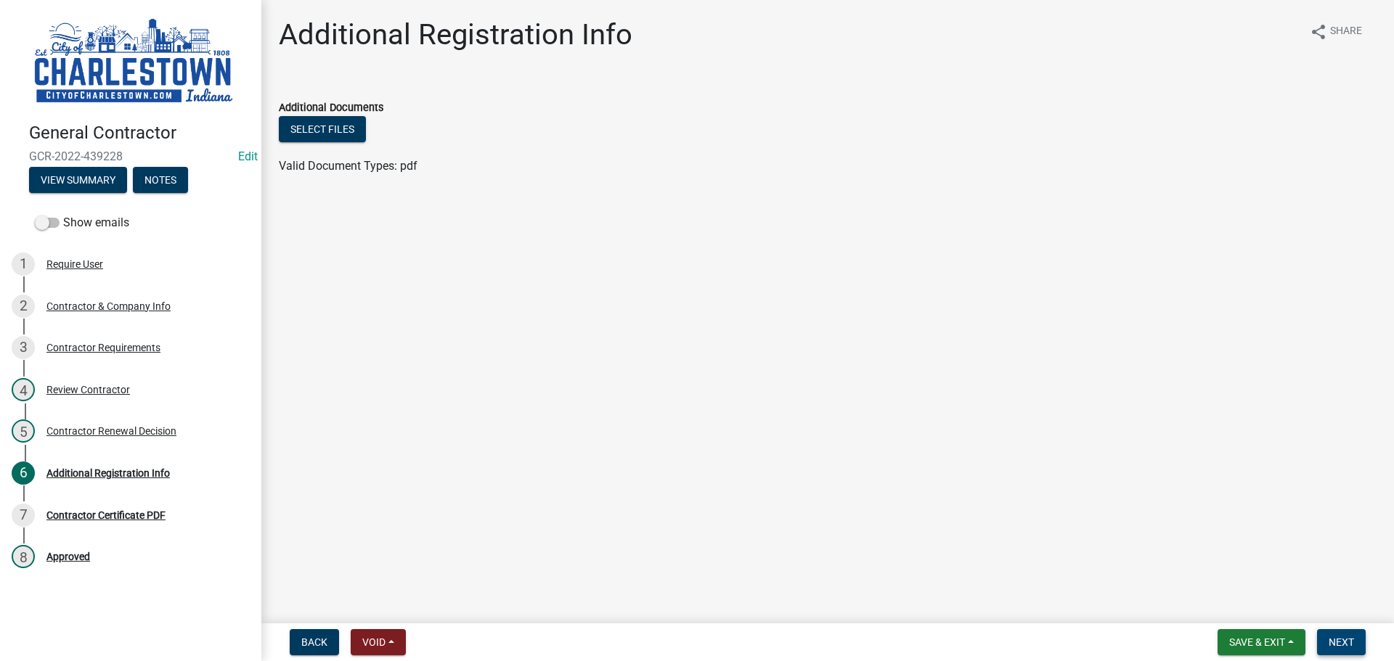
click at [1334, 643] on span "Next" at bounding box center [1340, 643] width 25 height 12
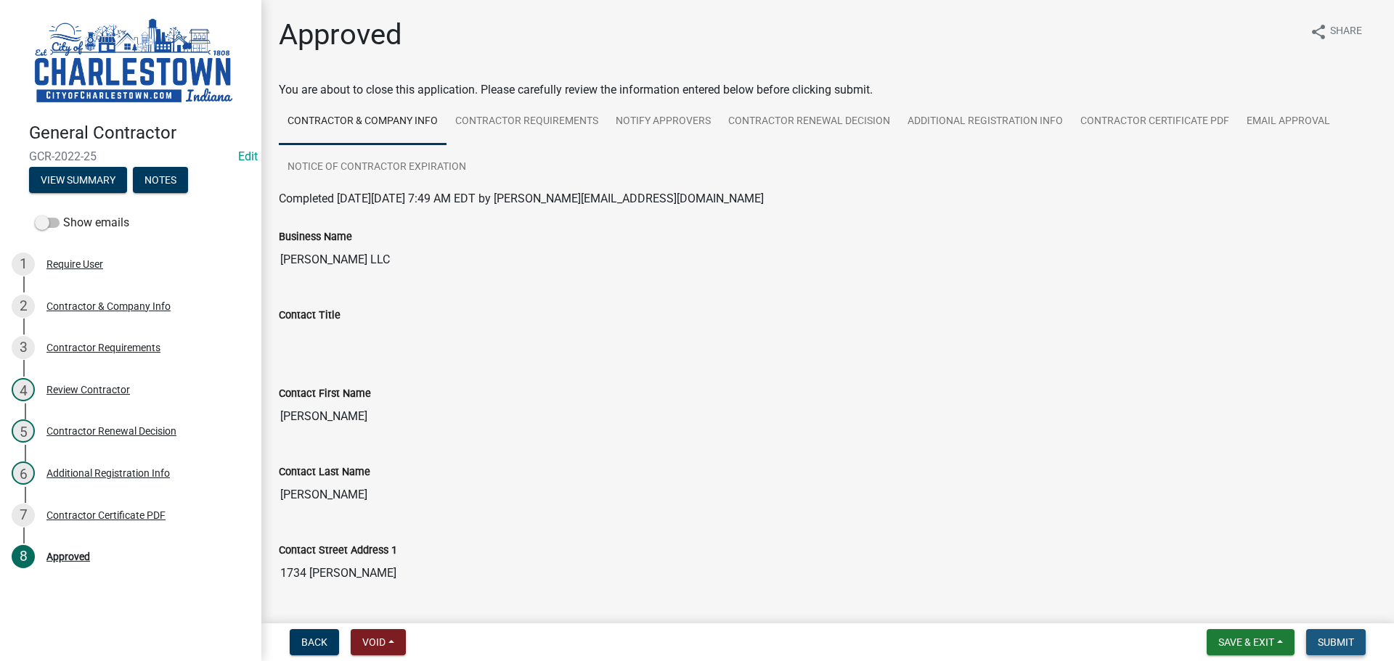
drag, startPoint x: 1351, startPoint y: 645, endPoint x: 1357, endPoint y: 637, distance: 9.8
click at [1352, 642] on span "Submit" at bounding box center [1335, 643] width 36 height 12
